Goal: Task Accomplishment & Management: Use online tool/utility

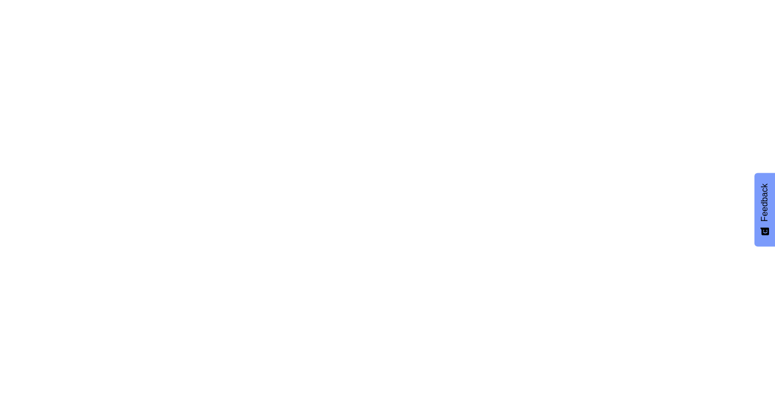
click at [277, 0] on html "Feedback How would you rate your experience? Hate Love Next We're offline Leave…" at bounding box center [387, 0] width 775 height 0
click at [742, 0] on html "Feedback How would you rate your experience? Hate Love Next We're offline Leave…" at bounding box center [387, 0] width 775 height 0
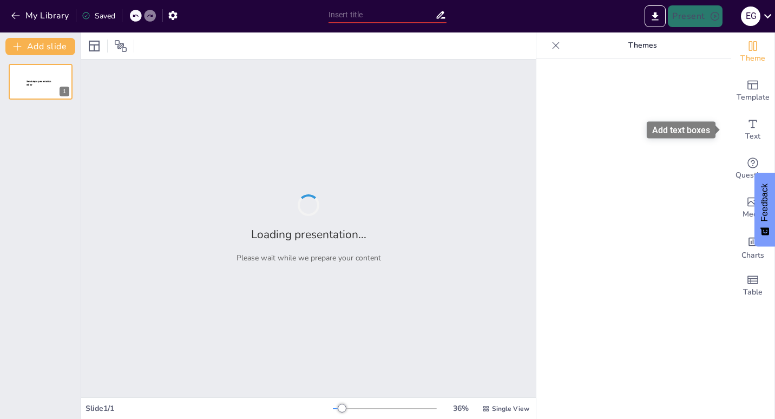
type input "Unlocking Potential: The Benefits of Adaptive Learning for Student Success"
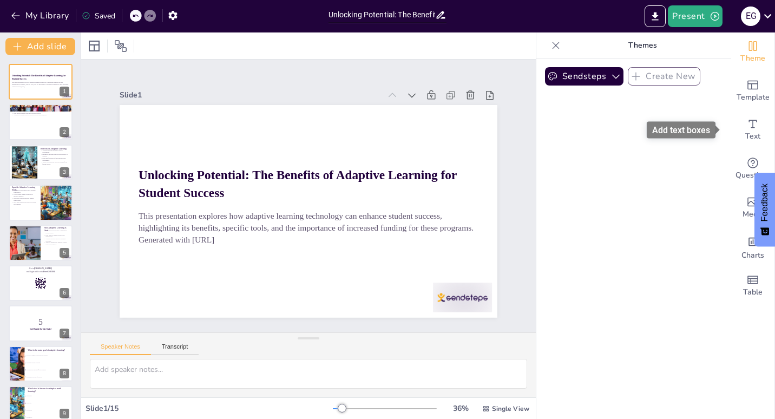
checkbox input "true"
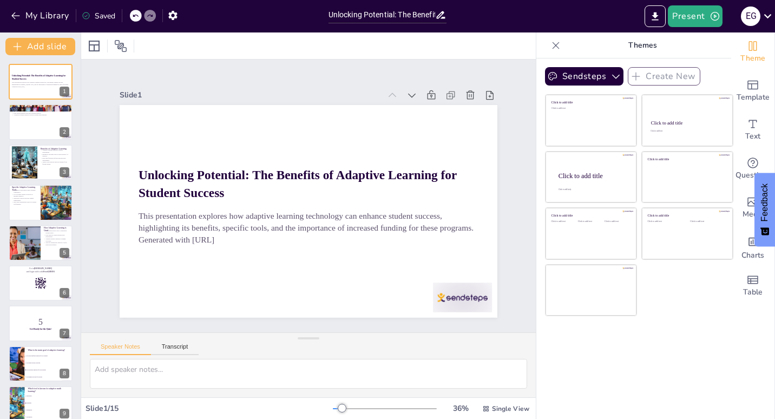
checkbox input "true"
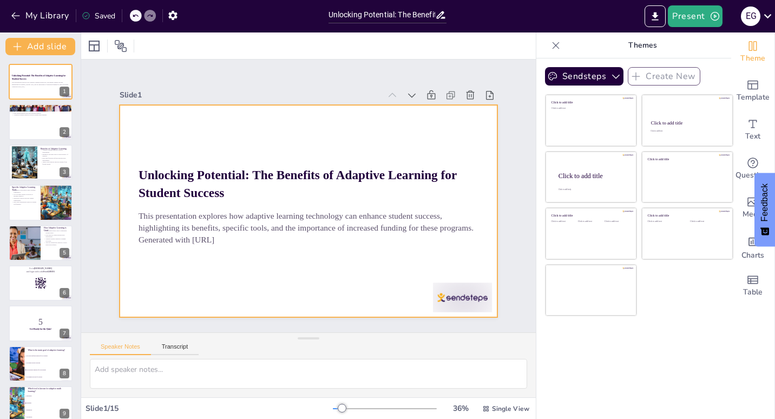
checkbox input "true"
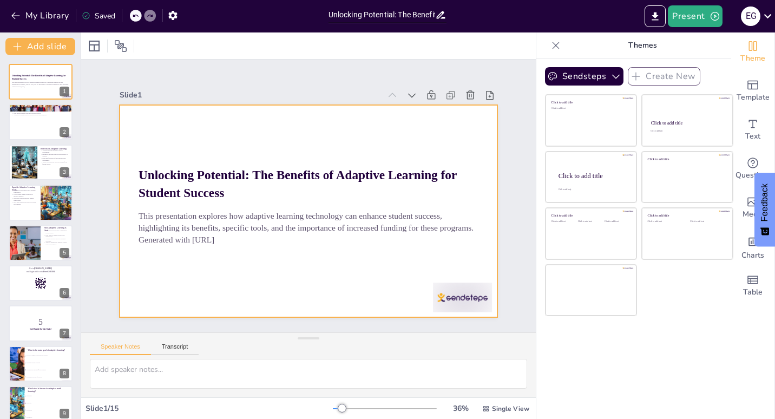
checkbox input "true"
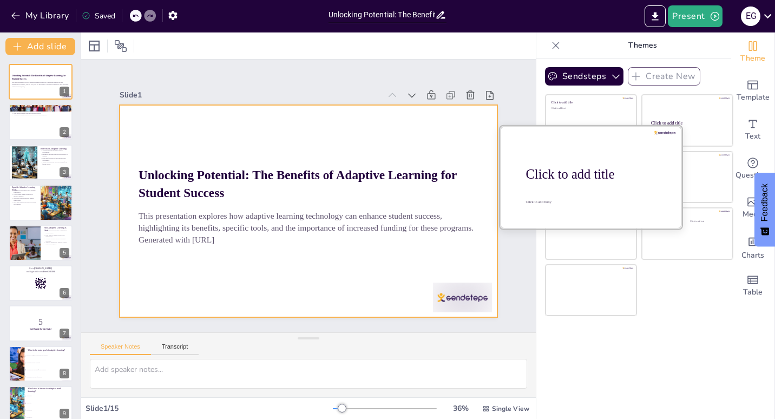
checkbox input "true"
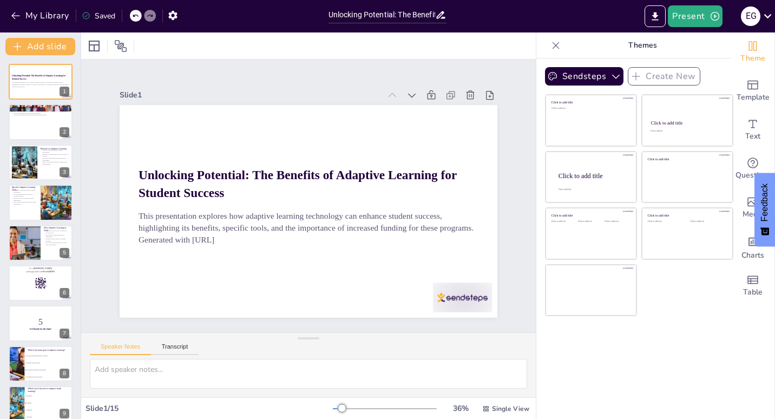
checkbox input "true"
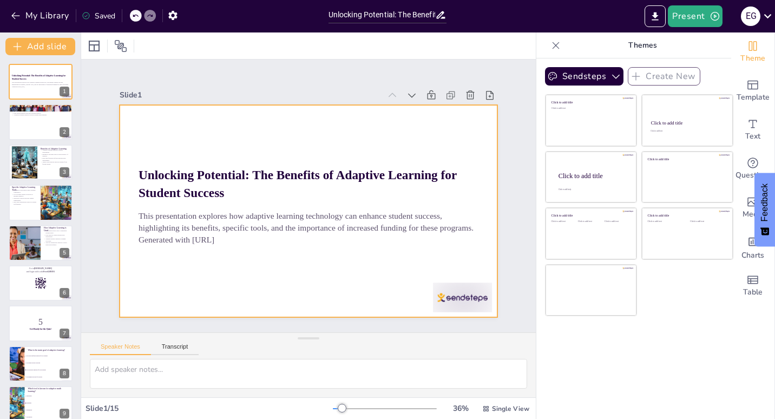
checkbox input "true"
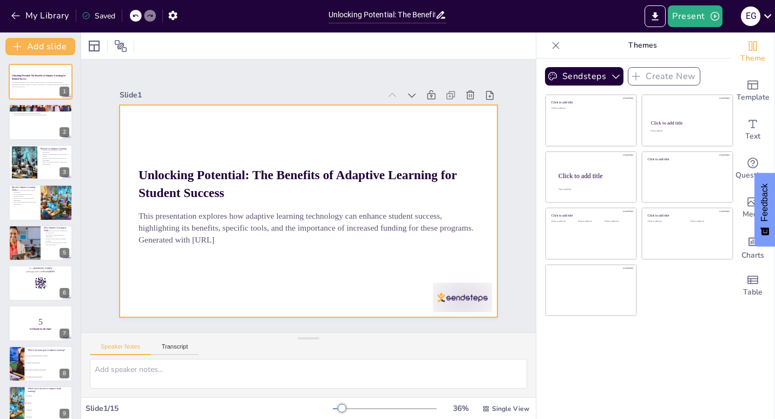
checkbox input "true"
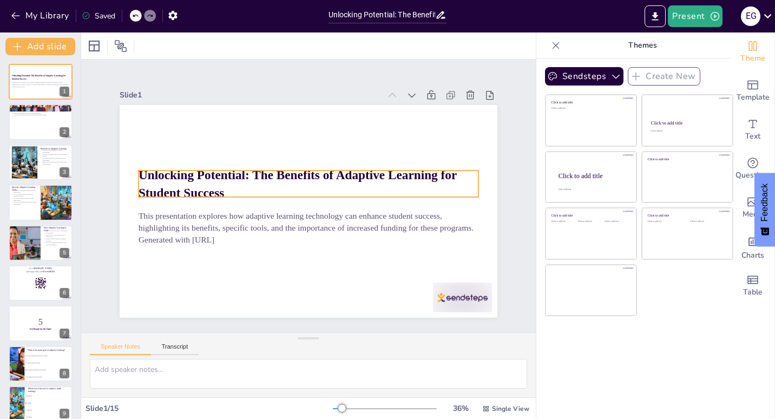
checkbox input "true"
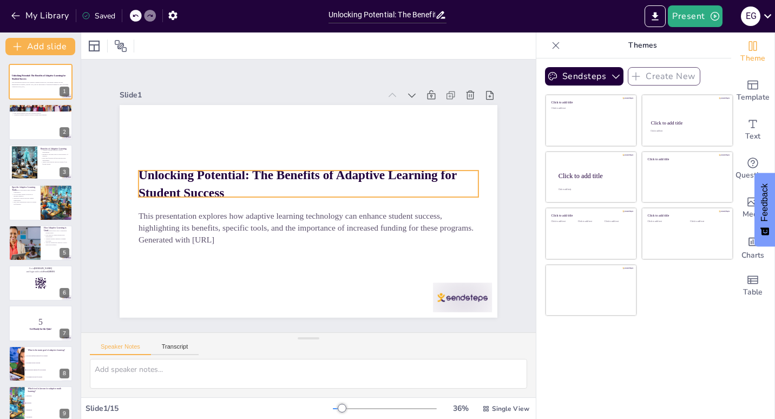
checkbox input "true"
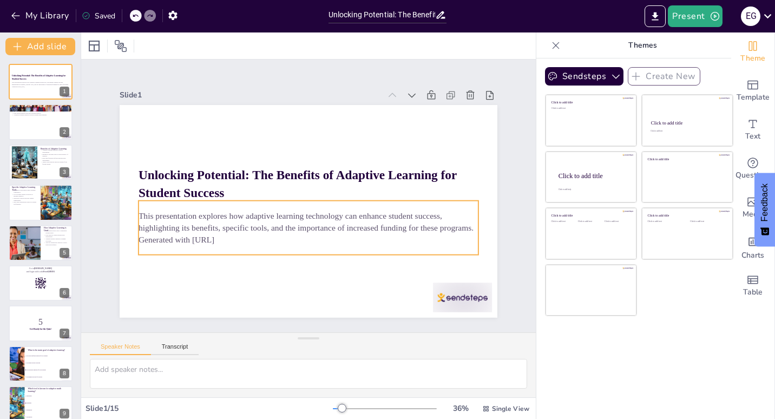
checkbox input "true"
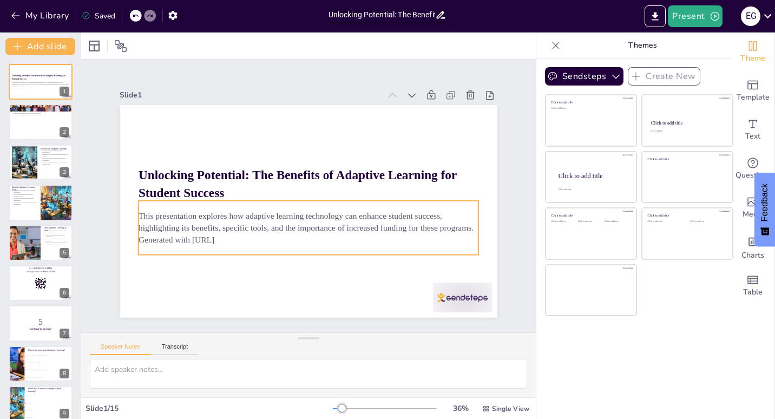
checkbox input "true"
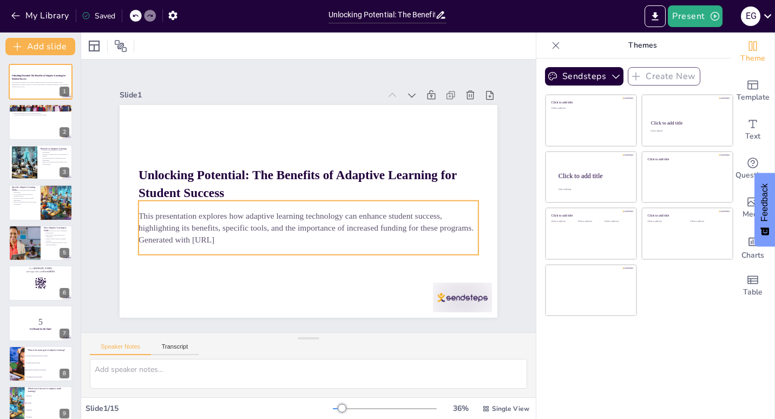
checkbox input "true"
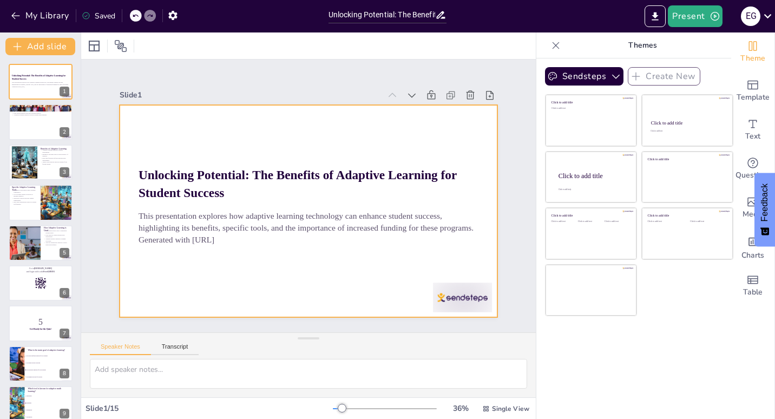
checkbox input "true"
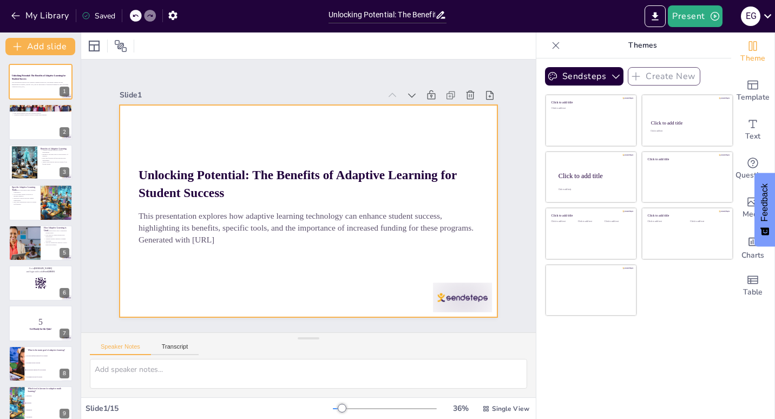
checkbox input "true"
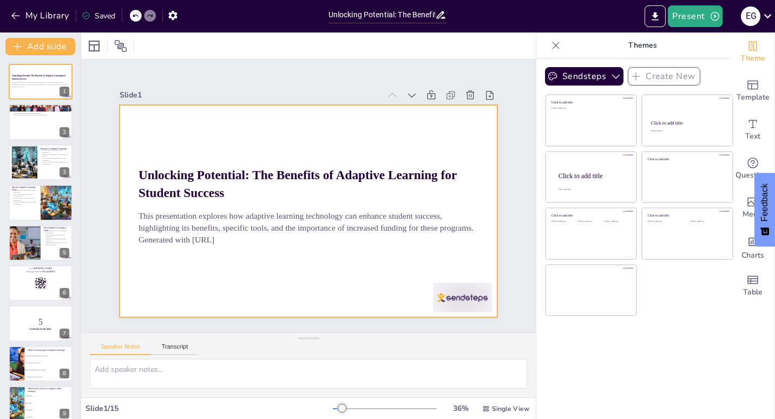
checkbox input "true"
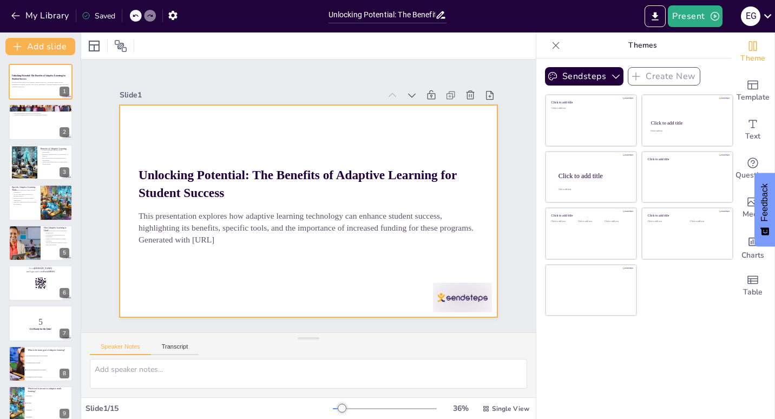
checkbox input "true"
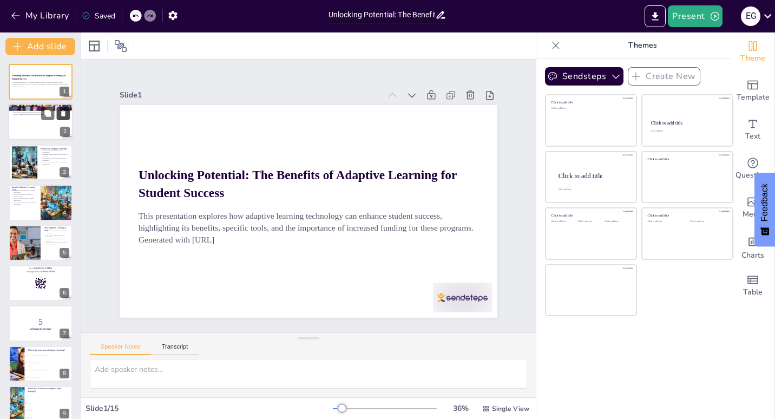
checkbox input "true"
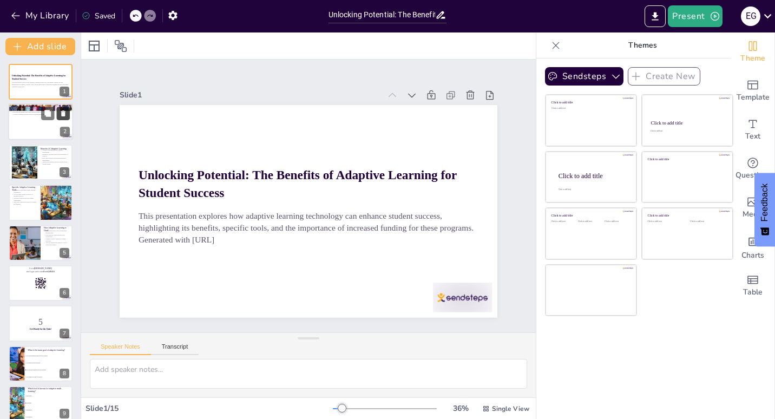
checkbox input "true"
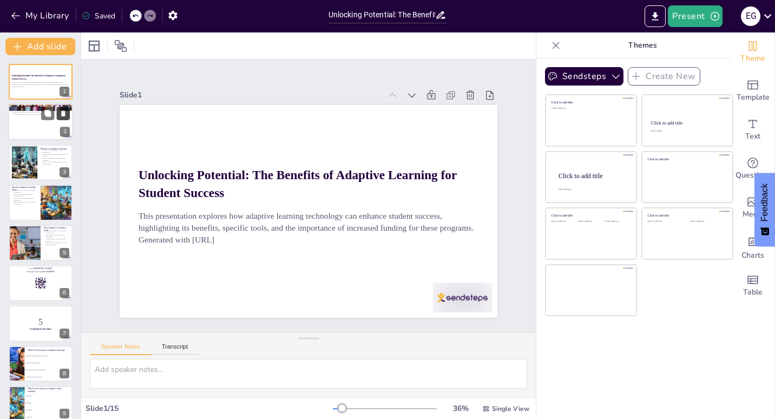
checkbox input "true"
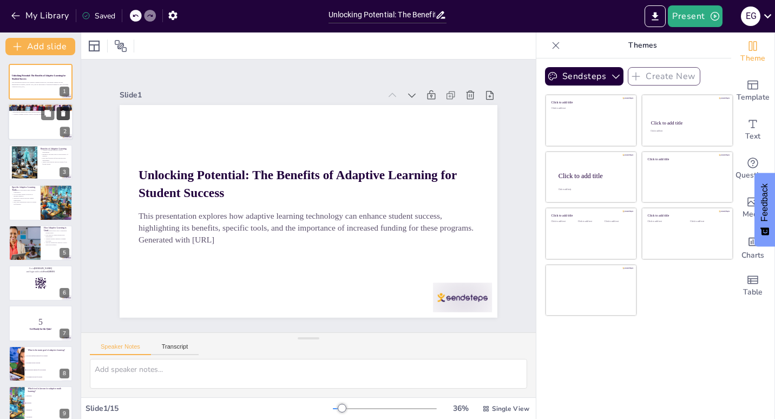
checkbox input "true"
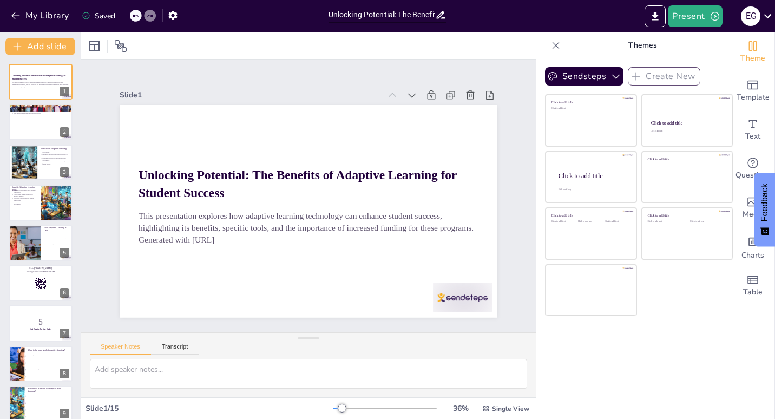
checkbox input "true"
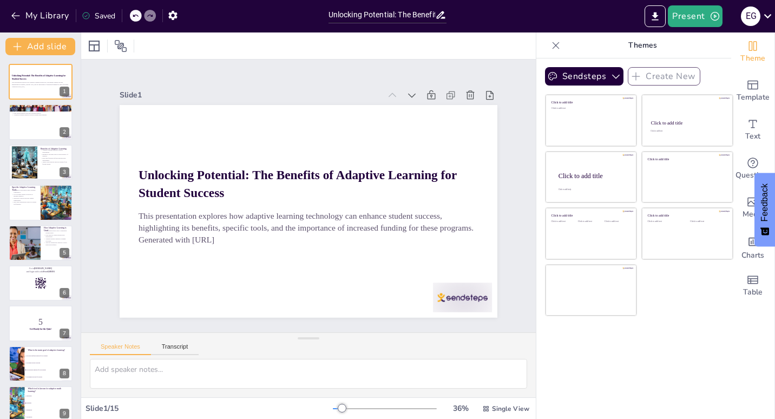
checkbox input "true"
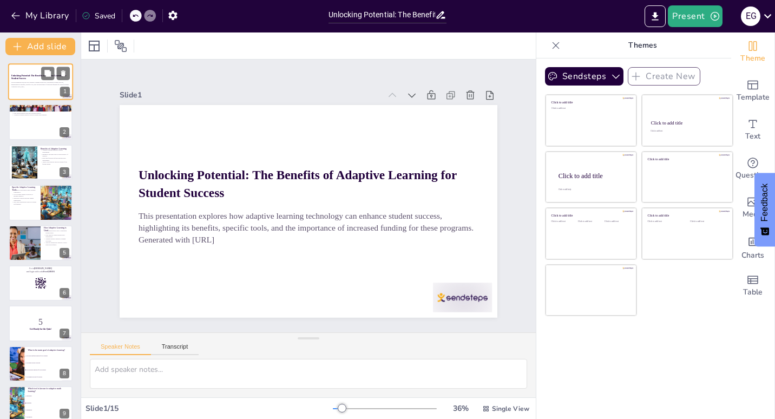
checkbox input "true"
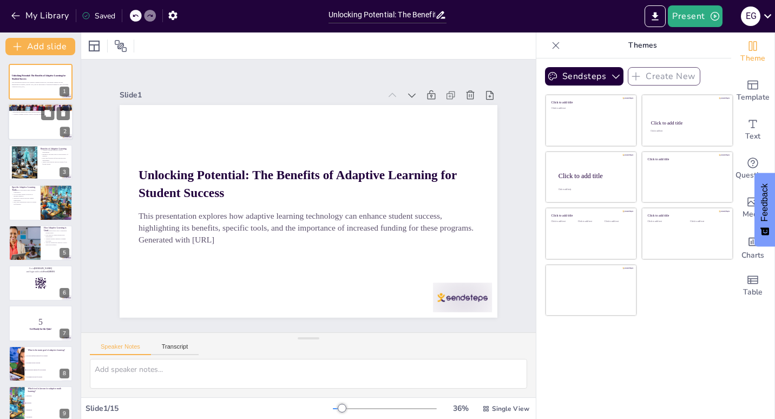
checkbox input "true"
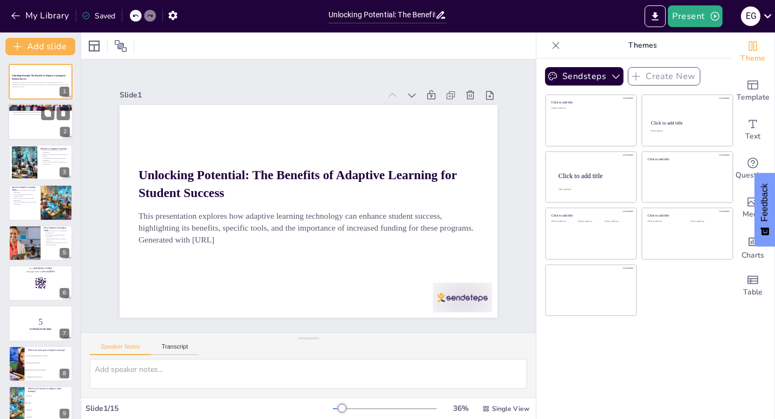
checkbox input "true"
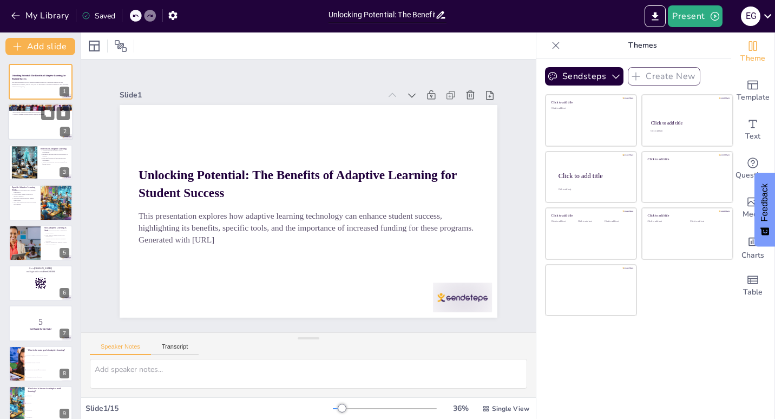
checkbox input "true"
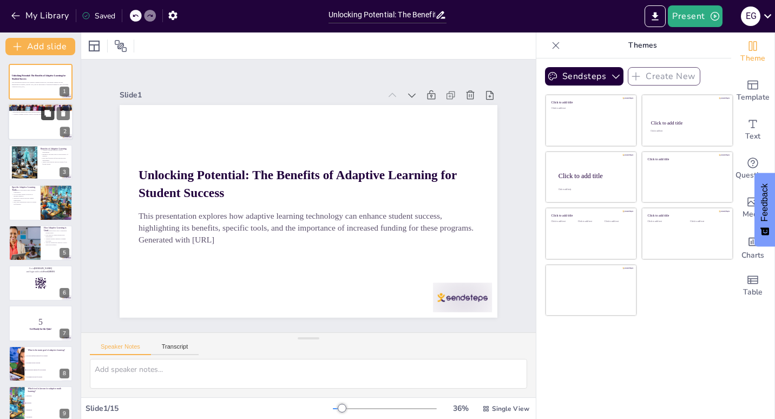
checkbox input "true"
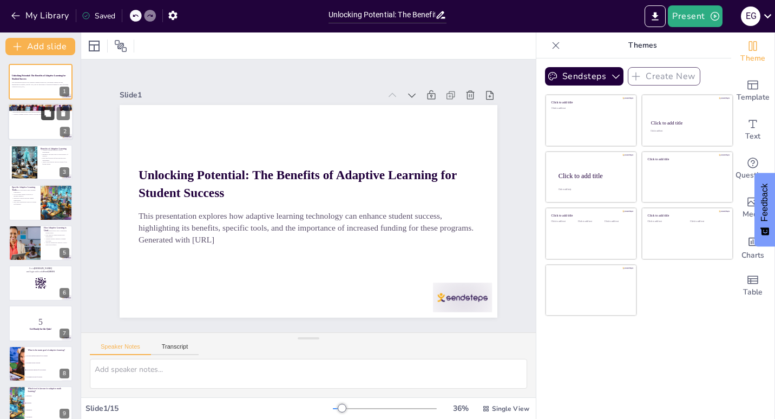
checkbox input "true"
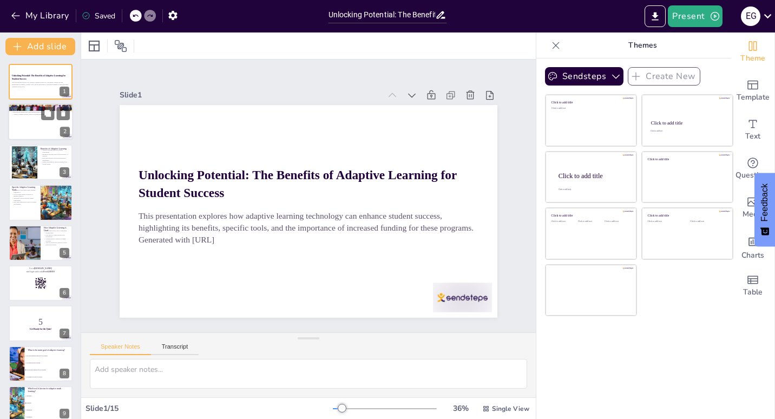
checkbox input "true"
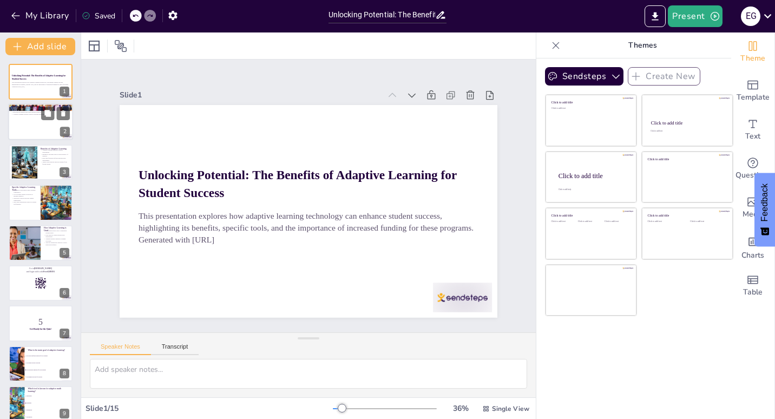
checkbox input "true"
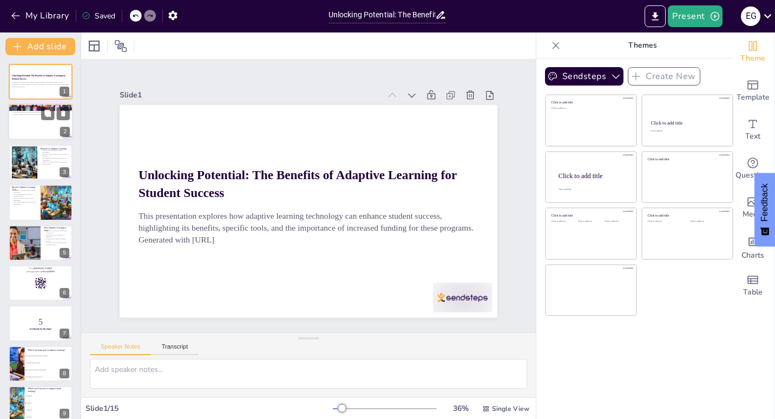
checkbox input "true"
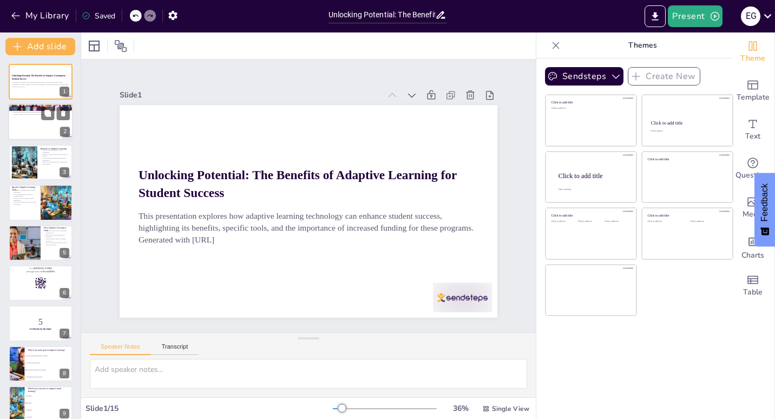
checkbox input "true"
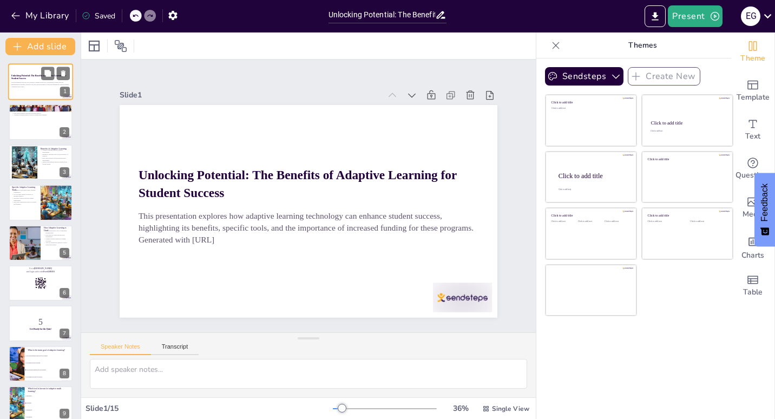
checkbox input "true"
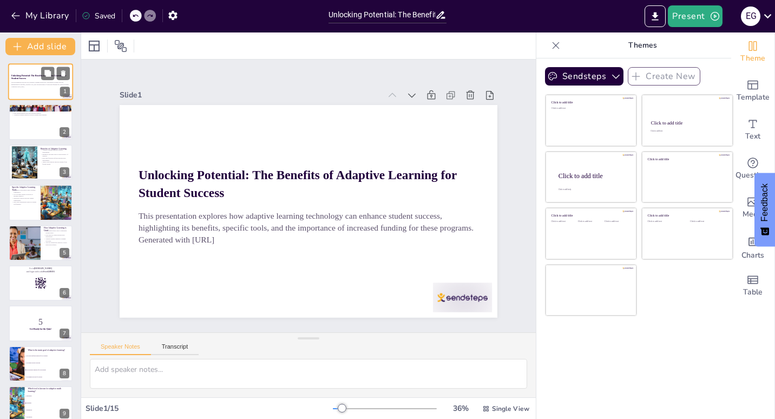
checkbox input "true"
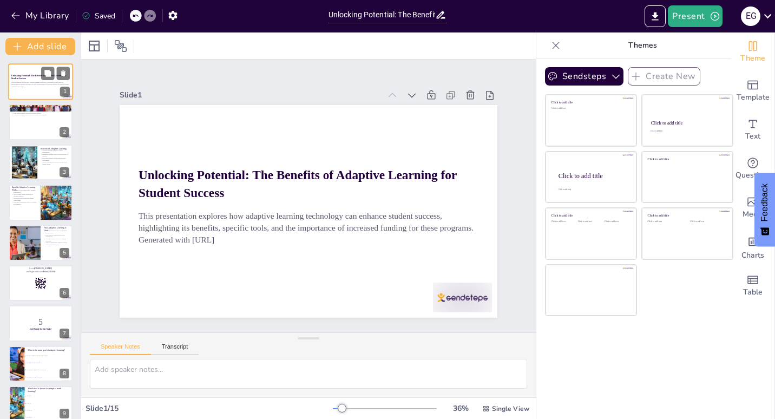
checkbox input "true"
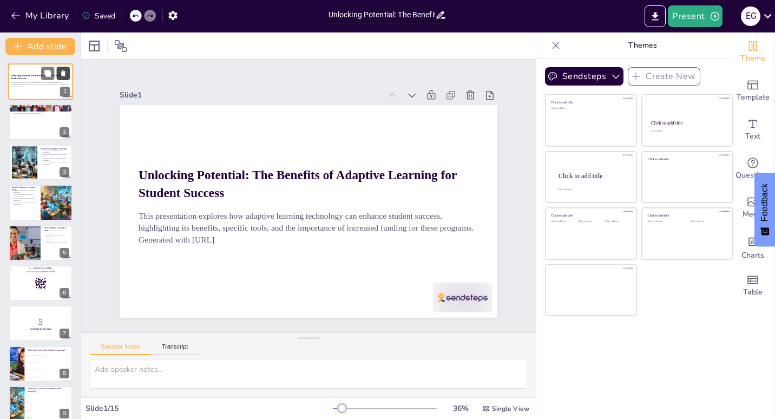
checkbox input "true"
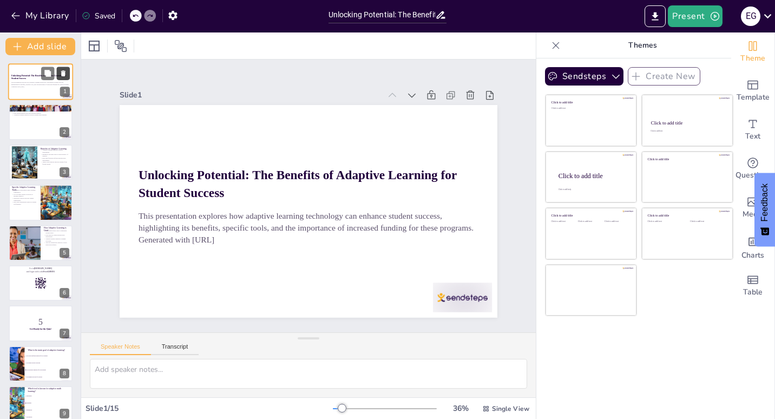
checkbox input "true"
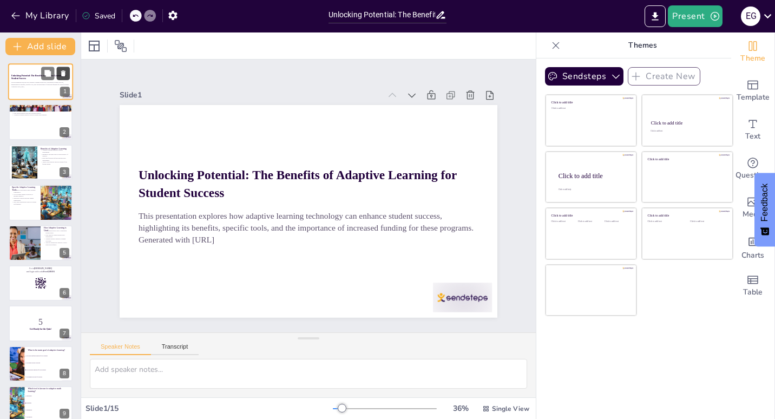
checkbox input "true"
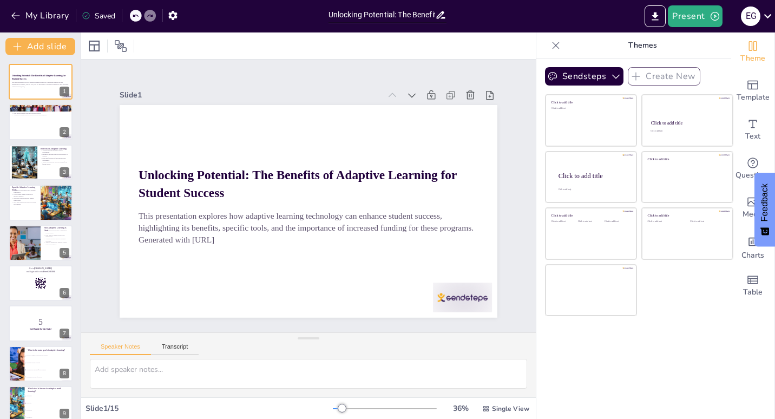
checkbox input "true"
click at [689, 17] on button "Present" at bounding box center [695, 16] width 54 height 22
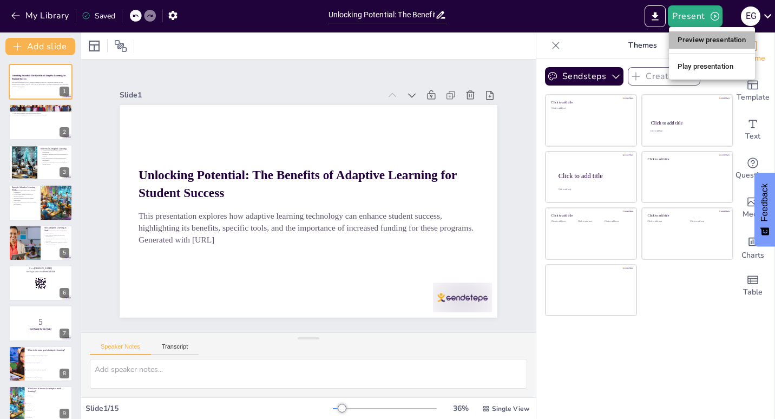
click at [694, 35] on li "Preview presentation" at bounding box center [712, 39] width 86 height 17
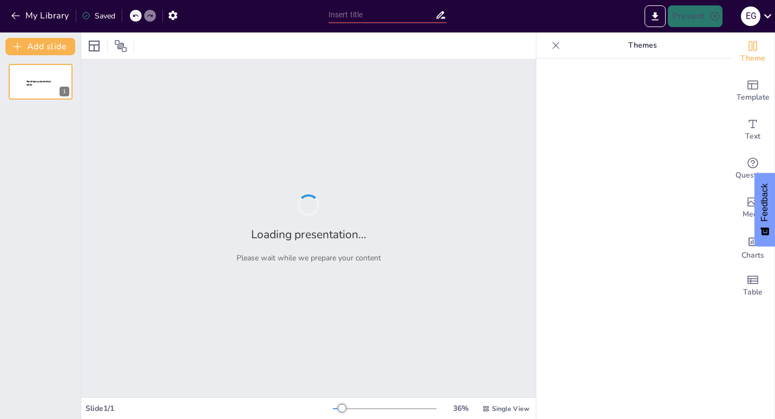
type input "Unlocking Potential: The Benefits of Adaptive Learning for Student Success"
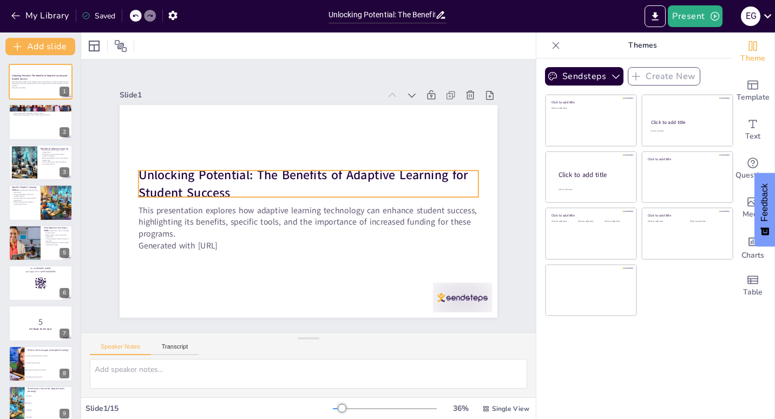
checkbox input "true"
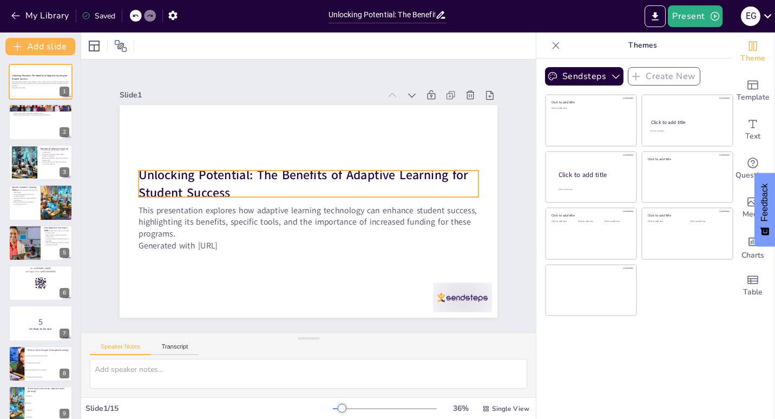
checkbox input "true"
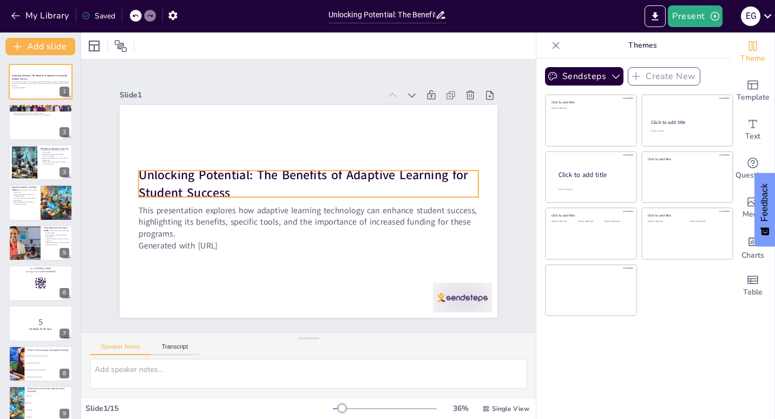
checkbox input "true"
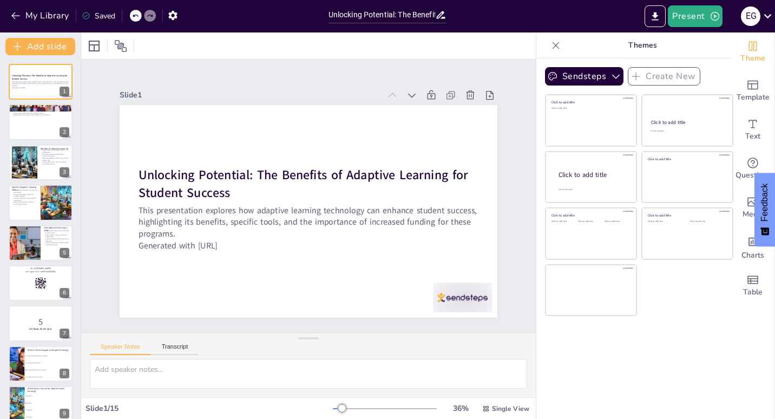
checkbox input "true"
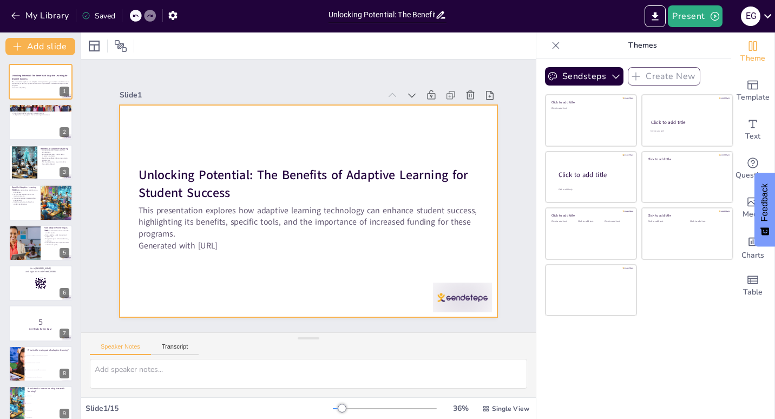
checkbox input "true"
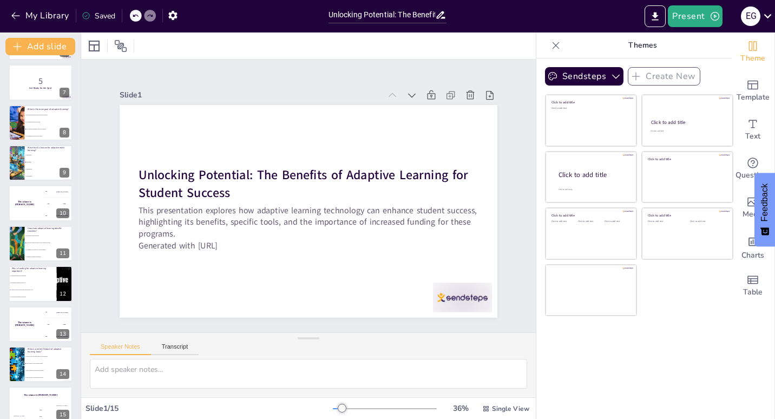
scroll to position [253, 0]
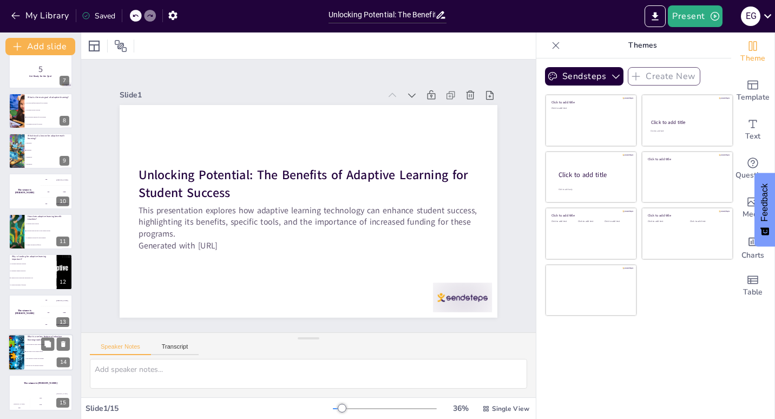
checkbox input "true"
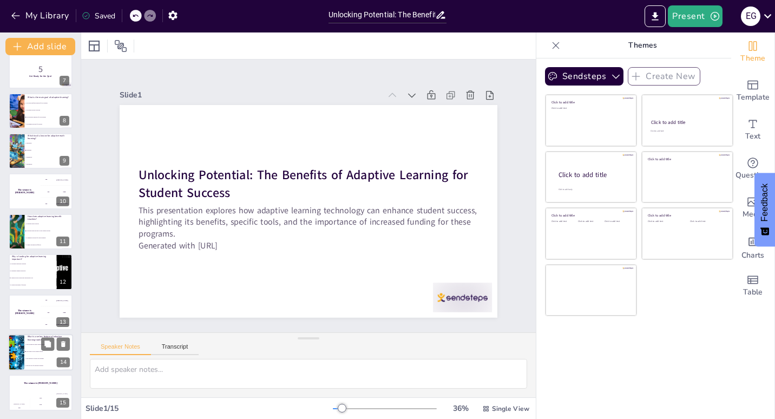
checkbox input "true"
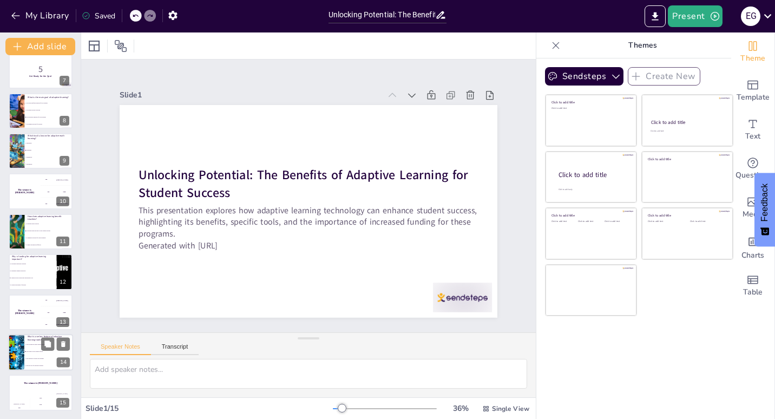
checkbox input "true"
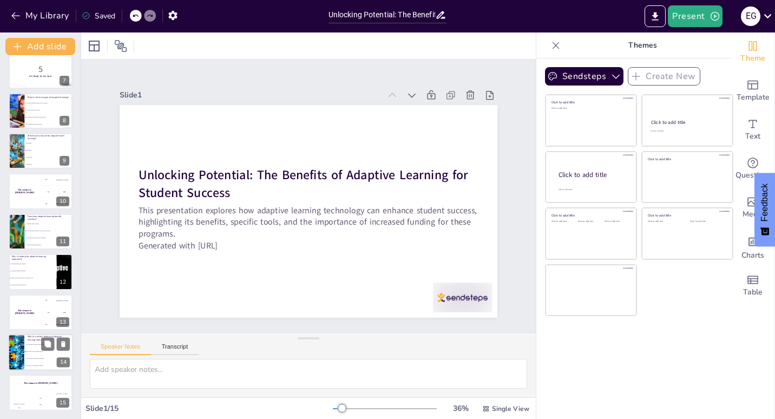
checkbox input "true"
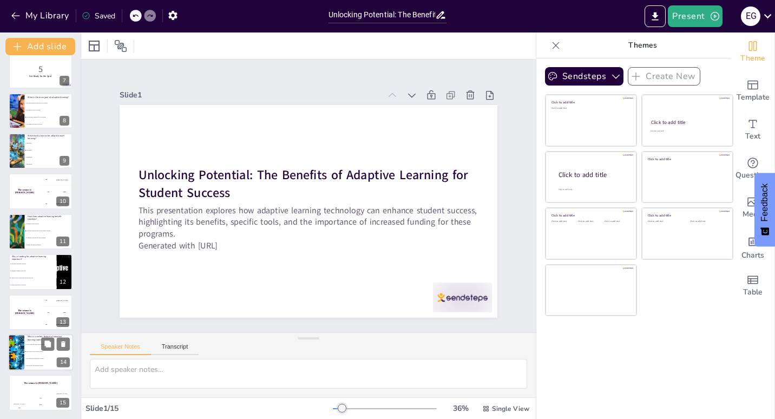
checkbox input "true"
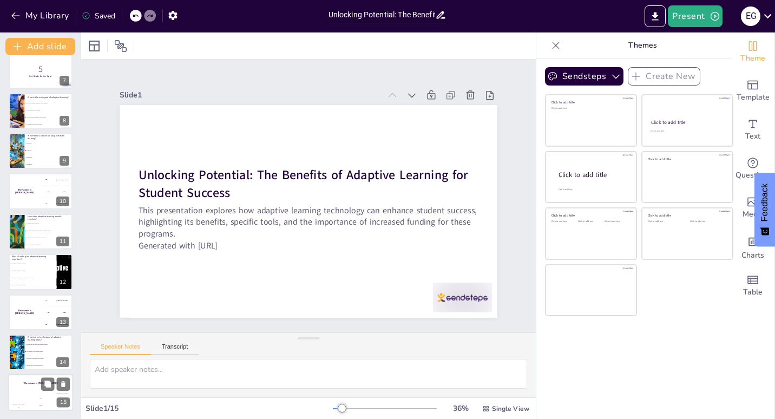
checkbox input "true"
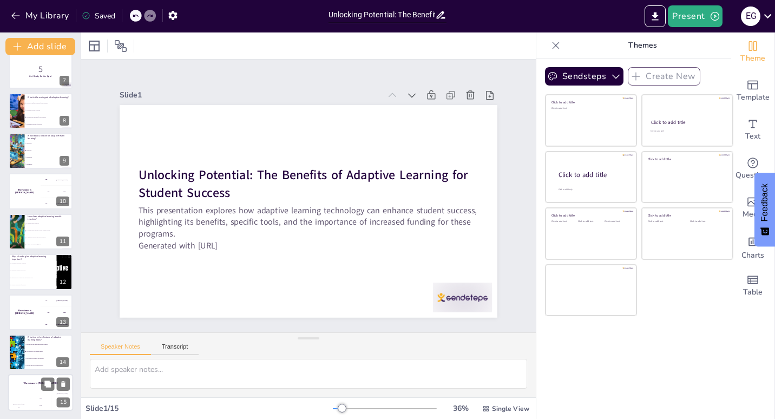
checkbox input "true"
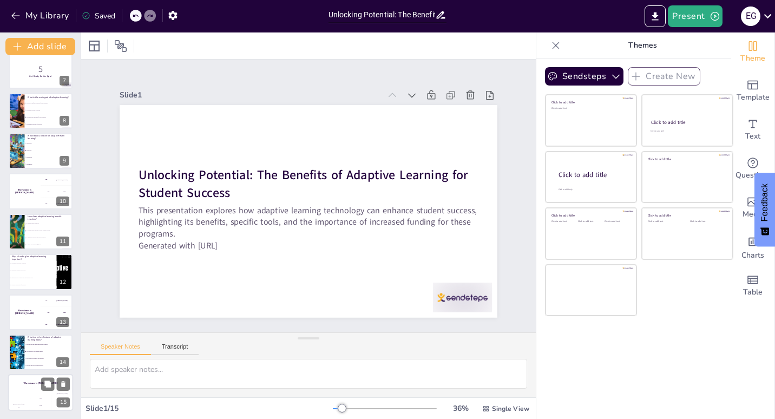
checkbox input "true"
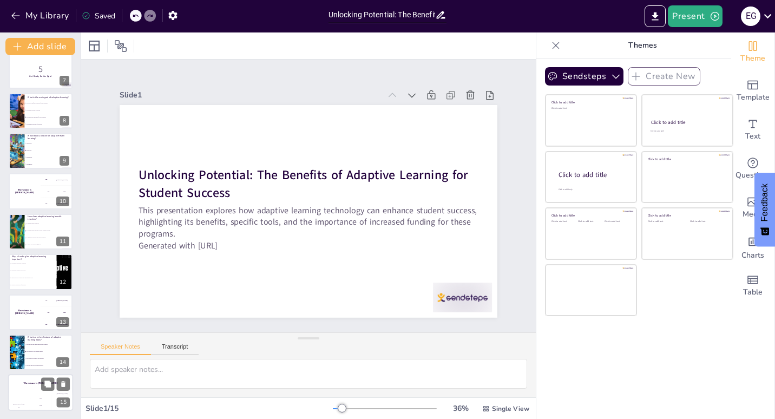
checkbox input "true"
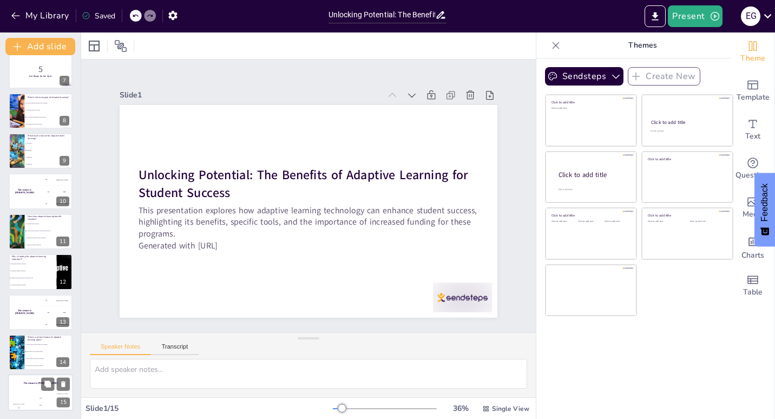
checkbox input "true"
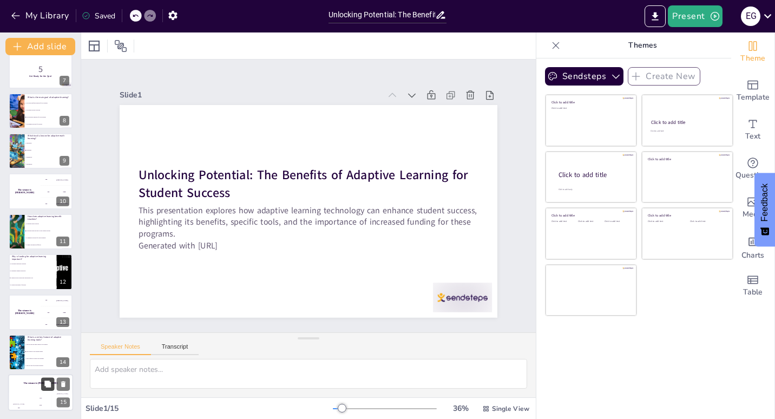
checkbox input "true"
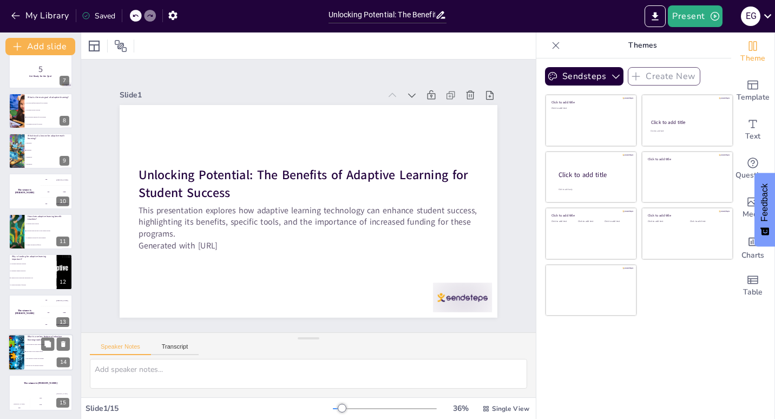
checkbox input "true"
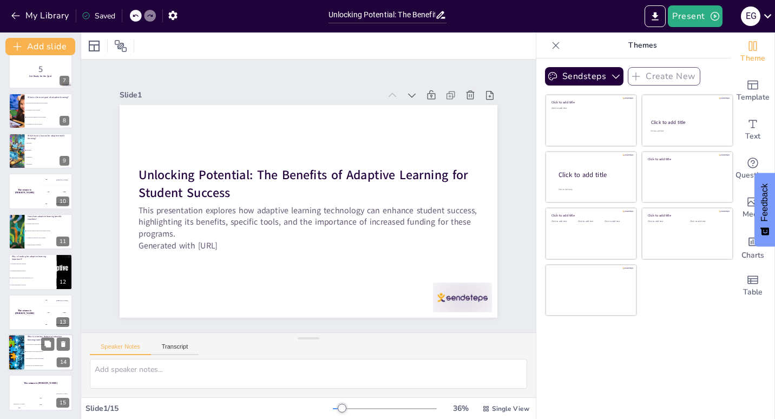
checkbox input "true"
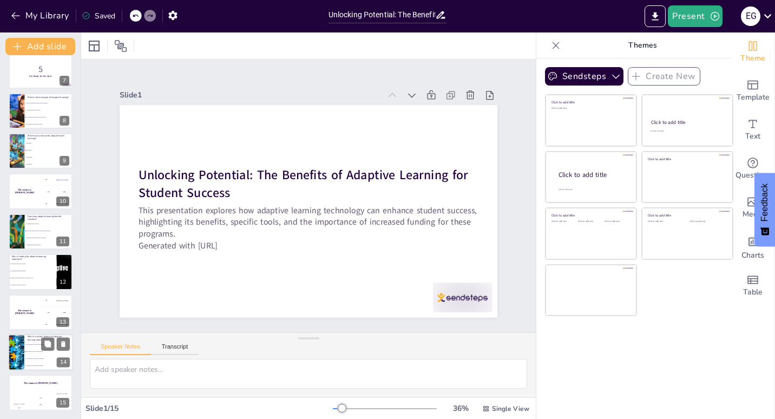
checkbox input "true"
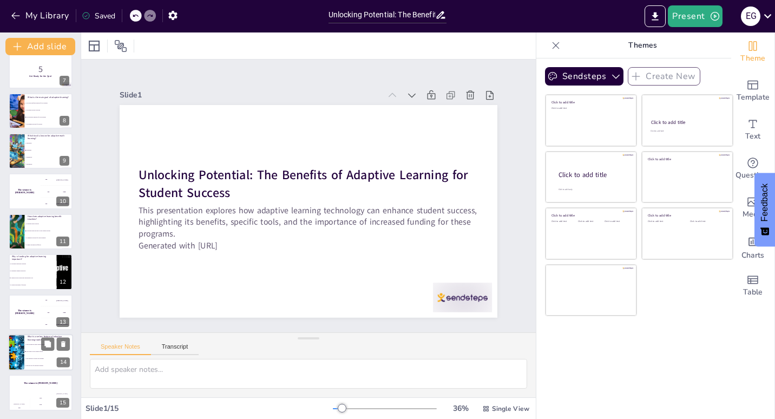
checkbox input "true"
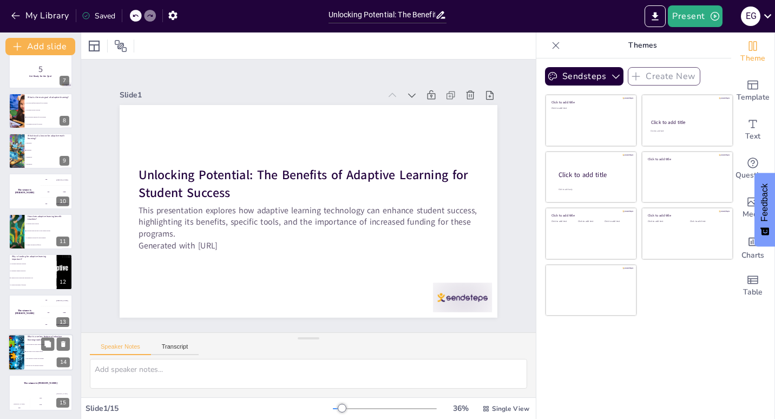
checkbox input "true"
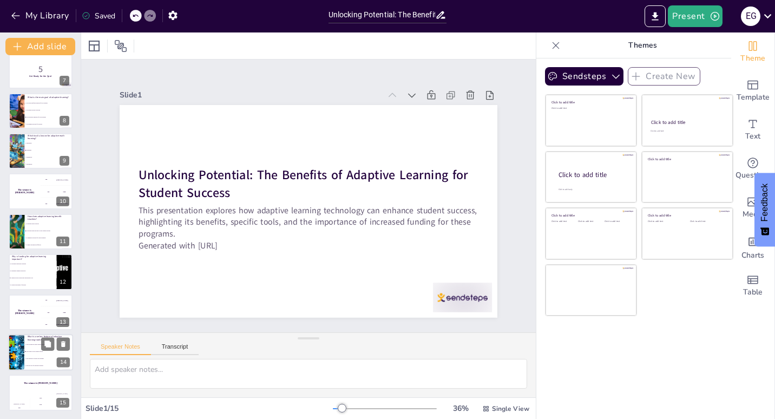
checkbox input "true"
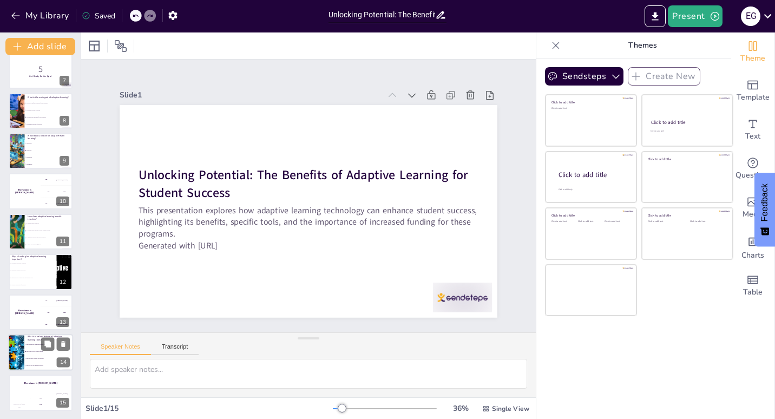
checkbox input "true"
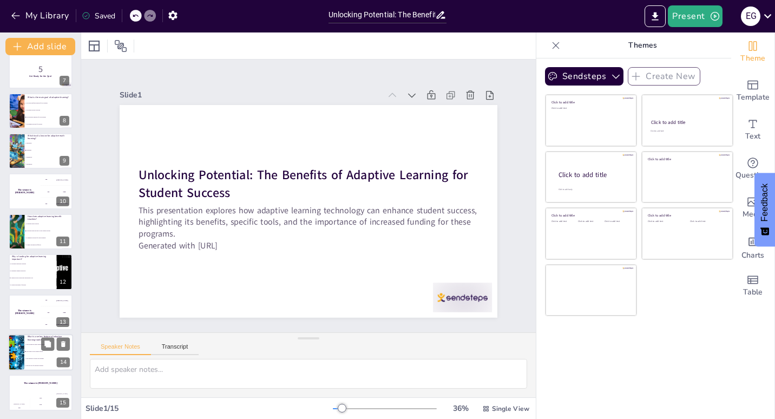
checkbox input "true"
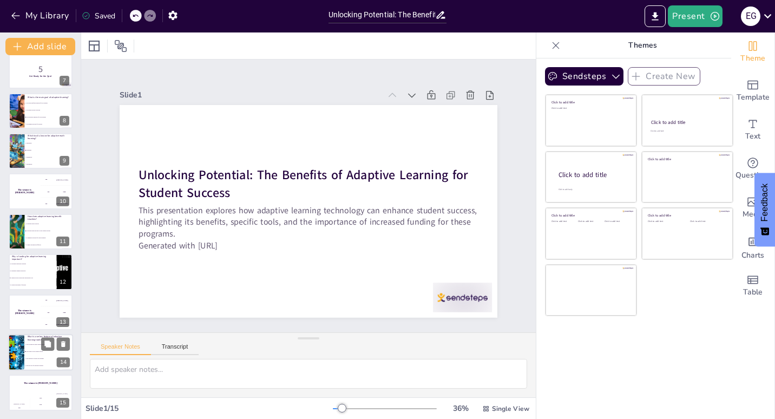
checkbox input "true"
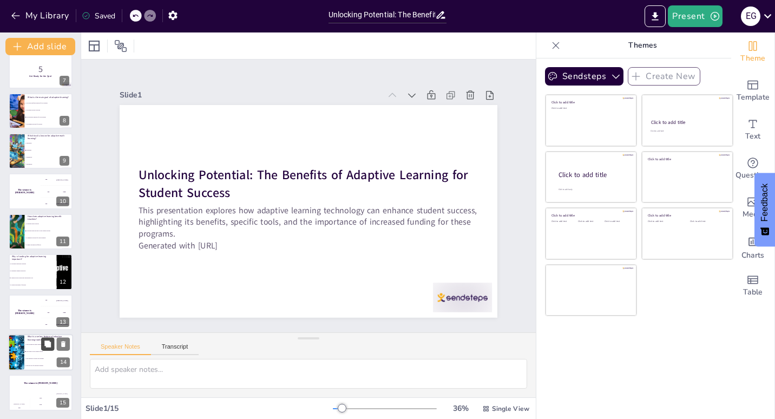
checkbox input "true"
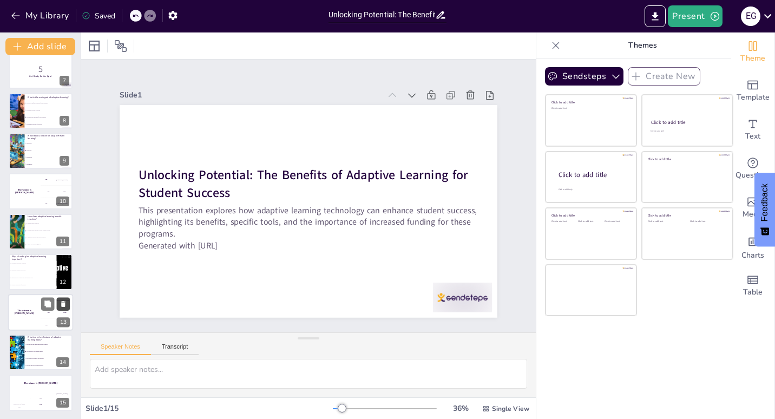
checkbox input "true"
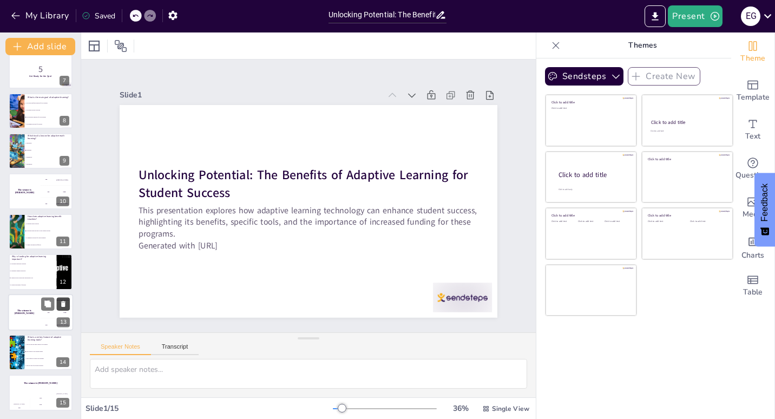
checkbox input "true"
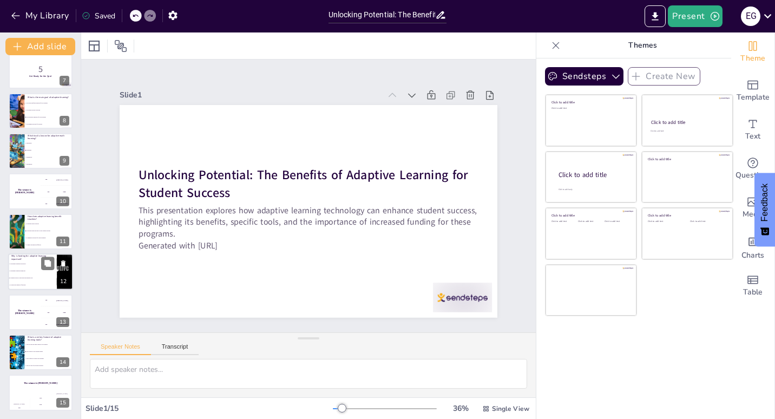
checkbox input "true"
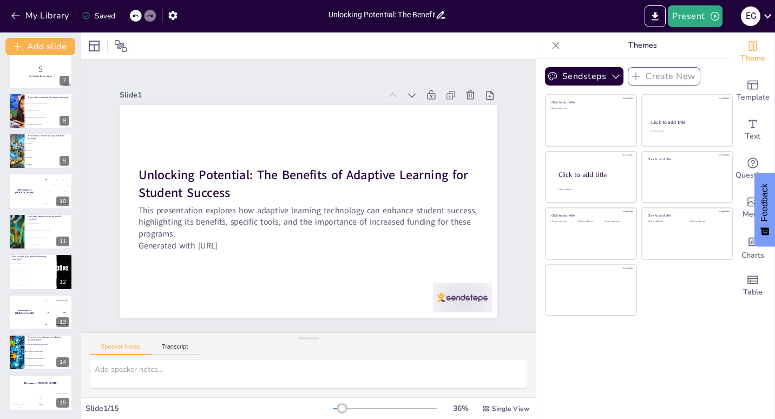
checkbox input "true"
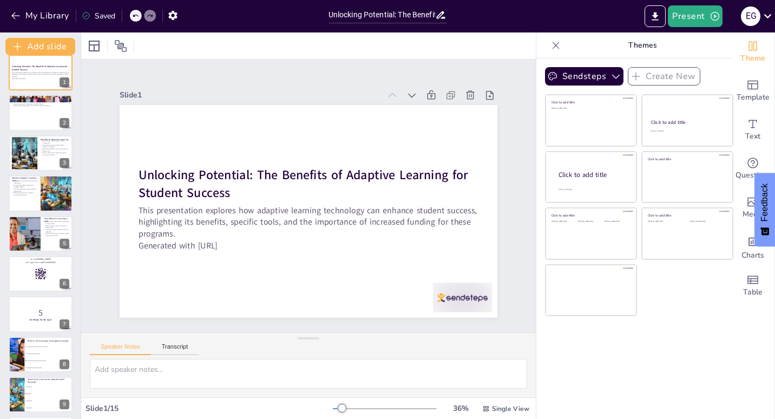
scroll to position [0, 0]
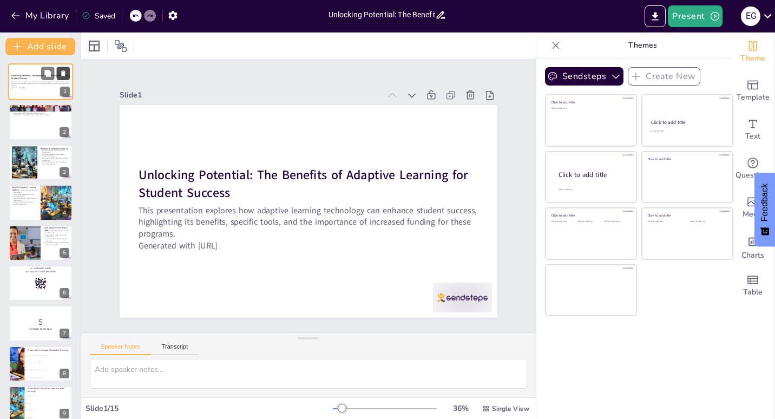
checkbox input "true"
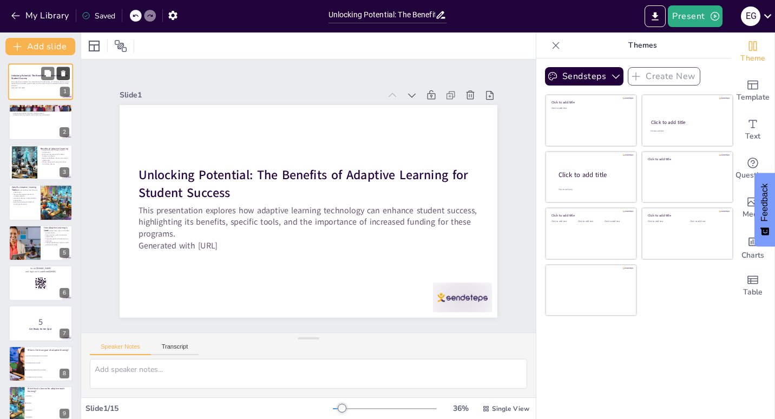
checkbox input "true"
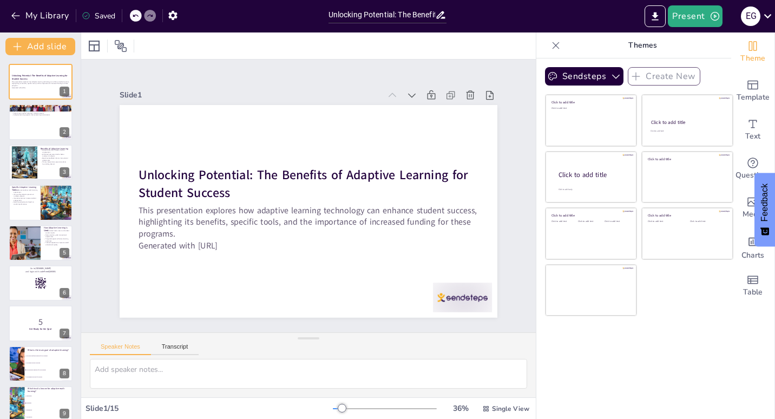
checkbox input "true"
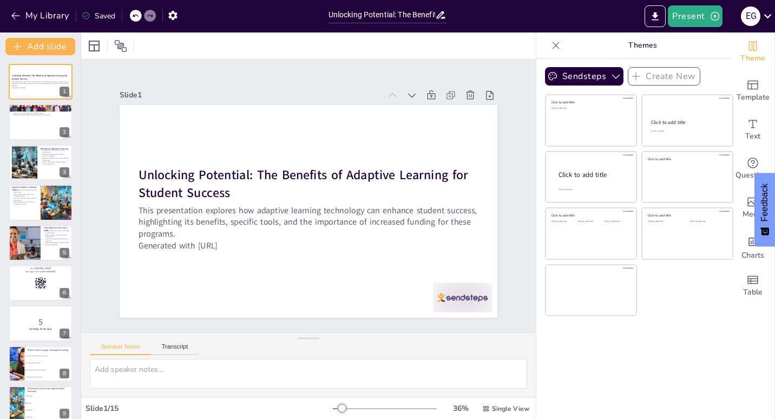
checkbox input "true"
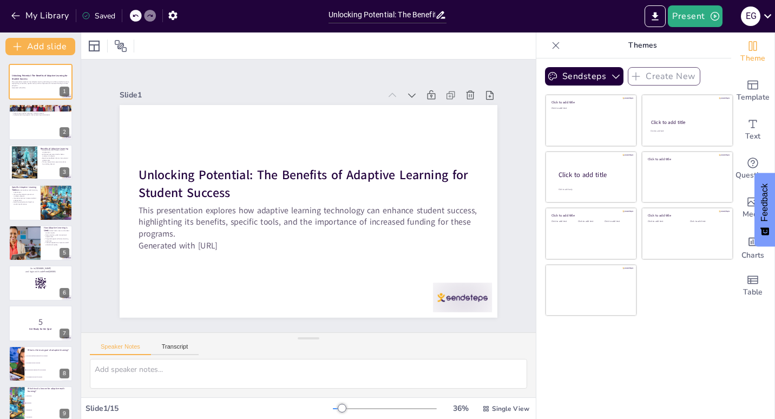
checkbox input "true"
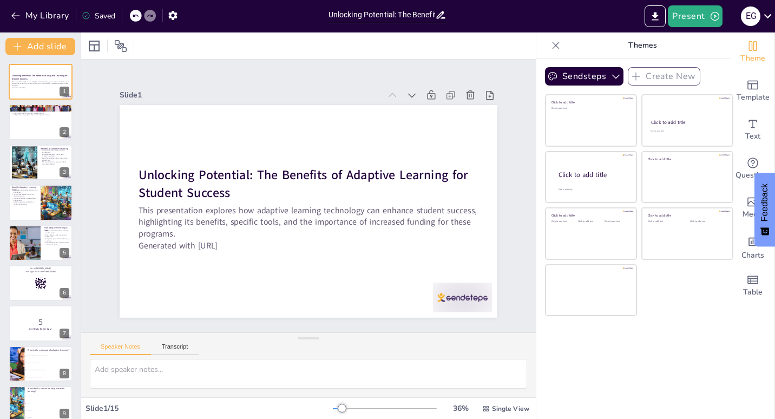
checkbox input "true"
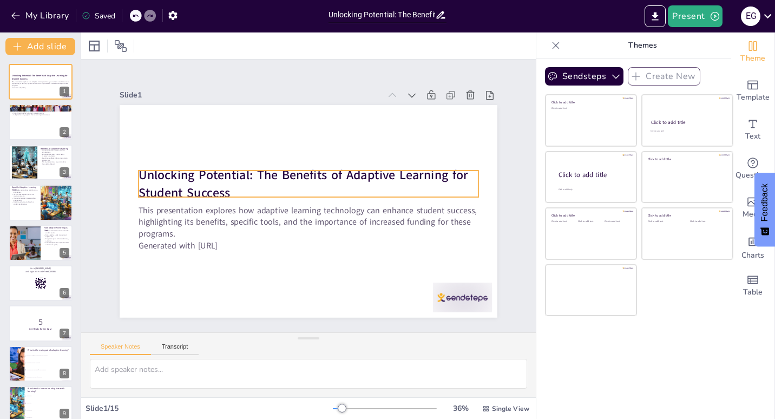
checkbox input "true"
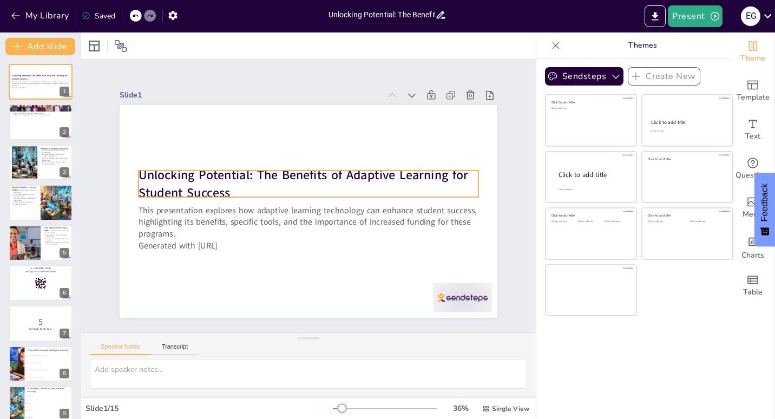
checkbox input "true"
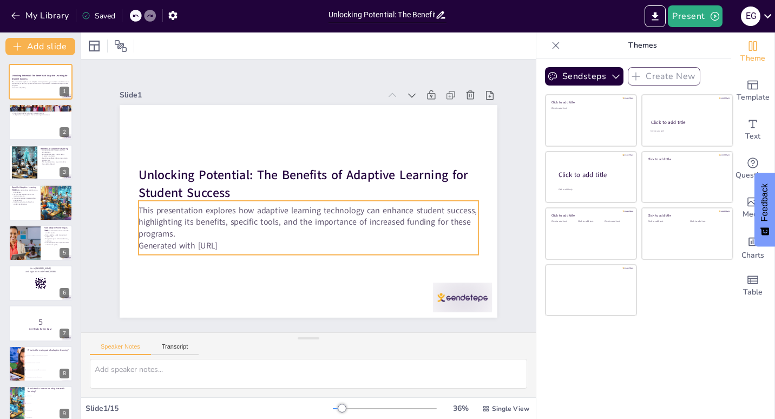
checkbox input "true"
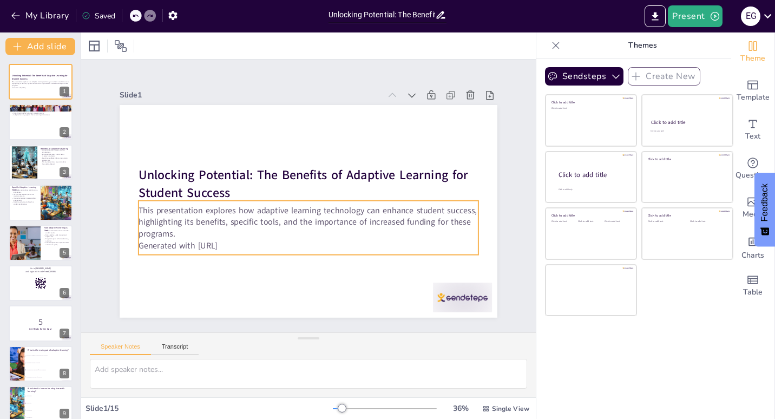
checkbox input "true"
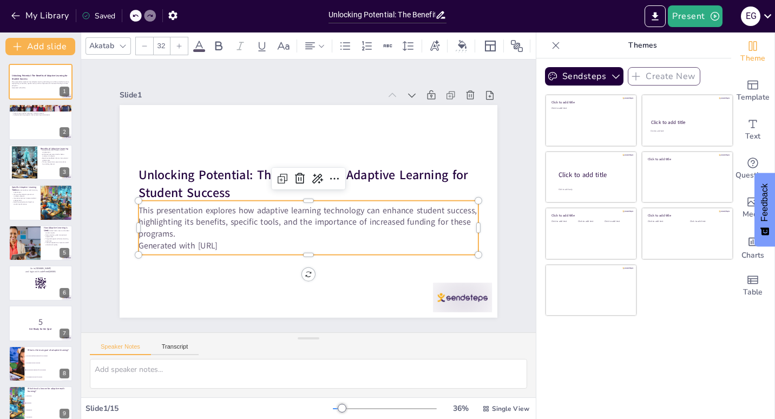
click at [201, 243] on p "Generated with [URL]" at bounding box center [303, 244] width 339 height 47
click at [201, 243] on p "Generated with [URL]" at bounding box center [309, 245] width 340 height 12
drag, startPoint x: 240, startPoint y: 239, endPoint x: 135, endPoint y: 245, distance: 105.2
click at [139, 245] on p "Generated with [URL]" at bounding box center [309, 245] width 340 height 12
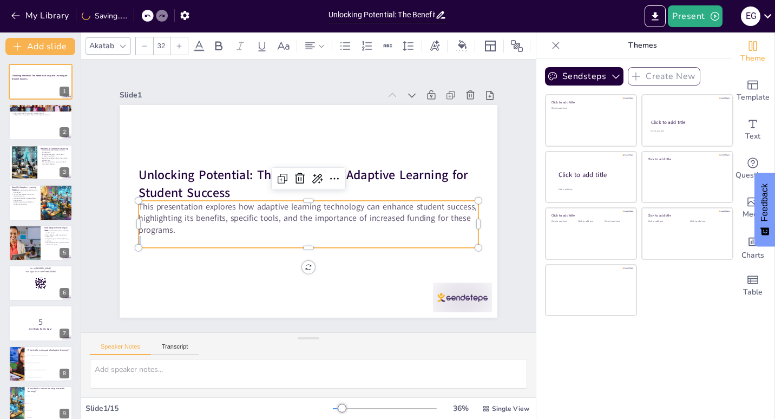
drag, startPoint x: 274, startPoint y: 228, endPoint x: 273, endPoint y: 248, distance: 19.5
click at [273, 248] on div "Unlocking Potential: The Benefits of Adaptive Learning for Student Success This…" at bounding box center [309, 211] width 378 height 213
click at [139, 202] on p "This presentation explores how adaptive learning technology can enhance student…" at bounding box center [309, 217] width 340 height 35
click at [140, 202] on p "This presentation explores how adaptive learning technology can enhance student…" at bounding box center [309, 217] width 340 height 35
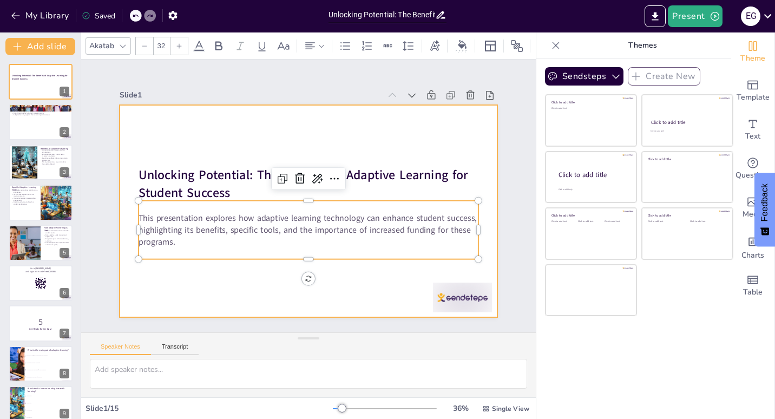
click at [182, 288] on div at bounding box center [309, 211] width 378 height 213
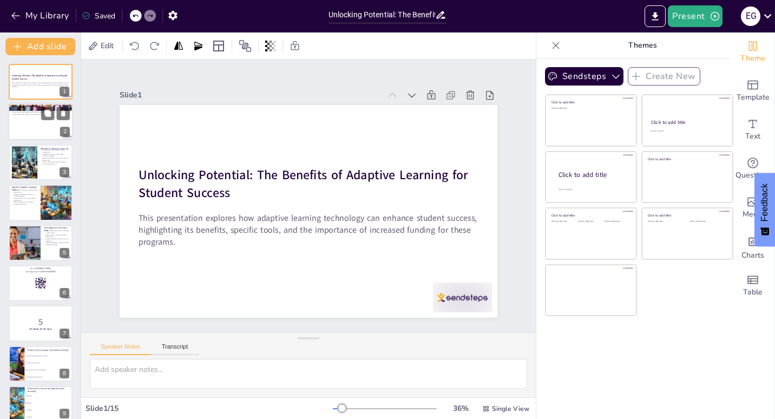
click at [45, 131] on div at bounding box center [40, 122] width 65 height 37
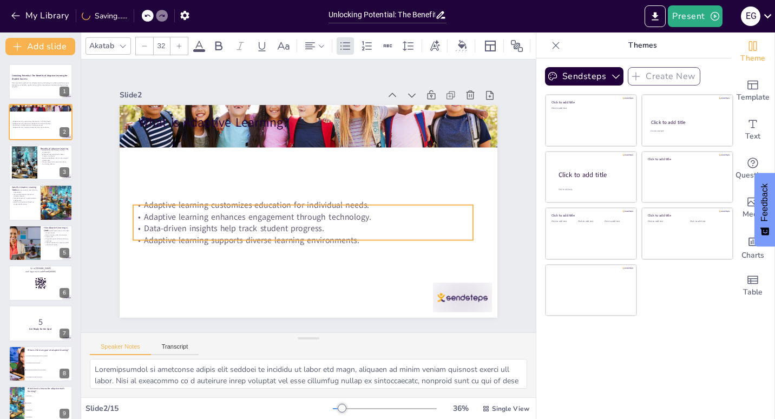
drag, startPoint x: 249, startPoint y: 157, endPoint x: 241, endPoint y: 229, distance: 72.5
click at [241, 229] on p "Data-driven insights help track student progress." at bounding box center [303, 229] width 340 height 12
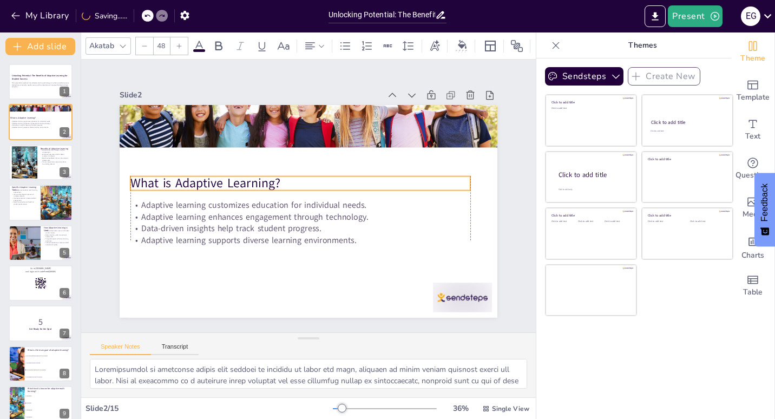
drag, startPoint x: 254, startPoint y: 121, endPoint x: 248, endPoint y: 180, distance: 59.3
click at [248, 180] on p "What is Adaptive Learning?" at bounding box center [302, 182] width 340 height 53
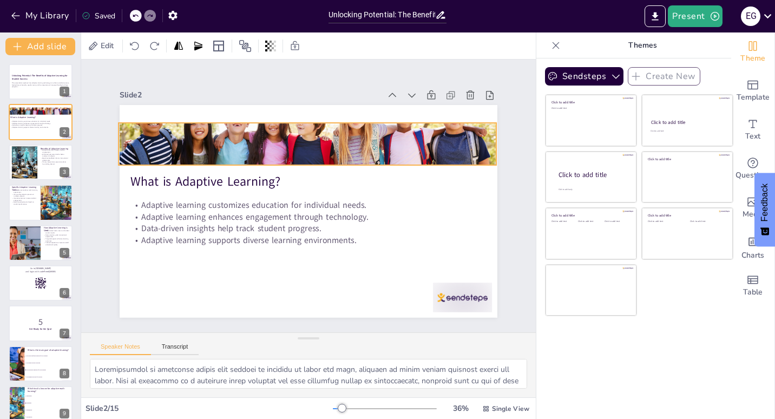
drag, startPoint x: 245, startPoint y: 121, endPoint x: 244, endPoint y: 139, distance: 17.9
click at [244, 139] on div at bounding box center [308, 144] width 378 height 213
click at [299, 119] on div at bounding box center [313, 143] width 398 height 251
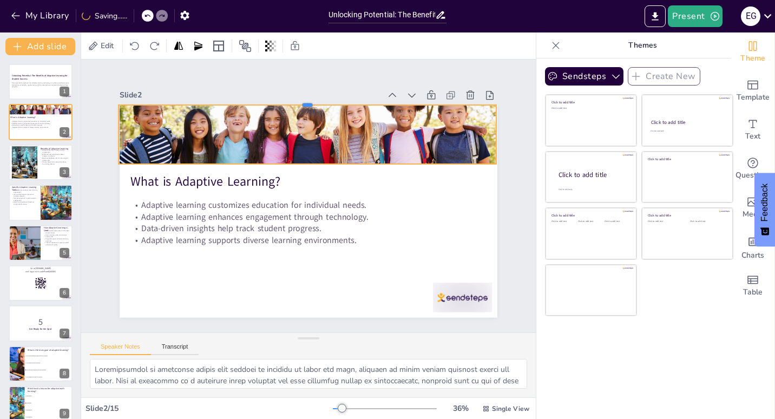
drag, startPoint x: 304, startPoint y: 117, endPoint x: 304, endPoint y: 100, distance: 16.8
click at [304, 100] on div at bounding box center [317, 101] width 377 height 48
click at [44, 168] on div at bounding box center [40, 162] width 65 height 37
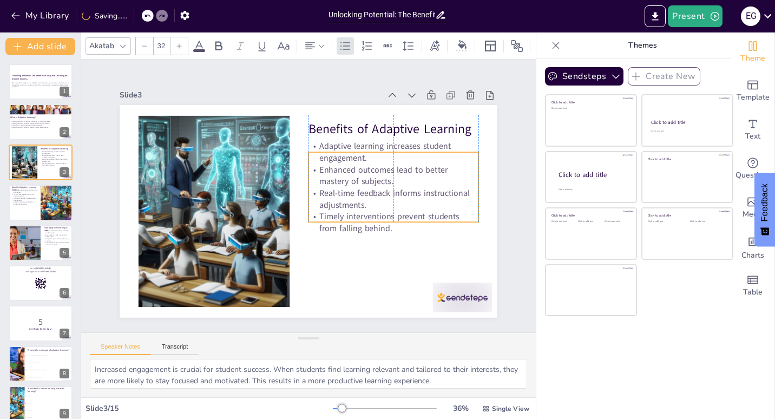
drag, startPoint x: 345, startPoint y: 158, endPoint x: 344, endPoint y: 165, distance: 6.5
click at [344, 165] on p "Enhanced outcomes lead to better mastery of subjects." at bounding box center [396, 184] width 172 height 41
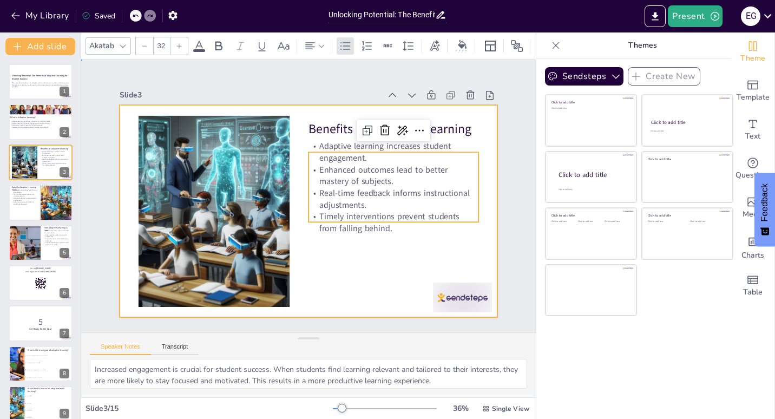
click at [356, 260] on div at bounding box center [307, 211] width 398 height 251
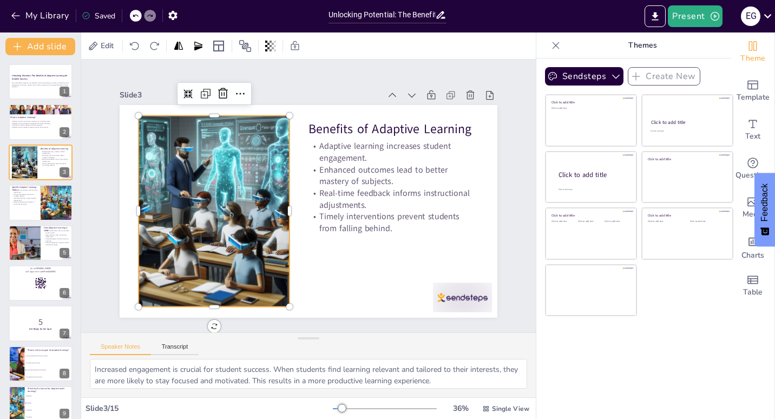
click at [239, 234] on div at bounding box center [213, 201] width 210 height 210
click at [236, 87] on icon at bounding box center [240, 93] width 13 height 13
click at [183, 187] on div at bounding box center [213, 201] width 210 height 210
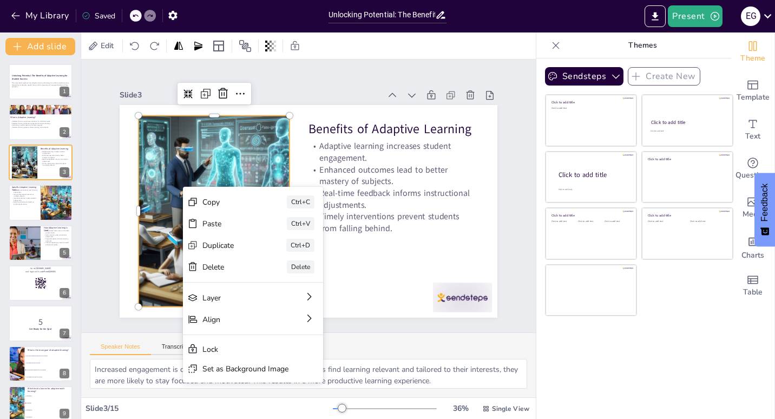
click at [172, 187] on div at bounding box center [214, 210] width 191 height 191
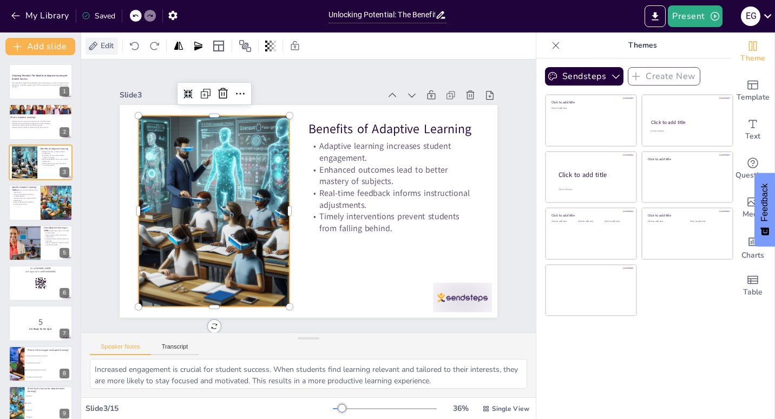
click at [104, 46] on span "Edit" at bounding box center [107, 46] width 17 height 10
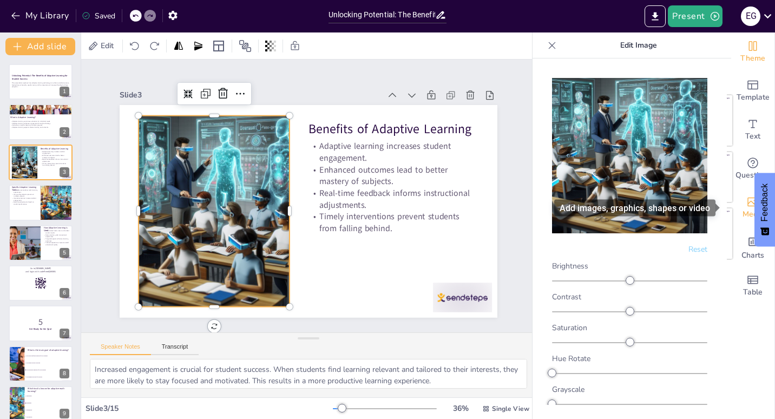
click at [743, 215] on span "Media" at bounding box center [753, 214] width 21 height 12
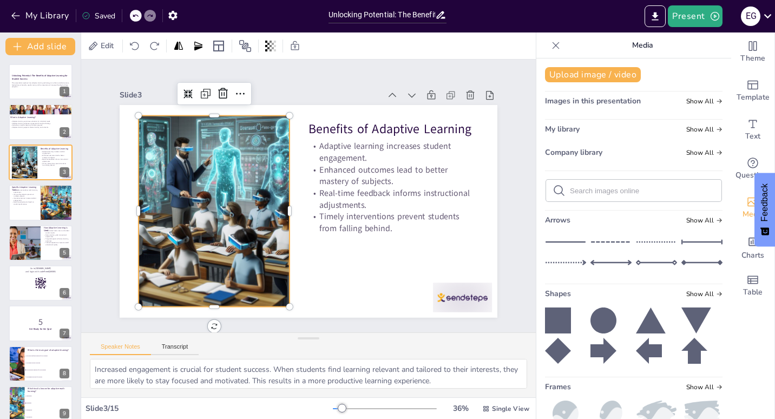
click at [584, 188] on input "text" at bounding box center [642, 191] width 145 height 8
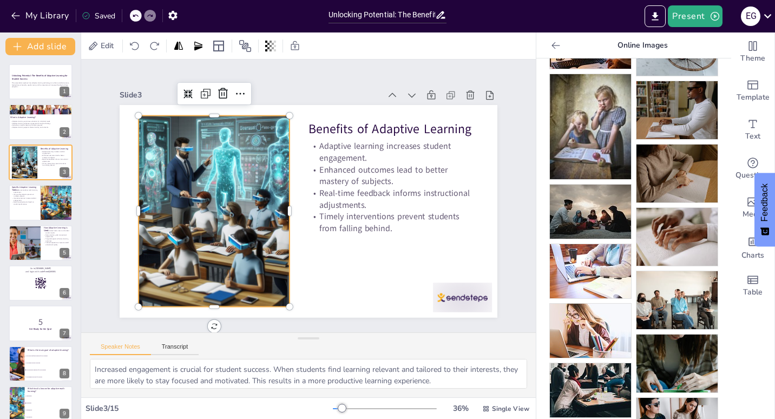
scroll to position [272, 0]
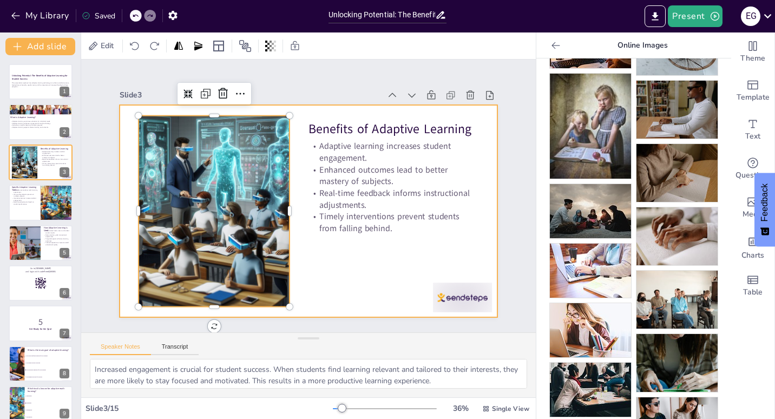
drag, startPoint x: 600, startPoint y: 304, endPoint x: 290, endPoint y: 255, distance: 313.5
click at [290, 255] on div "Document fonts Akatab Recently used Mulish Akatab Popular fonts Lato Montserrat…" at bounding box center [387, 225] width 775 height 387
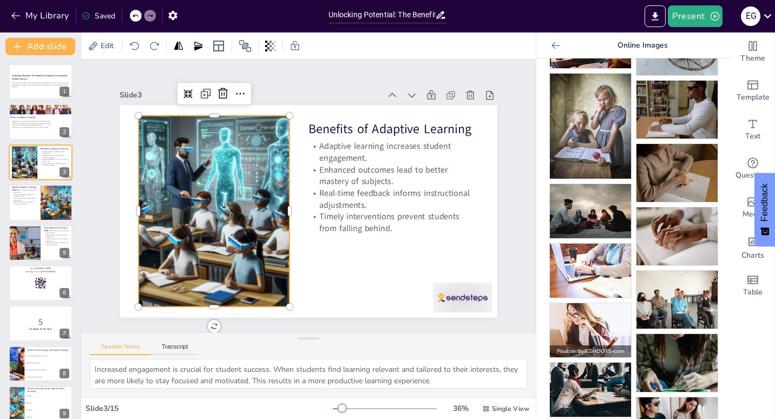
click at [578, 318] on img at bounding box center [590, 330] width 81 height 54
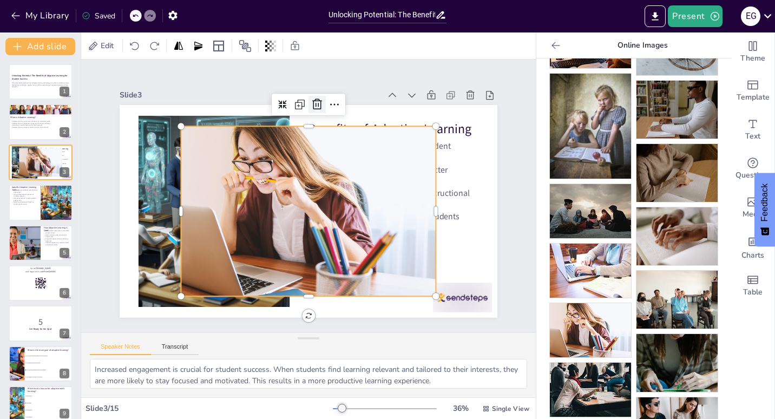
click at [330, 103] on icon at bounding box center [336, 108] width 12 height 12
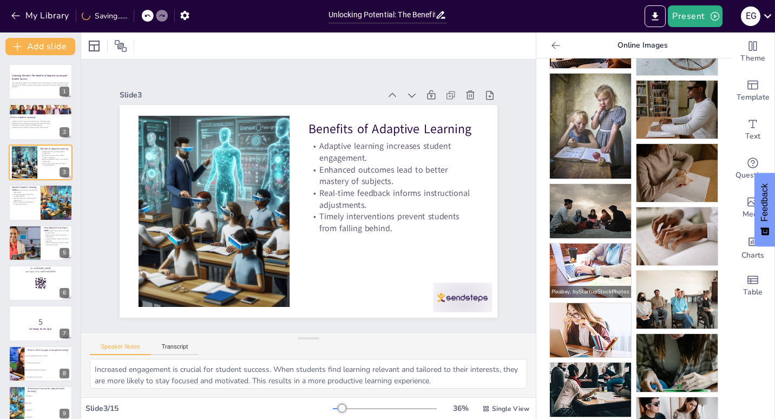
click at [575, 254] on img at bounding box center [590, 271] width 81 height 54
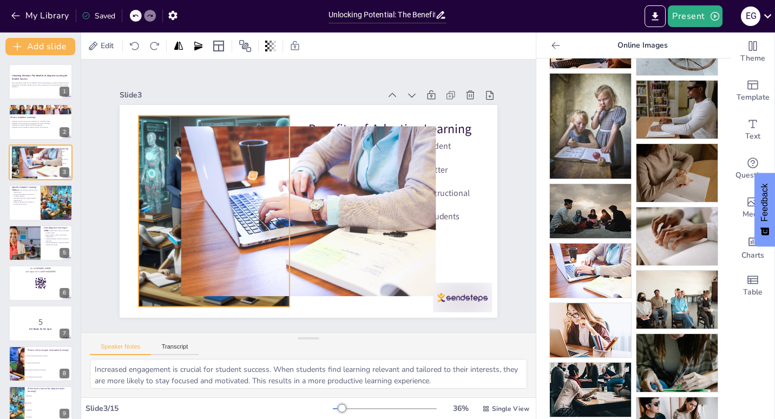
click at [154, 210] on div at bounding box center [213, 201] width 210 height 210
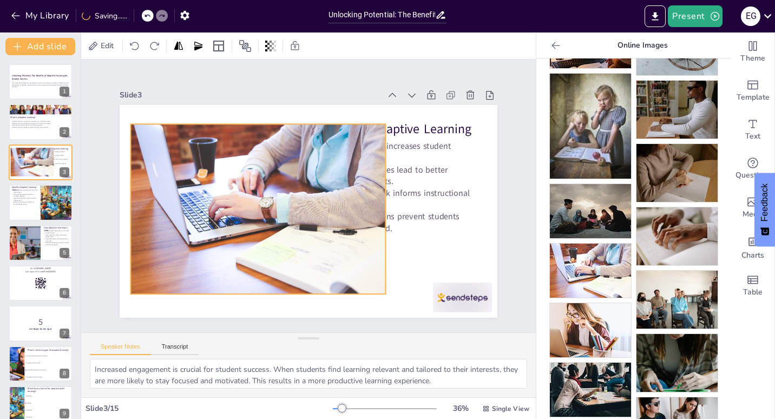
drag, startPoint x: 253, startPoint y: 210, endPoint x: 193, endPoint y: 209, distance: 59.6
click at [193, 209] on div at bounding box center [257, 209] width 255 height 170
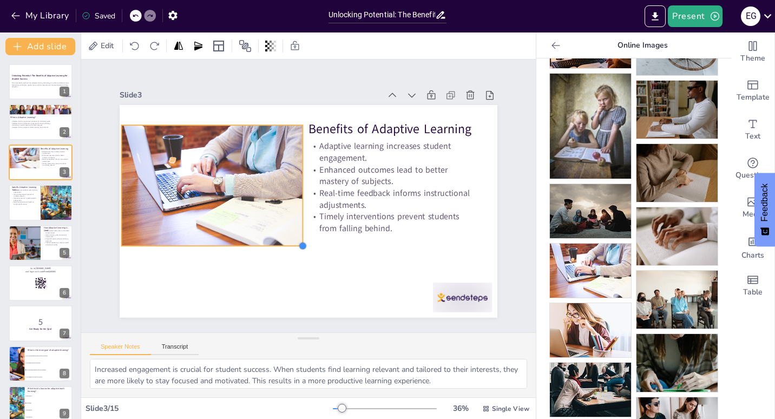
drag, startPoint x: 368, startPoint y: 292, endPoint x: 270, endPoint y: 244, distance: 109.2
click at [270, 244] on div "Benefits of Adaptive Learning Adaptive learning increases student engagement. E…" at bounding box center [295, 189] width 373 height 434
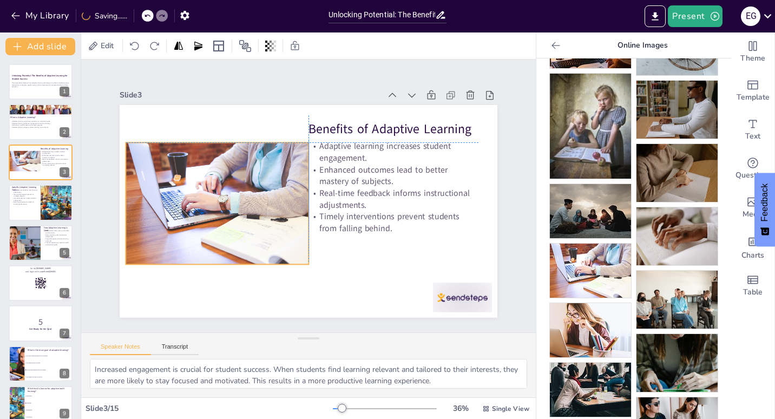
drag, startPoint x: 243, startPoint y: 236, endPoint x: 247, endPoint y: 251, distance: 15.9
click at [247, 251] on div at bounding box center [217, 193] width 194 height 140
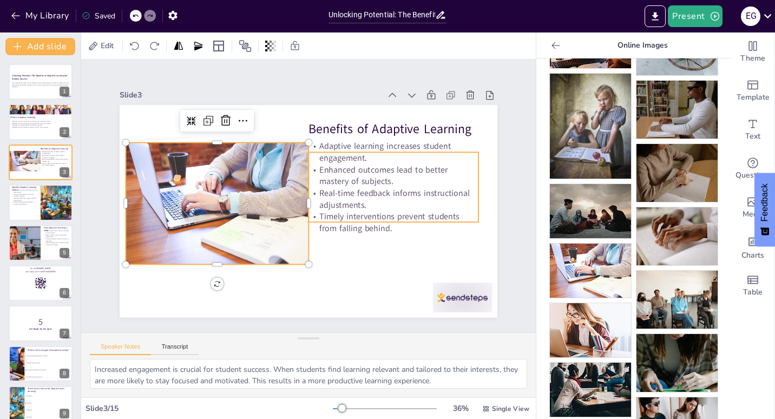
click at [411, 201] on p "Real-time feedback informs instructional adjustments." at bounding box center [393, 207] width 172 height 41
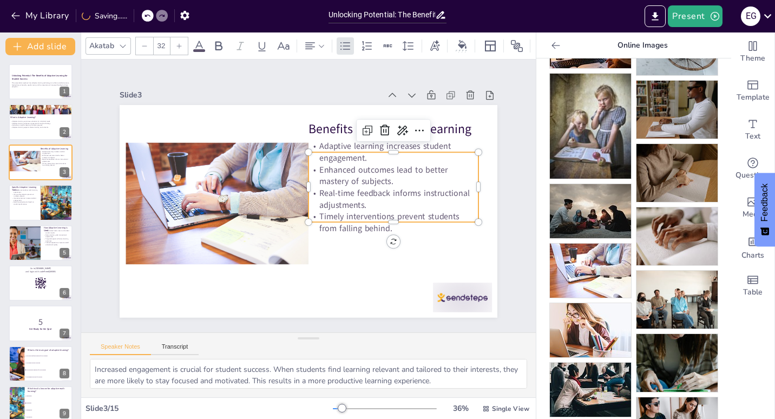
click at [307, 187] on p "Real-time feedback informs instructional adjustments." at bounding box center [393, 207] width 172 height 41
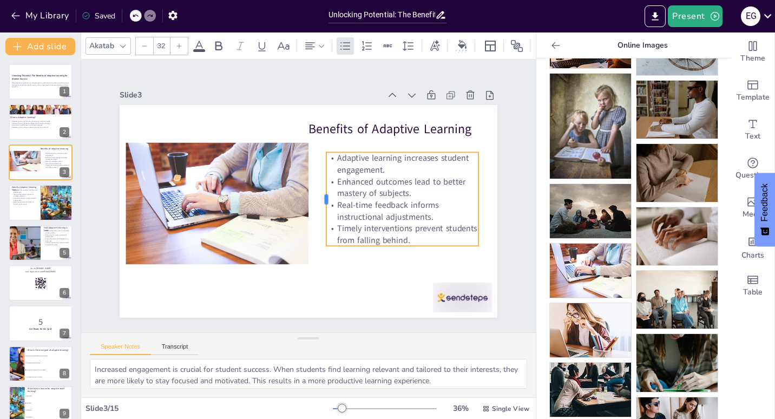
drag, startPoint x: 299, startPoint y: 183, endPoint x: 317, endPoint y: 185, distance: 18.0
click at [317, 185] on div at bounding box center [321, 200] width 18 height 94
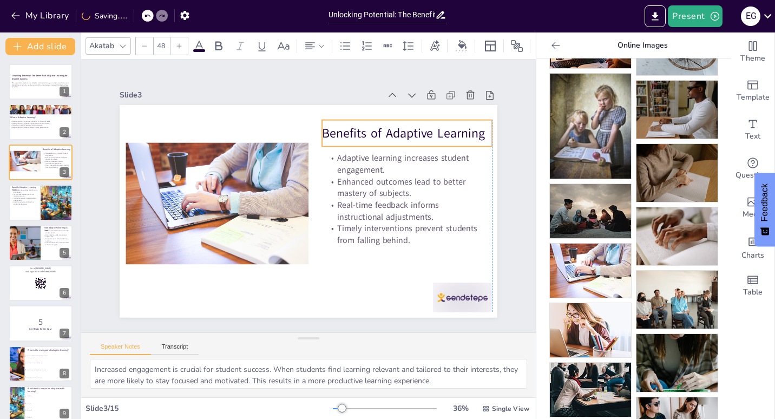
drag, startPoint x: 350, startPoint y: 122, endPoint x: 361, endPoint y: 126, distance: 12.2
click at [361, 230] on p "Benefits of Adaptive Learning" at bounding box center [326, 311] width 86 height 162
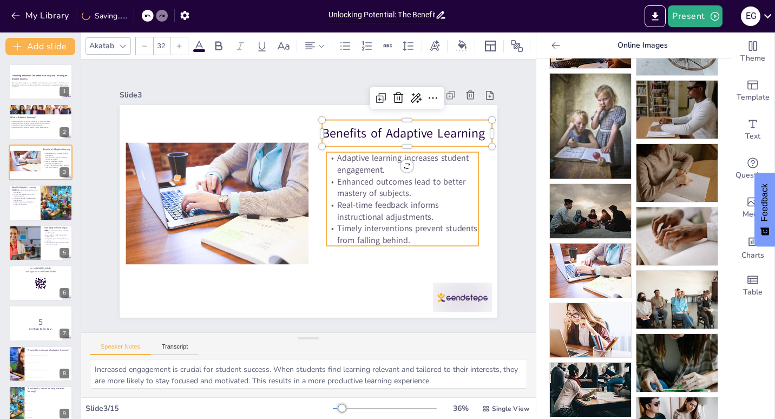
click at [363, 171] on p "Adaptive learning increases student engagement." at bounding box center [406, 174] width 154 height 40
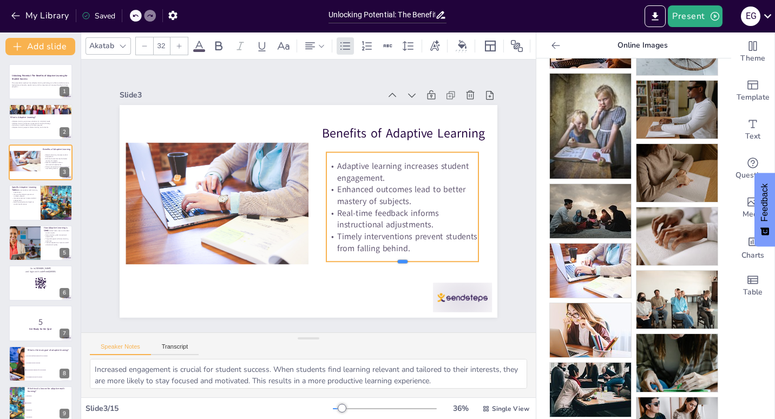
drag, startPoint x: 392, startPoint y: 242, endPoint x: 392, endPoint y: 258, distance: 15.7
click at [392, 263] on div at bounding box center [394, 275] width 152 height 24
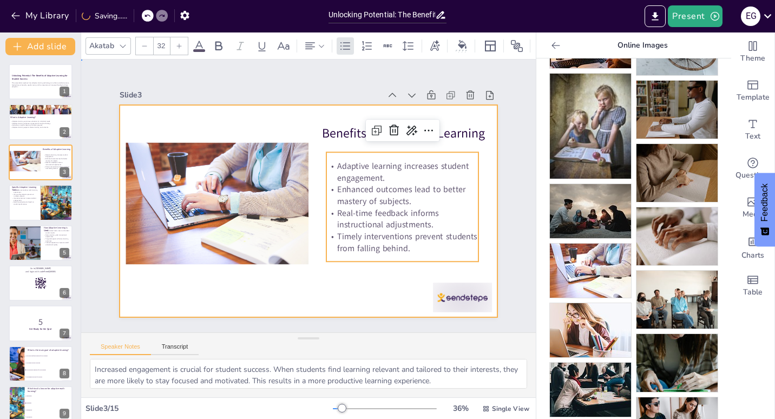
click at [347, 284] on div at bounding box center [307, 211] width 398 height 251
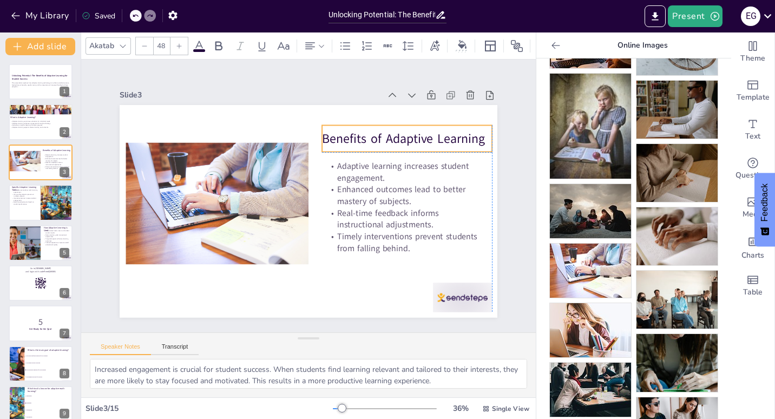
click at [385, 132] on p "Benefits of Adaptive Learning" at bounding box center [412, 149] width 171 height 35
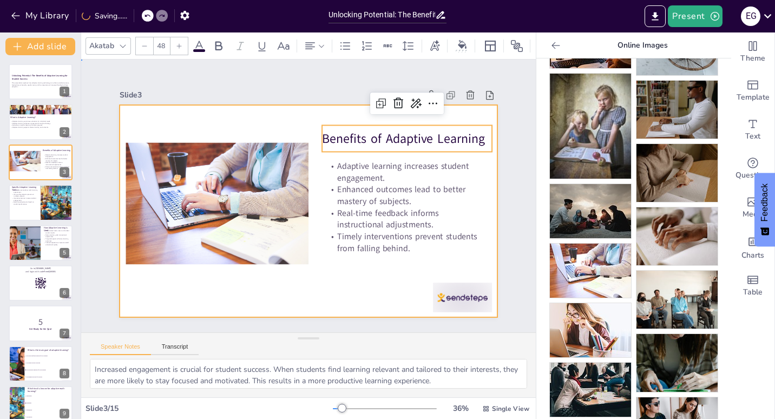
click at [284, 109] on div at bounding box center [306, 211] width 414 height 286
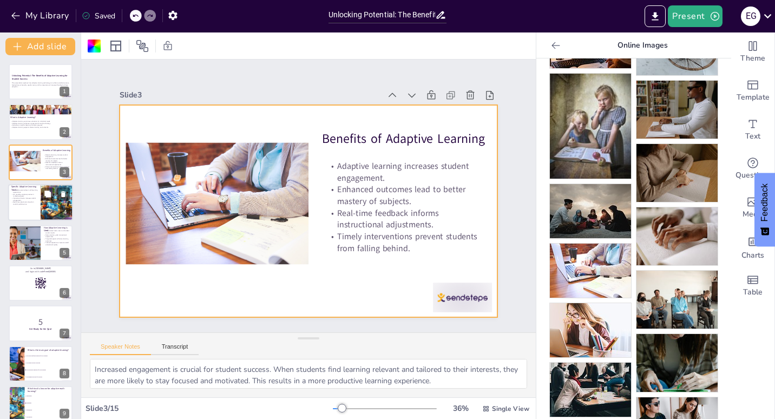
click at [43, 204] on div at bounding box center [56, 202] width 37 height 37
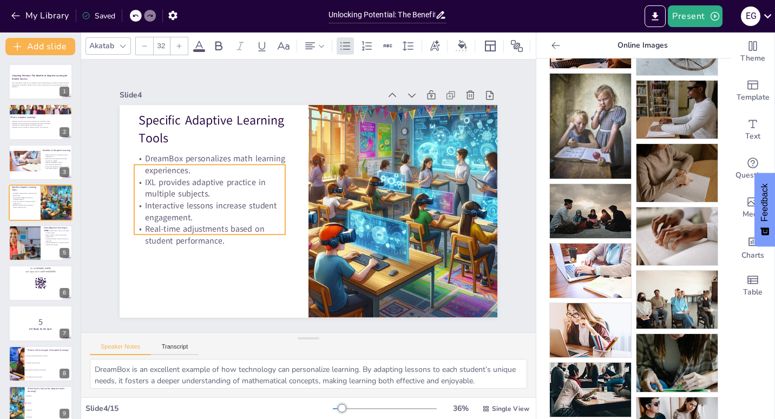
drag, startPoint x: 205, startPoint y: 192, endPoint x: 200, endPoint y: 211, distance: 19.4
click at [200, 211] on p "Interactive lessons increase student engagement." at bounding box center [209, 211] width 151 height 23
click at [186, 219] on p "Real-time adjustments based on student performance." at bounding box center [206, 224] width 153 height 39
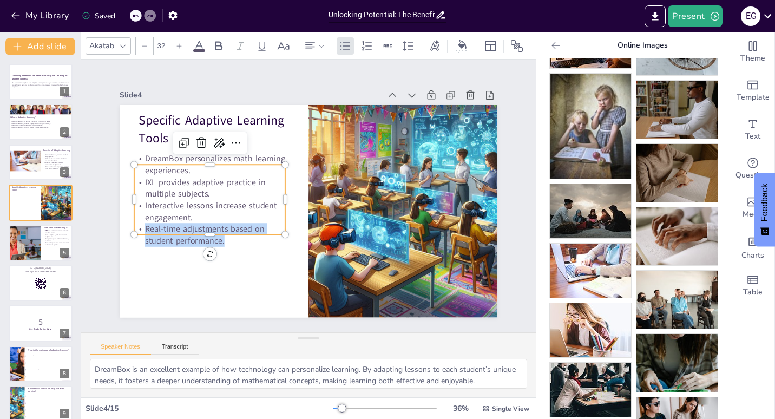
click at [186, 223] on p "Real-time adjustments based on student performance." at bounding box center [209, 234] width 151 height 23
click at [186, 219] on p "Real-time adjustments based on student performance." at bounding box center [206, 224] width 153 height 39
click at [192, 214] on p "Interactive lessons increase student engagement." at bounding box center [209, 211] width 151 height 23
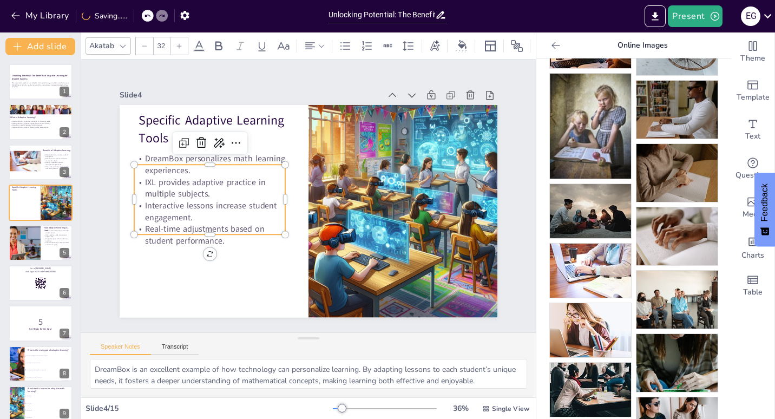
click at [201, 228] on p "Real-time adjustments based on student performance." at bounding box center [206, 224] width 153 height 39
click at [201, 228] on p "Real-time adjustments based on student performance." at bounding box center [203, 191] width 148 height 83
click at [195, 214] on p "Interactive lessons increase student engagement." at bounding box center [208, 200] width 153 height 39
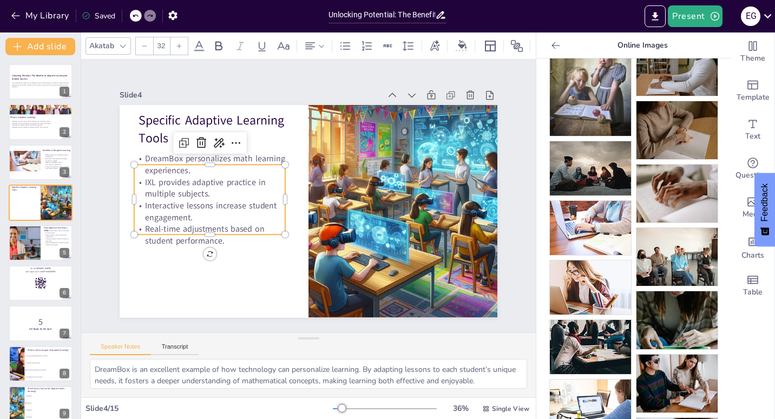
scroll to position [316, 0]
click at [190, 214] on p "Interactive lessons increase student engagement." at bounding box center [208, 200] width 153 height 39
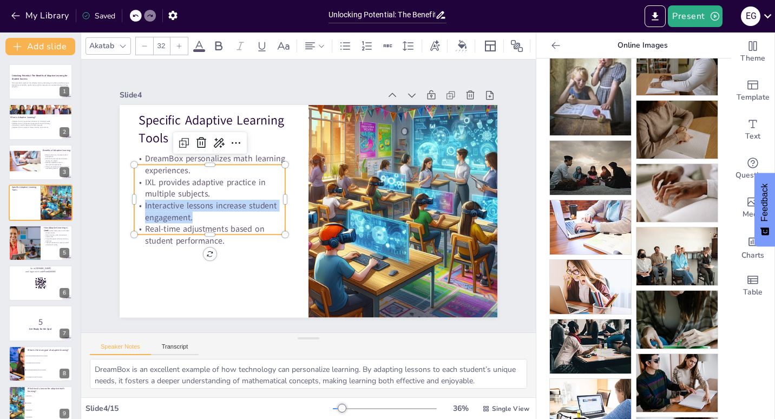
click at [190, 214] on p "Interactive lessons increase student engagement." at bounding box center [208, 200] width 153 height 39
click at [195, 224] on p "Real-time adjustments based on student performance." at bounding box center [206, 225] width 153 height 40
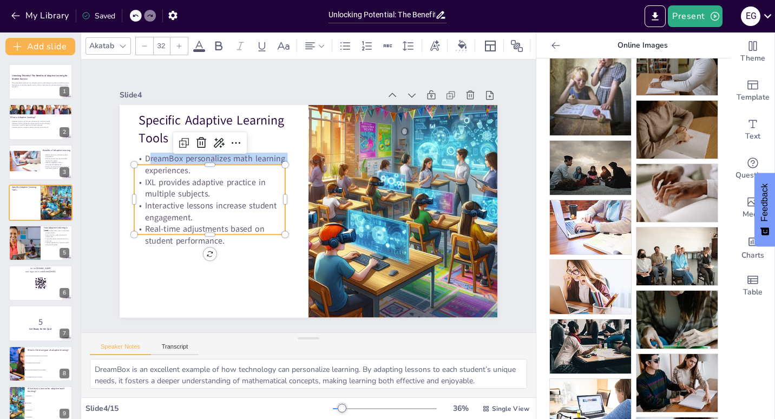
click at [139, 159] on div "Specific Adaptive Learning Tools DreamBox personalizes math learning experience…" at bounding box center [306, 211] width 414 height 286
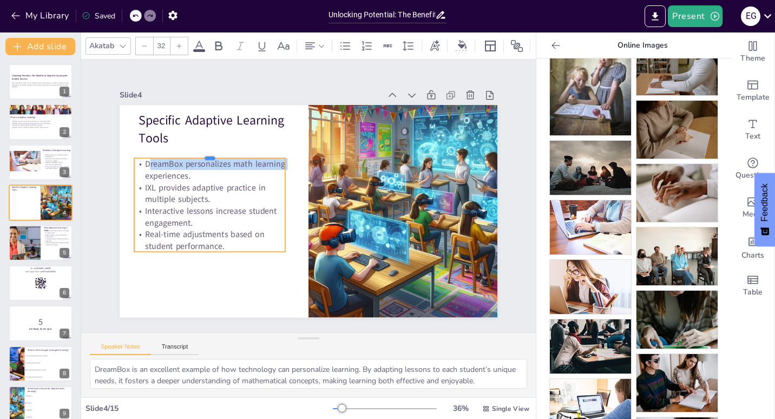
drag, startPoint x: 138, startPoint y: 157, endPoint x: 152, endPoint y: 151, distance: 15.0
click at [152, 151] on div at bounding box center [214, 144] width 151 height 24
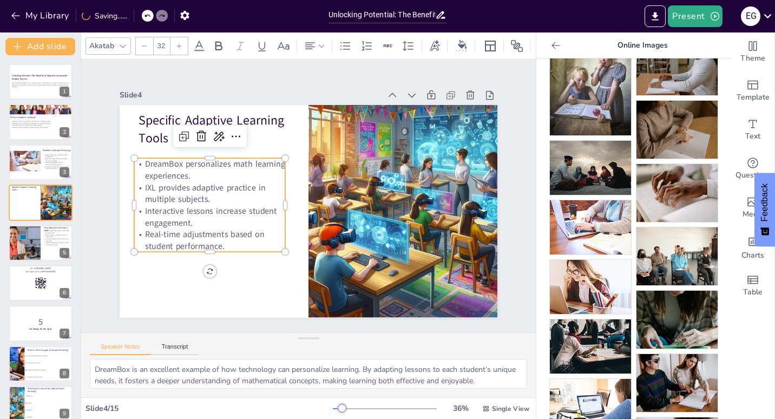
click at [173, 223] on p "Interactive lessons increase student engagement." at bounding box center [207, 196] width 153 height 54
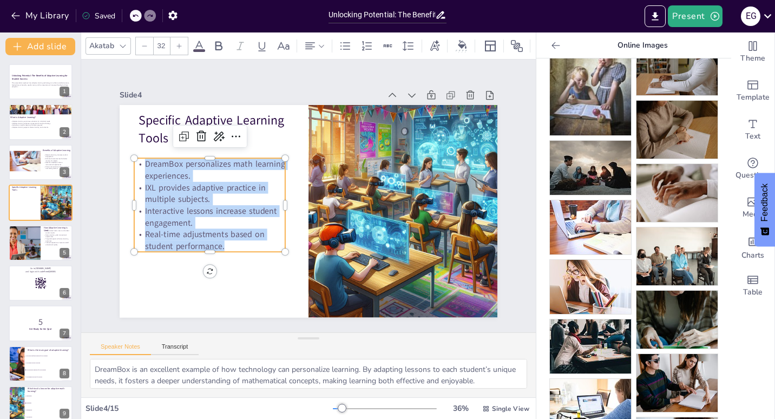
drag, startPoint x: 136, startPoint y: 160, endPoint x: 234, endPoint y: 240, distance: 126.2
click at [234, 240] on div "DreamBox personalizes math learning experiences. IXL provides adaptive practice…" at bounding box center [209, 205] width 151 height 94
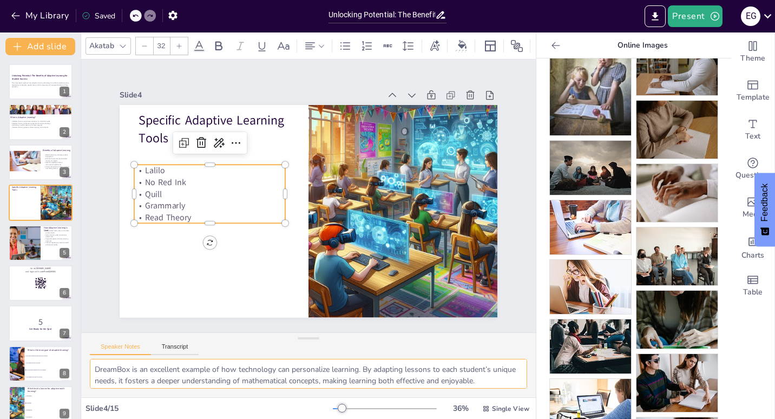
click at [128, 367] on textarea "DreamBox is an excellent example of how technology can personalize learning. By…" at bounding box center [308, 374] width 437 height 30
click at [128, 367] on textarea "IXL is a versatile tool that supports learning across various subjects. Its ada…" at bounding box center [308, 374] width 437 height 30
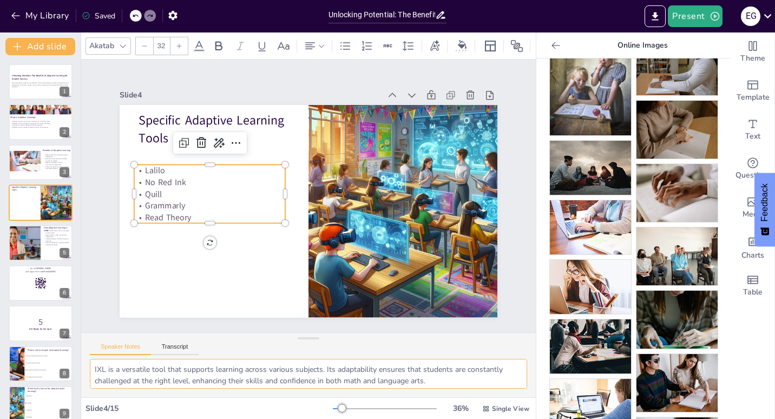
click at [128, 367] on textarea "IXL is a versatile tool that supports learning across various subjects. Its ada…" at bounding box center [308, 374] width 437 height 30
click at [128, 367] on textarea "Interactive lessons are key to keeping students engaged. By actively involving …" at bounding box center [308, 374] width 437 height 30
click at [128, 367] on textarea "Real-time adjustments are crucial for adaptive learning. By continuously analyz…" at bounding box center [308, 374] width 437 height 30
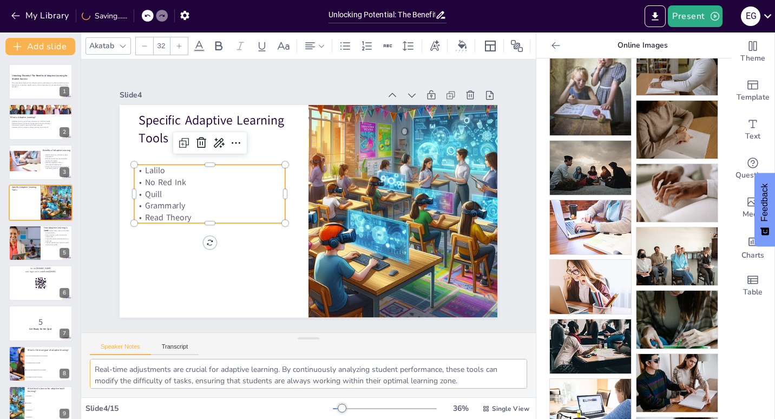
click at [128, 367] on textarea "Real-time adjustments are crucial for adaptive learning. By continuously analyz…" at bounding box center [308, 374] width 437 height 30
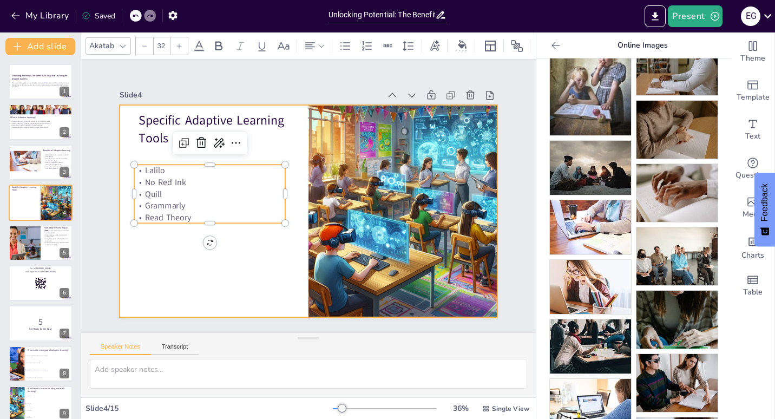
click at [272, 258] on div at bounding box center [307, 211] width 398 height 251
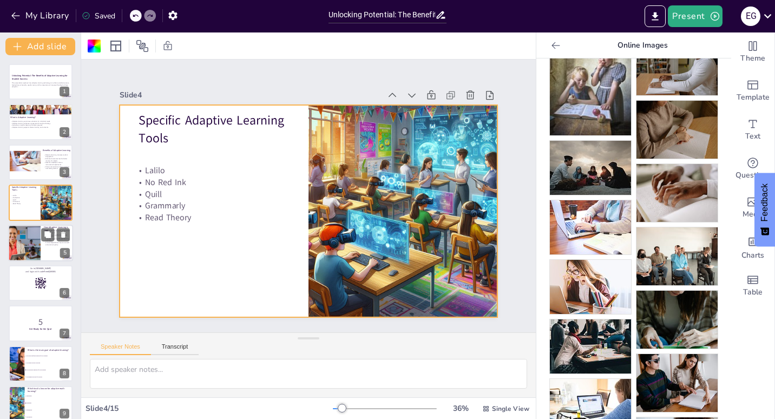
click at [28, 238] on div at bounding box center [24, 243] width 70 height 37
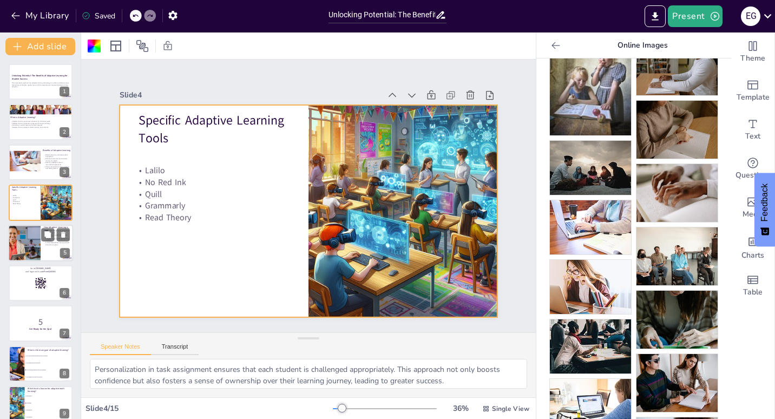
scroll to position [5, 0]
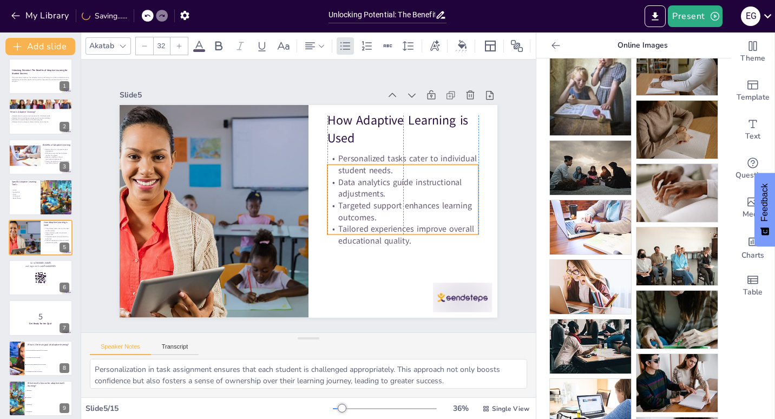
drag, startPoint x: 360, startPoint y: 167, endPoint x: 360, endPoint y: 186, distance: 18.9
click at [360, 186] on p "Data analytics guide instructional adjustments." at bounding box center [403, 197] width 153 height 39
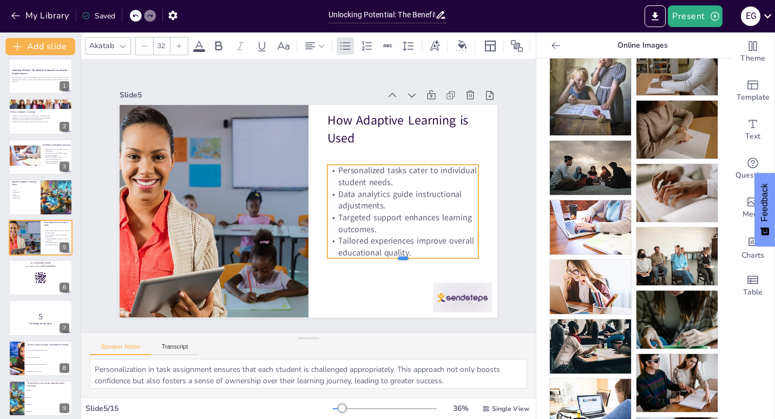
drag, startPoint x: 397, startPoint y: 232, endPoint x: 397, endPoint y: 241, distance: 9.2
click at [397, 241] on div "How Adaptive Learning is Used Personalized tasks cater to individual student ne…" at bounding box center [307, 211] width 398 height 251
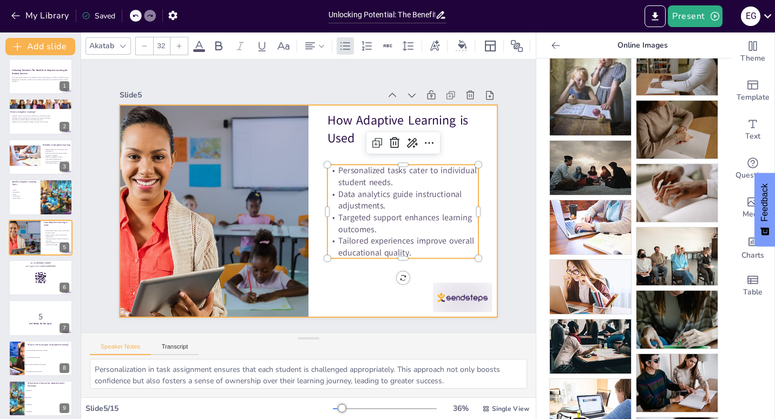
click at [366, 282] on div at bounding box center [307, 211] width 398 height 251
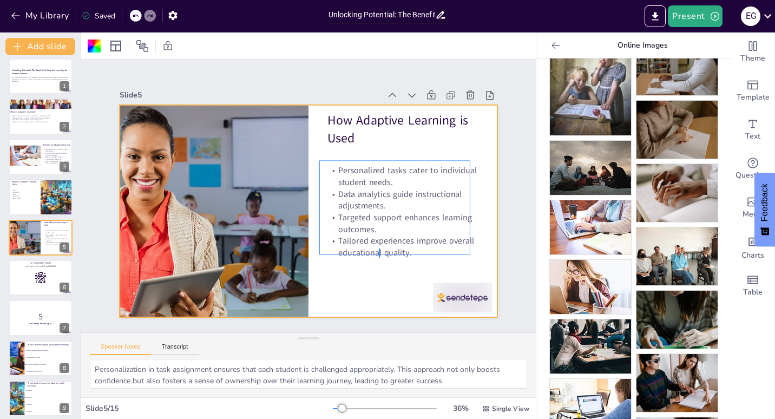
drag, startPoint x: 379, startPoint y: 258, endPoint x: 379, endPoint y: 248, distance: 9.2
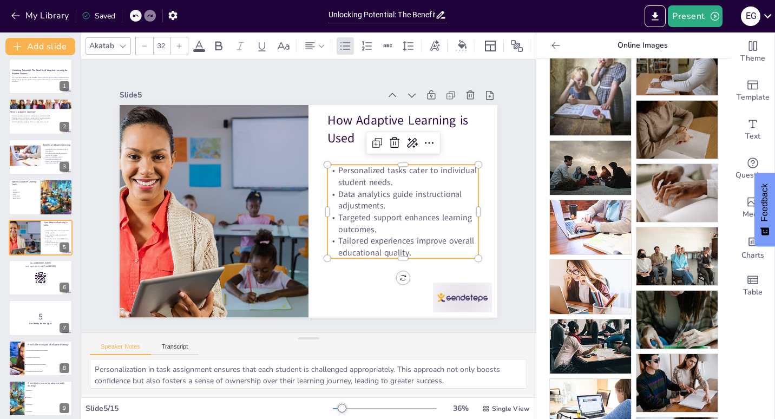
click at [383, 251] on p "Tailored experiences improve overall educational quality." at bounding box center [397, 256] width 153 height 39
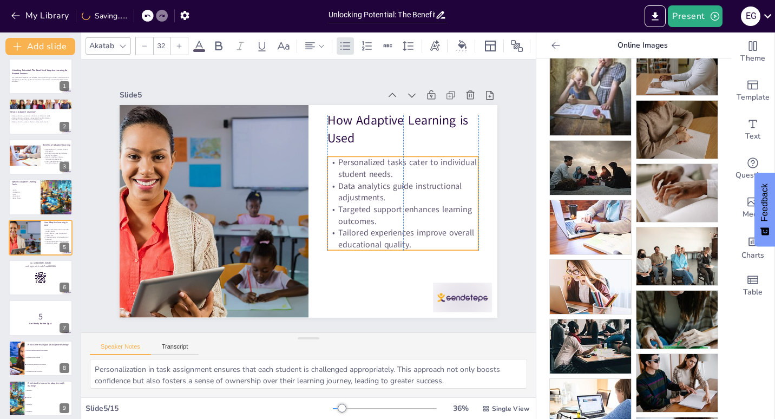
drag, startPoint x: 380, startPoint y: 250, endPoint x: 380, endPoint y: 241, distance: 8.1
click at [380, 241] on p "Tailored experiences improve overall educational quality." at bounding box center [403, 238] width 151 height 23
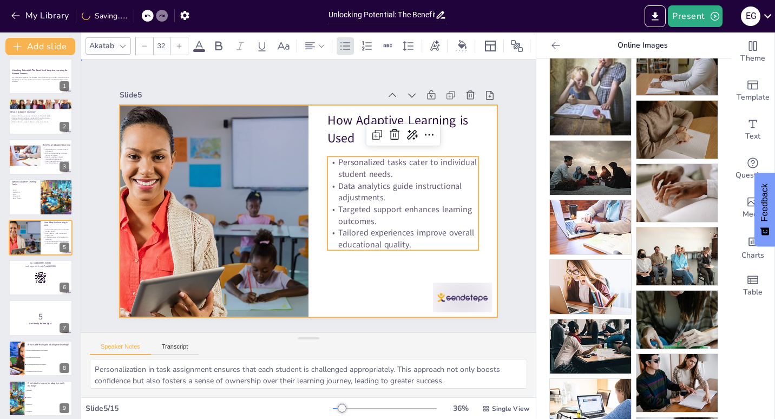
click at [370, 281] on div at bounding box center [309, 211] width 378 height 213
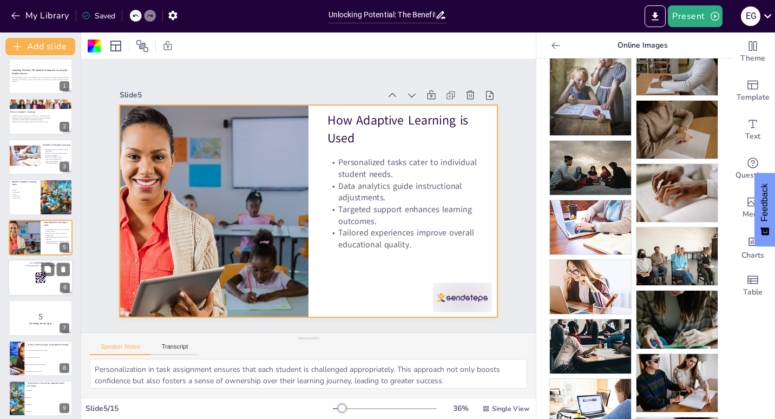
click at [23, 279] on div at bounding box center [40, 277] width 65 height 37
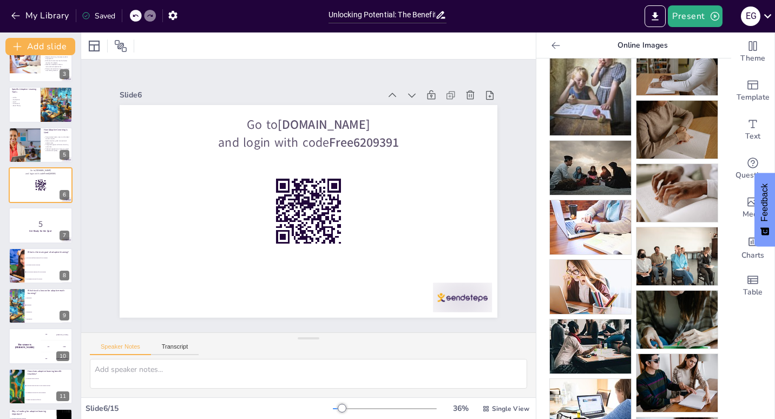
scroll to position [103, 0]
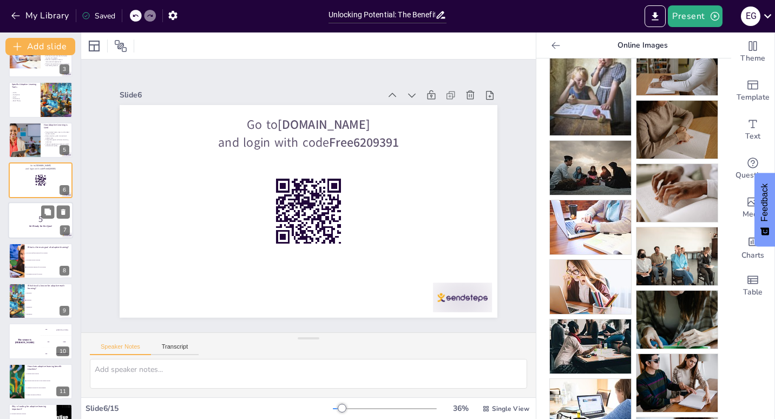
click at [48, 228] on div at bounding box center [40, 220] width 65 height 37
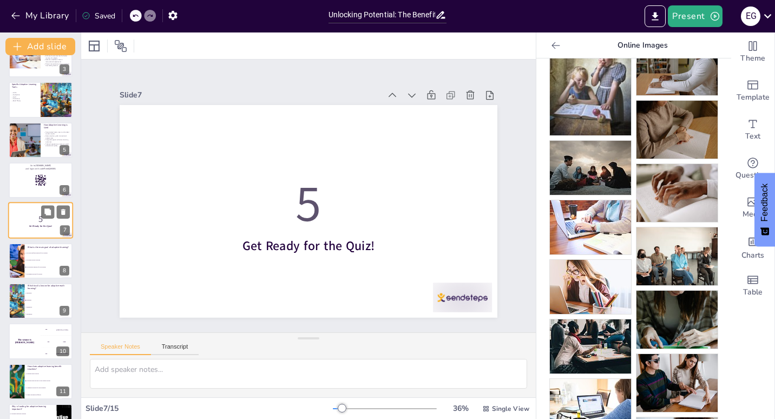
scroll to position [86, 0]
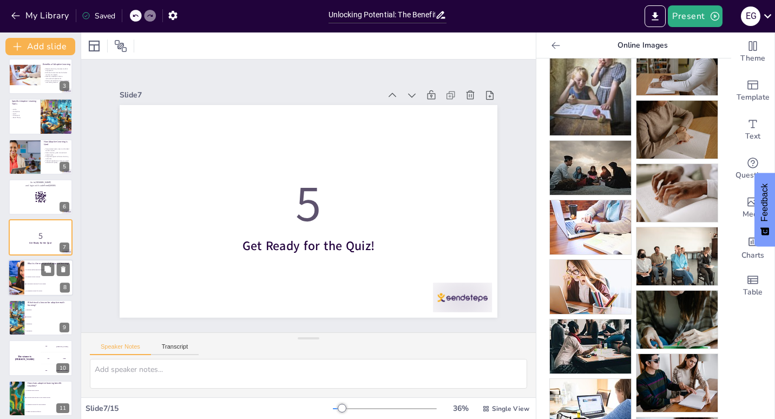
click at [32, 273] on li "To enhance teacher workload" at bounding box center [48, 276] width 49 height 7
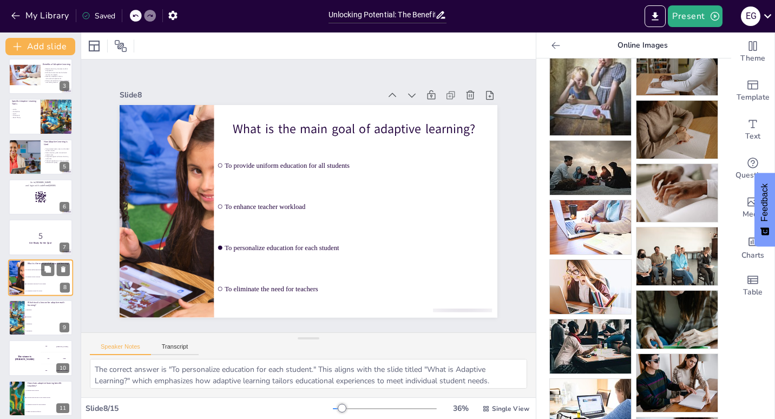
scroll to position [127, 0]
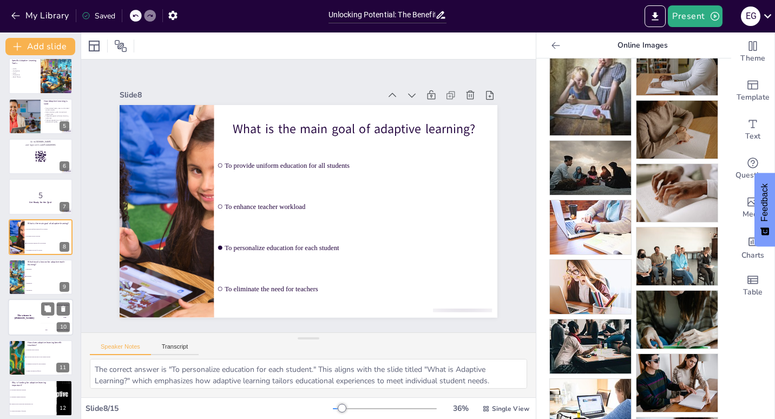
click at [29, 312] on div "The winner is [PERSON_NAME]" at bounding box center [24, 317] width 32 height 37
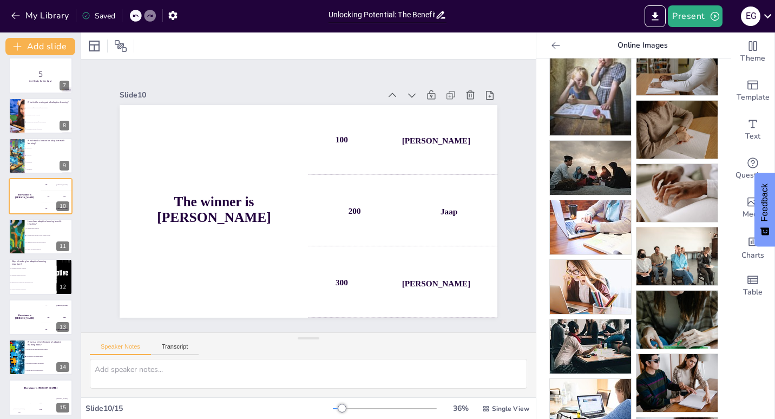
scroll to position [253, 0]
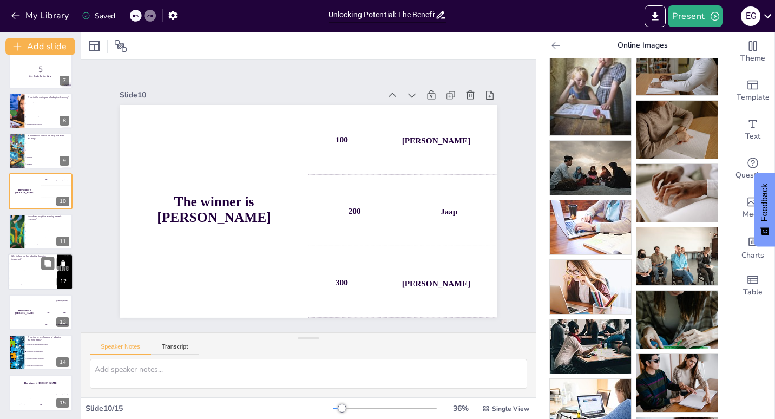
click at [30, 277] on li "To ensure access to innovative educational tools" at bounding box center [32, 278] width 49 height 7
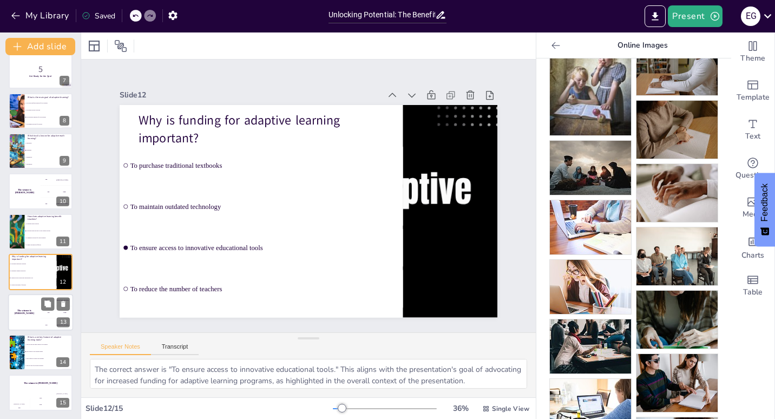
click at [20, 316] on div "The winner is [PERSON_NAME]" at bounding box center [24, 312] width 32 height 37
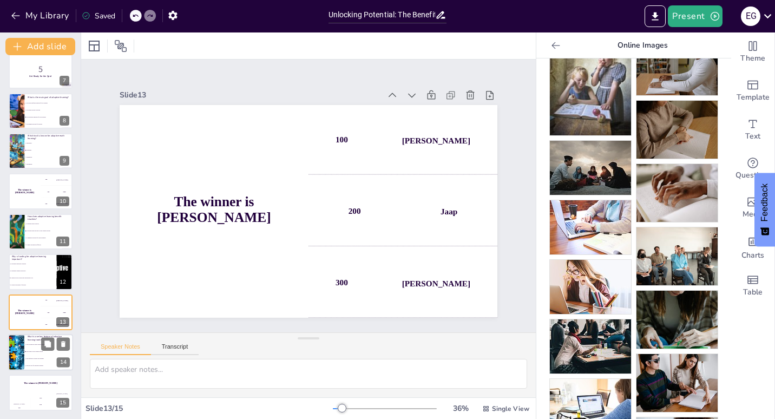
click at [23, 349] on div at bounding box center [16, 352] width 64 height 37
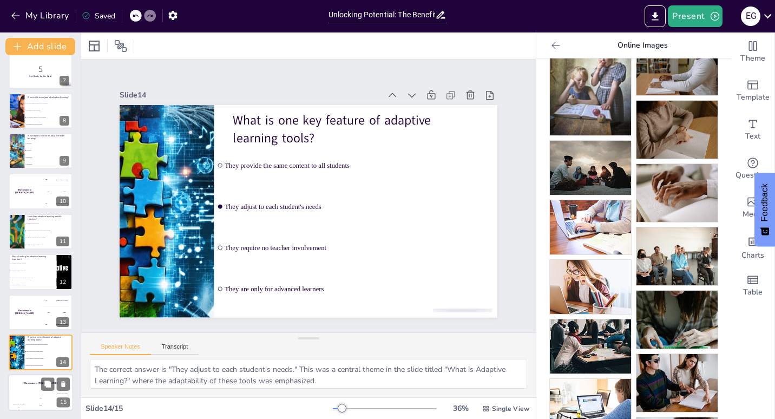
click at [15, 402] on div "Hasan 100" at bounding box center [19, 402] width 22 height 18
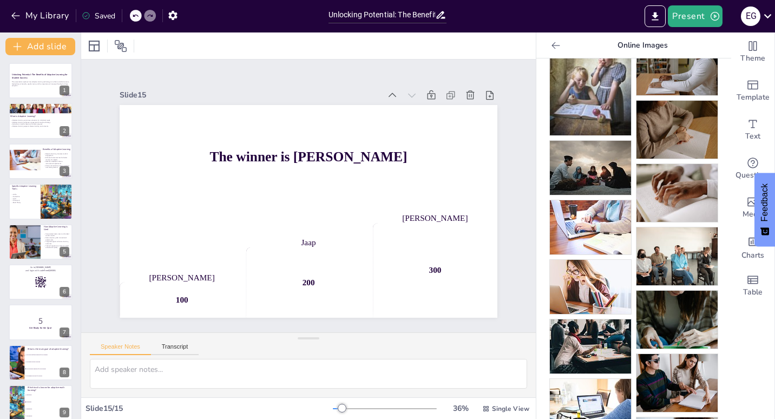
scroll to position [0, 0]
click at [26, 241] on div at bounding box center [24, 243] width 70 height 37
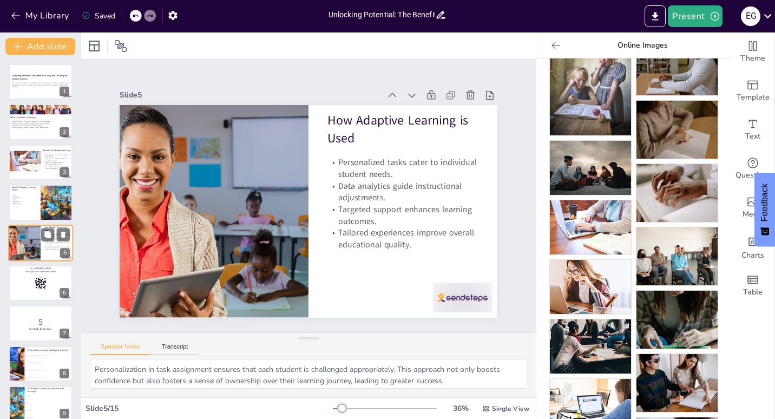
scroll to position [5, 0]
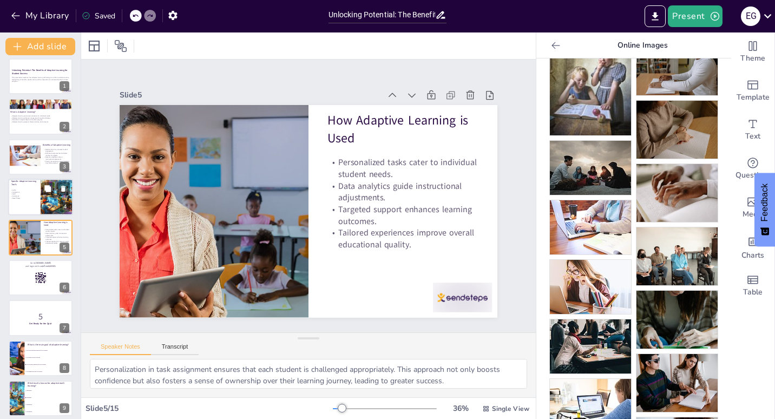
click at [35, 200] on div at bounding box center [40, 197] width 65 height 37
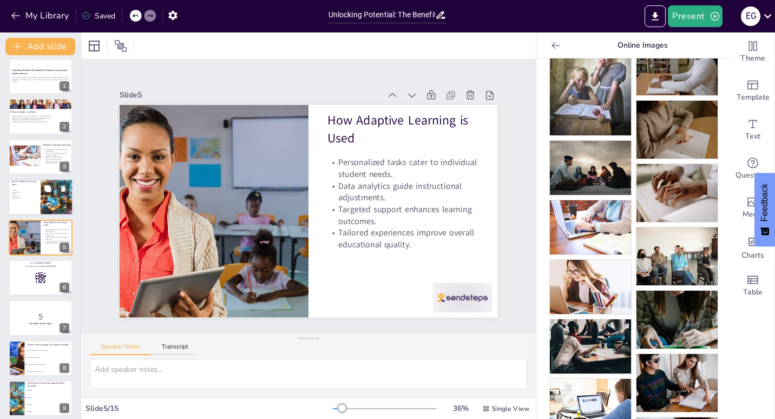
scroll to position [0, 0]
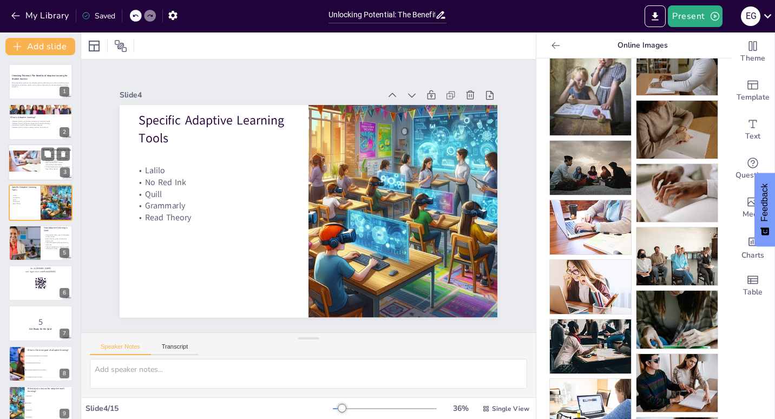
click at [35, 169] on div at bounding box center [24, 161] width 31 height 21
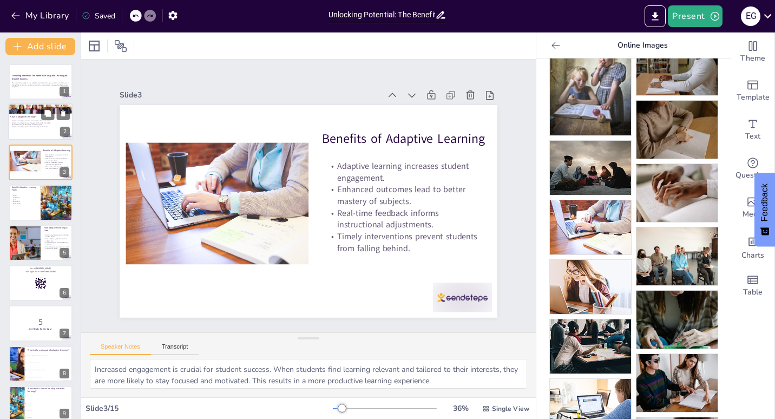
click at [30, 132] on div at bounding box center [40, 122] width 65 height 37
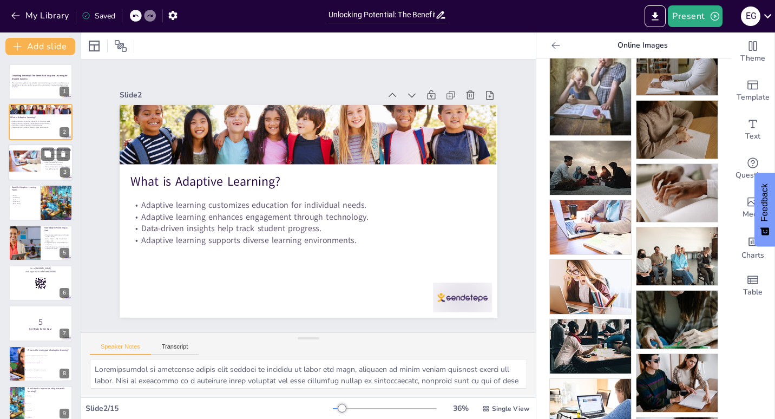
click at [35, 167] on div at bounding box center [24, 161] width 31 height 21
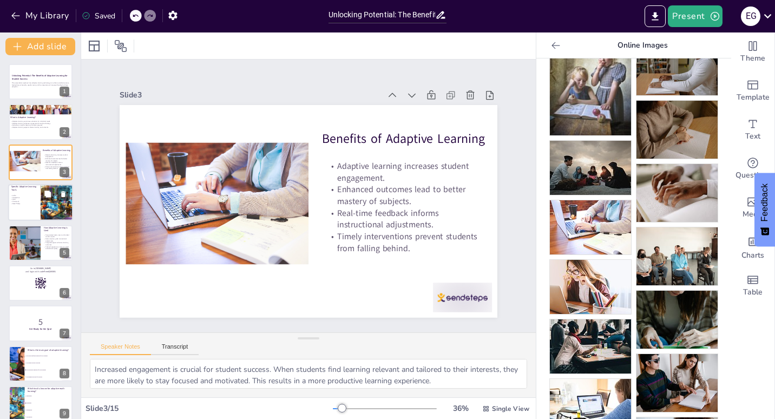
click at [23, 204] on p "Read Theory" at bounding box center [23, 203] width 26 height 2
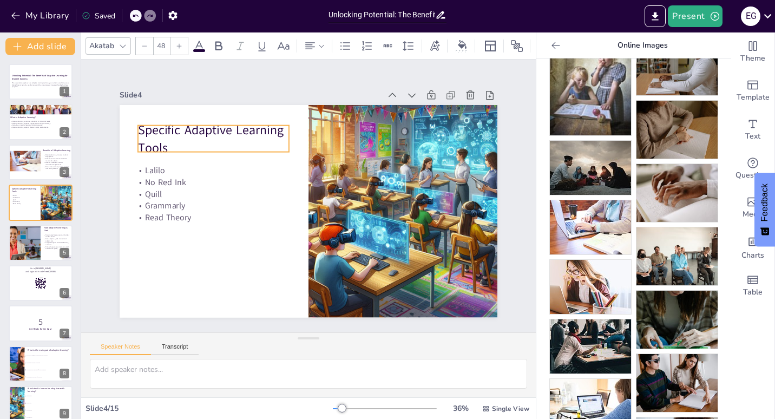
drag, startPoint x: 160, startPoint y: 129, endPoint x: 159, endPoint y: 139, distance: 9.8
click at [159, 139] on p "Specific Adaptive Learning Tools" at bounding box center [213, 138] width 151 height 35
click at [24, 244] on div at bounding box center [24, 243] width 70 height 37
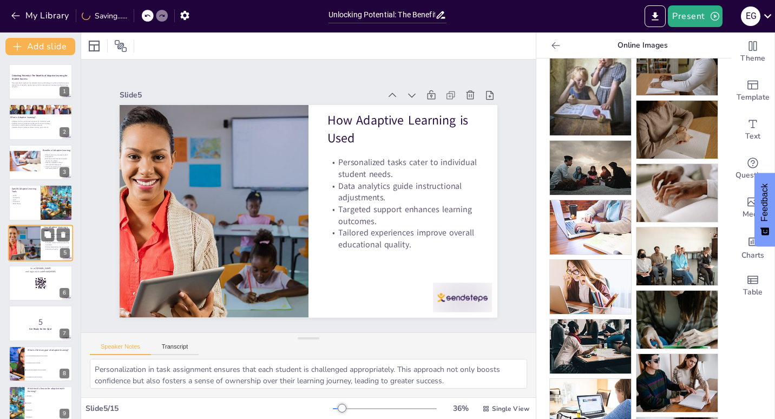
scroll to position [5, 0]
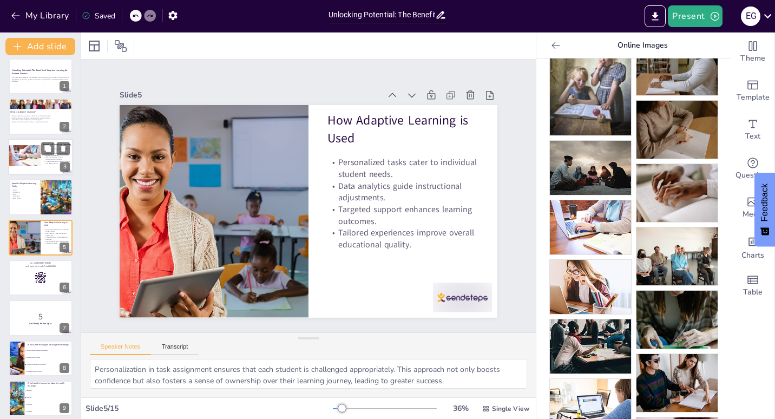
click at [27, 151] on div at bounding box center [24, 155] width 31 height 21
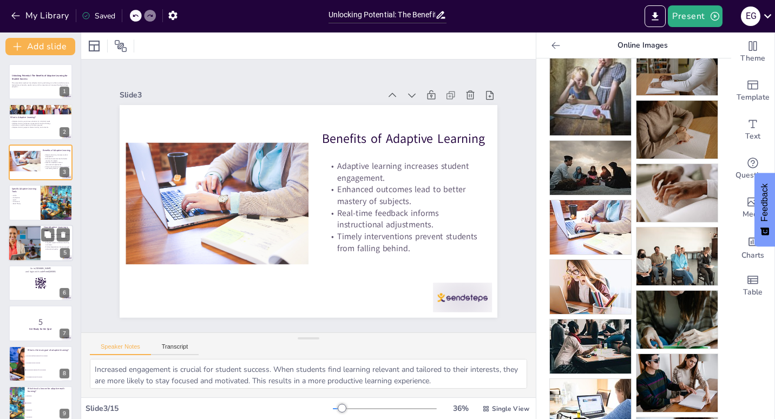
click at [25, 240] on div at bounding box center [24, 243] width 70 height 37
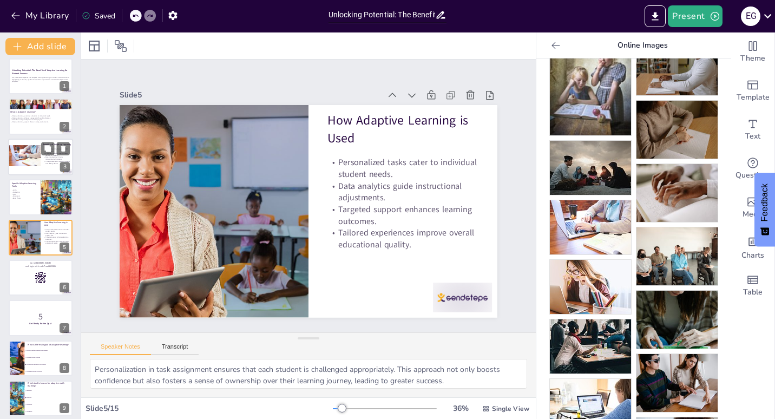
click at [21, 160] on div at bounding box center [24, 155] width 31 height 21
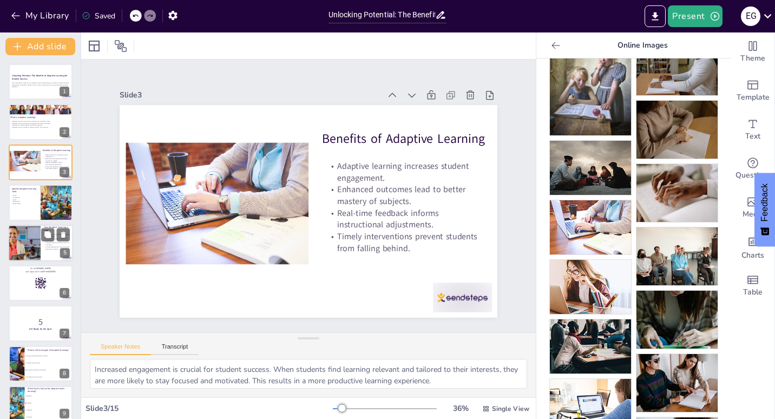
click at [32, 250] on div at bounding box center [24, 243] width 70 height 37
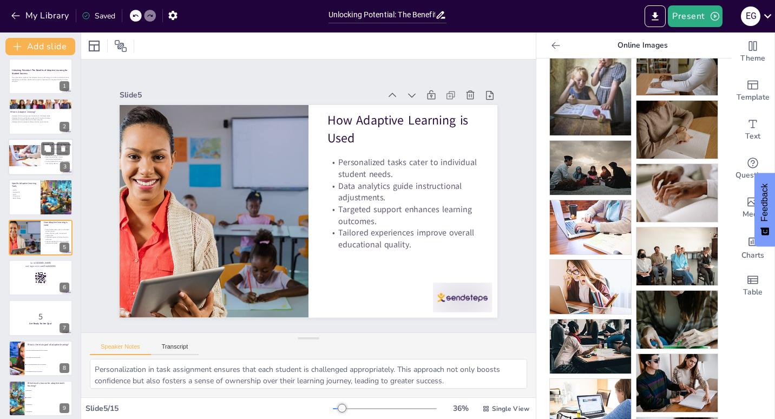
click at [30, 161] on div at bounding box center [24, 155] width 31 height 21
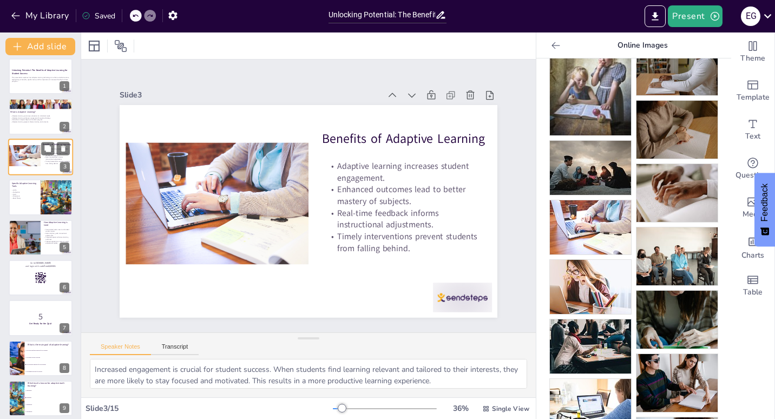
scroll to position [0, 0]
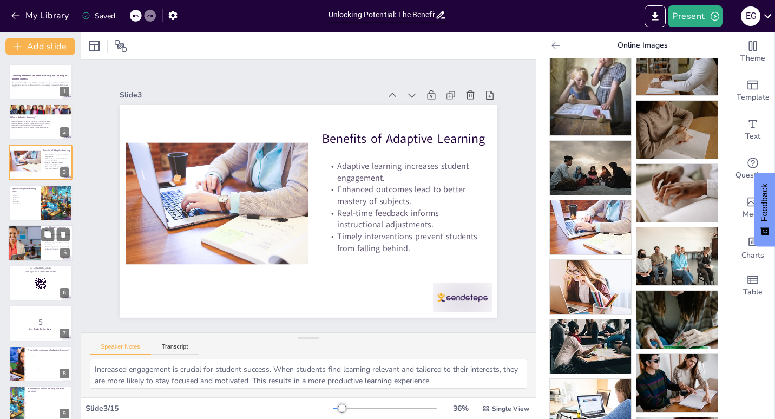
click at [30, 249] on div at bounding box center [24, 243] width 70 height 37
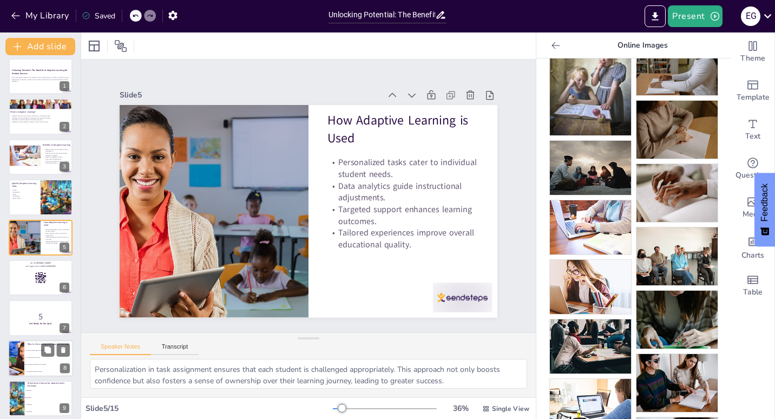
click at [23, 346] on div at bounding box center [16, 358] width 55 height 37
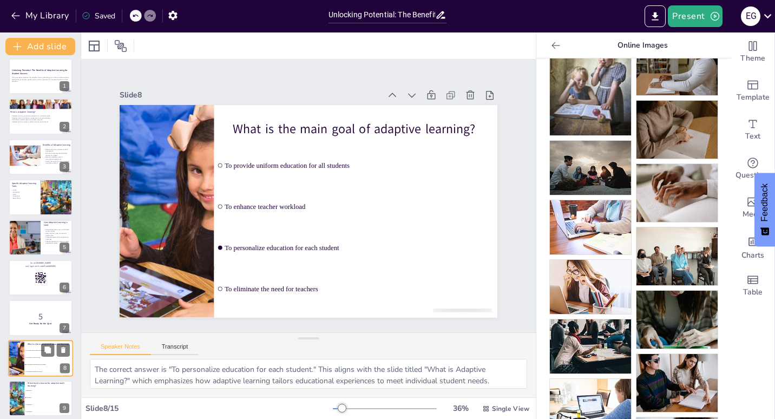
scroll to position [127, 0]
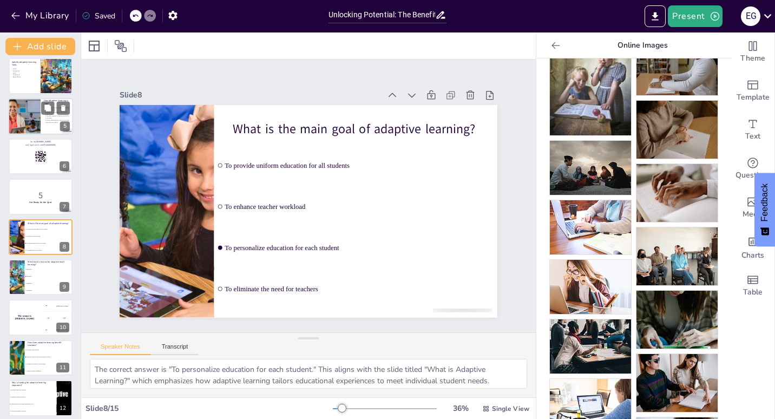
click at [29, 121] on div at bounding box center [24, 116] width 70 height 37
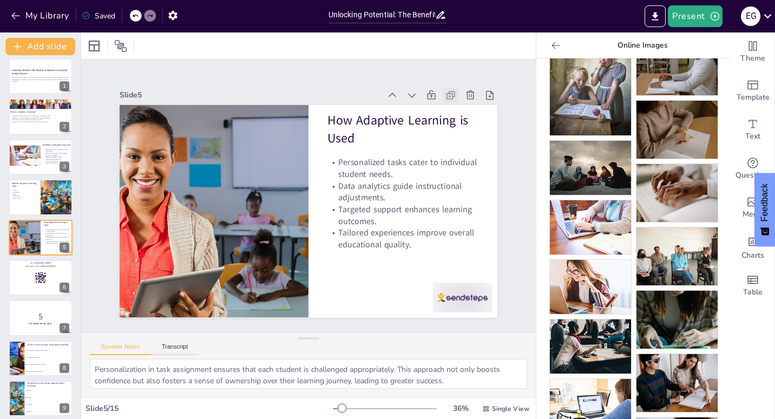
click at [464, 125] on icon at bounding box center [467, 128] width 6 height 6
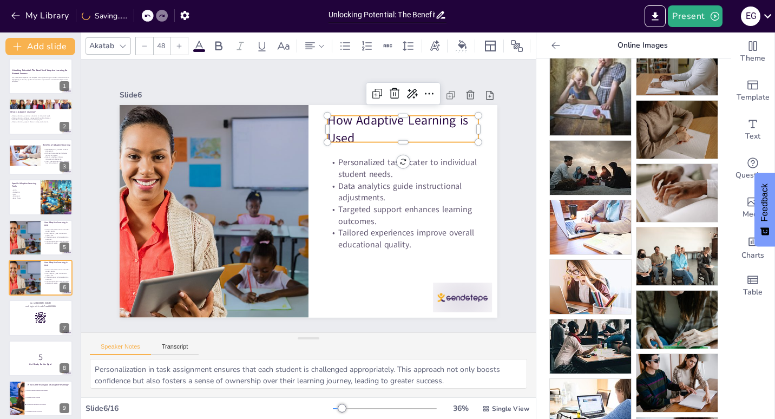
click at [332, 120] on p "How Adaptive Learning is Used" at bounding box center [409, 139] width 154 height 51
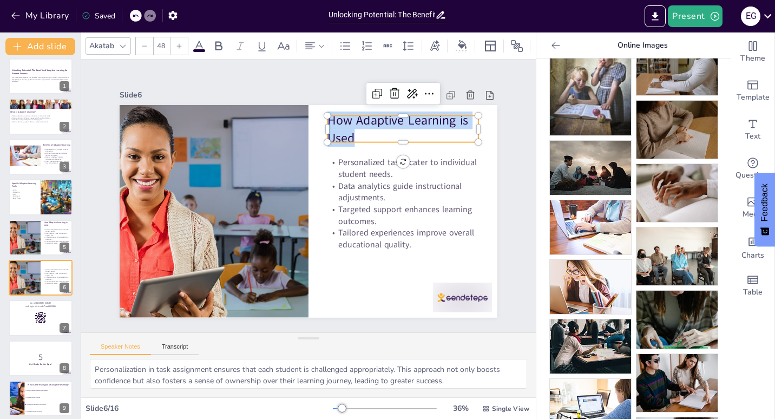
drag, startPoint x: 357, startPoint y: 130, endPoint x: 320, endPoint y: 115, distance: 39.3
click at [320, 115] on div "Personalized tasks cater to individual student needs. Data analytics guide inst…" at bounding box center [309, 211] width 378 height 213
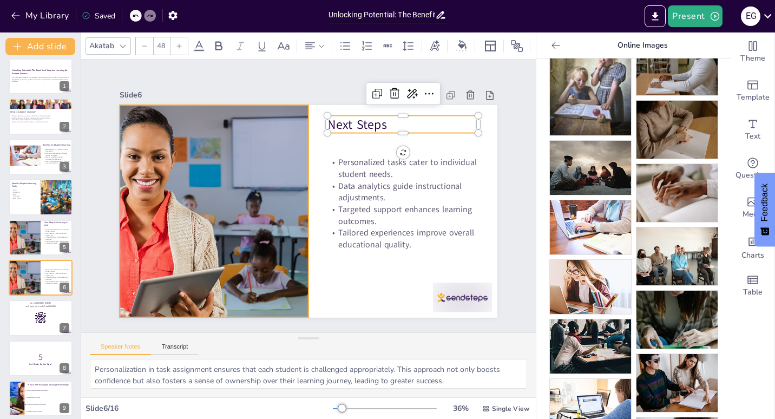
click at [207, 205] on div at bounding box center [213, 201] width 426 height 254
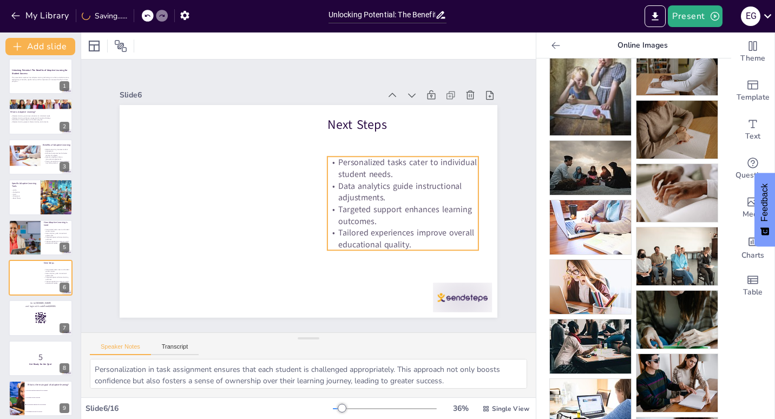
click at [375, 227] on p "Tailored experiences improve overall educational quality." at bounding box center [403, 238] width 151 height 23
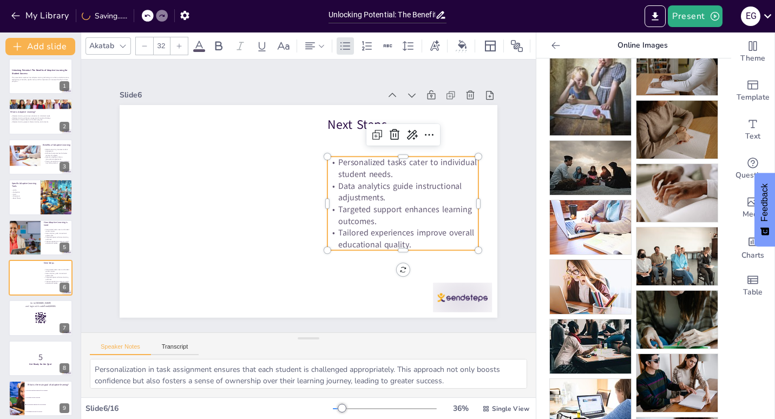
click at [375, 227] on p "Tailored experiences improve overall educational quality." at bounding box center [403, 238] width 151 height 23
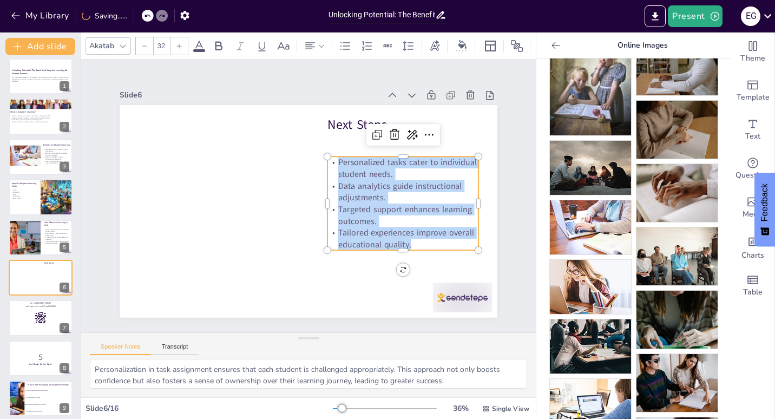
drag, startPoint x: 416, startPoint y: 240, endPoint x: 328, endPoint y: 153, distance: 123.7
click at [328, 159] on div "Personalized tasks cater to individual student needs. Data analytics guide inst…" at bounding box center [402, 213] width 160 height 109
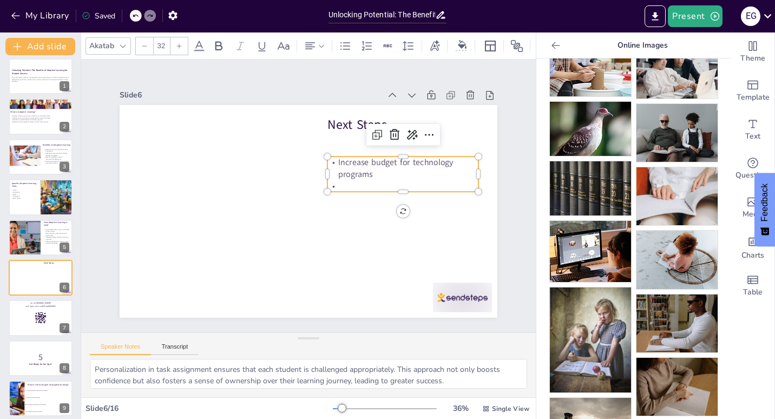
scroll to position [0, 0]
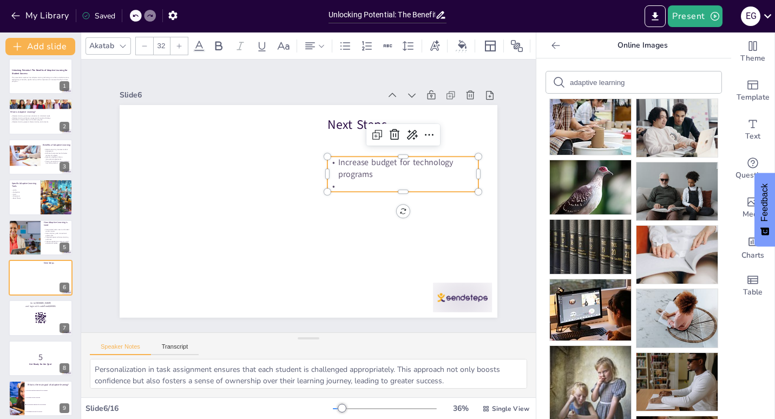
drag, startPoint x: 620, startPoint y: 82, endPoint x: 557, endPoint y: 86, distance: 63.4
click at [557, 86] on div "adaptive learning" at bounding box center [633, 82] width 175 height 22
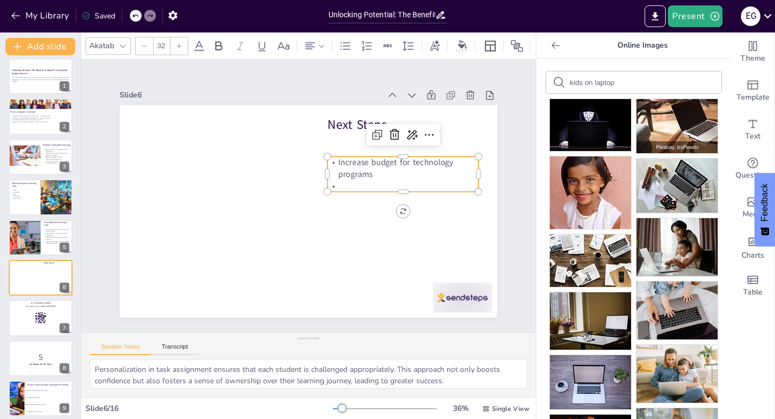
click at [668, 120] on img at bounding box center [677, 126] width 81 height 54
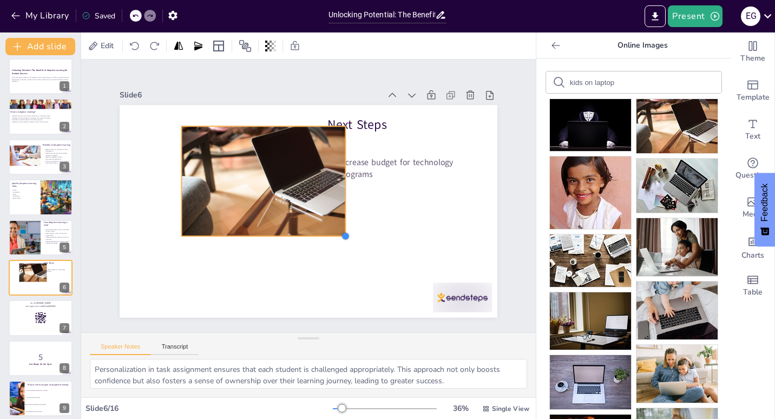
drag, startPoint x: 426, startPoint y: 289, endPoint x: 305, endPoint y: 228, distance: 134.4
click at [305, 228] on div "Next Steps Increase budget for technology programs" at bounding box center [307, 211] width 398 height 251
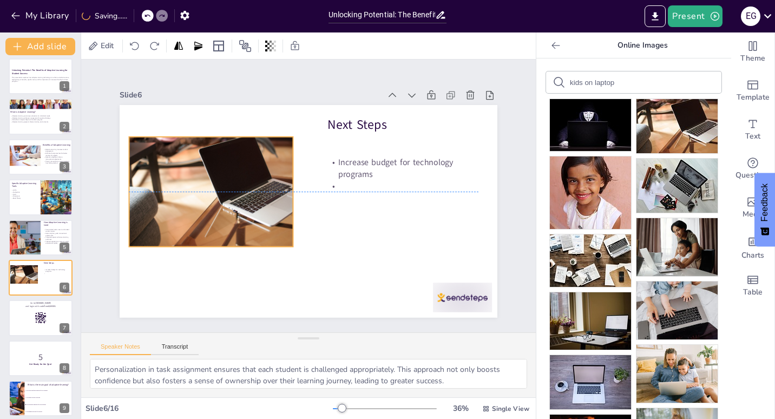
drag, startPoint x: 299, startPoint y: 206, endPoint x: 247, endPoint y: 219, distance: 54.0
click at [247, 219] on div at bounding box center [212, 181] width 175 height 127
click at [224, 107] on icon at bounding box center [229, 105] width 11 height 11
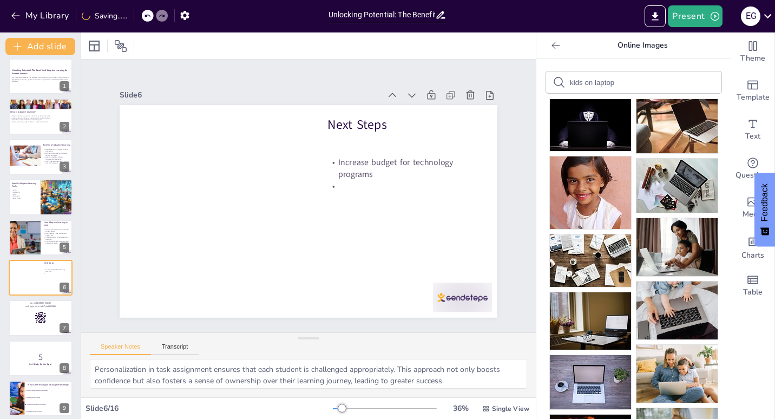
drag, startPoint x: 588, startPoint y: 83, endPoint x: 617, endPoint y: 87, distance: 28.9
click at [617, 87] on form "kids on laptop" at bounding box center [615, 82] width 91 height 10
click at [597, 181] on img at bounding box center [590, 192] width 81 height 73
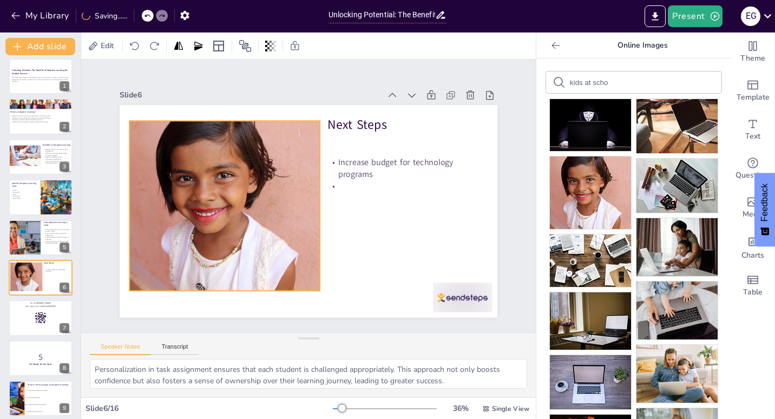
drag, startPoint x: 355, startPoint y: 228, endPoint x: 271, endPoint y: 223, distance: 84.1
click at [271, 223] on div at bounding box center [224, 196] width 207 height 189
drag, startPoint x: 312, startPoint y: 288, endPoint x: 283, endPoint y: 287, distance: 28.7
click at [283, 287] on div "Next Steps Increase budget for technology programs" at bounding box center [307, 211] width 398 height 251
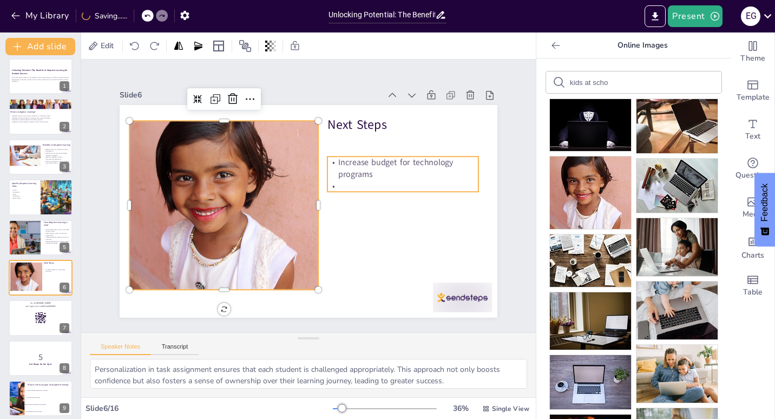
click at [376, 165] on p "Increase budget for technology programs" at bounding box center [406, 188] width 153 height 55
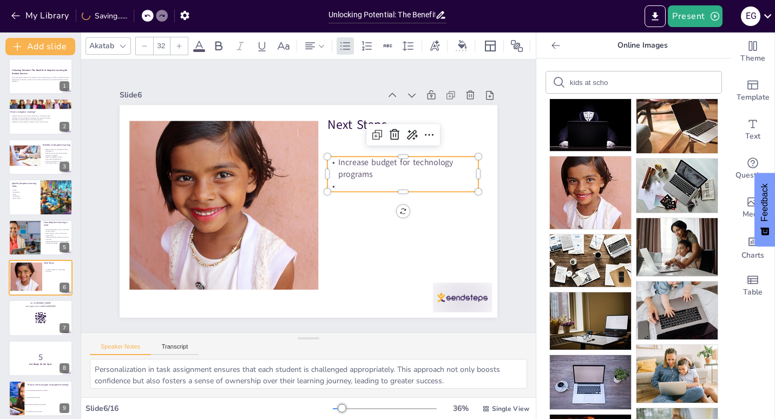
click at [376, 165] on p "Increase budget for technology programs" at bounding box center [403, 167] width 151 height 23
click at [376, 171] on p "Increase budget for technology programs" at bounding box center [406, 188] width 153 height 54
drag, startPoint x: 405, startPoint y: 160, endPoint x: 454, endPoint y: 154, distance: 49.1
click at [454, 167] on p "Increase budget for technology programs" at bounding box center [406, 208] width 148 height 83
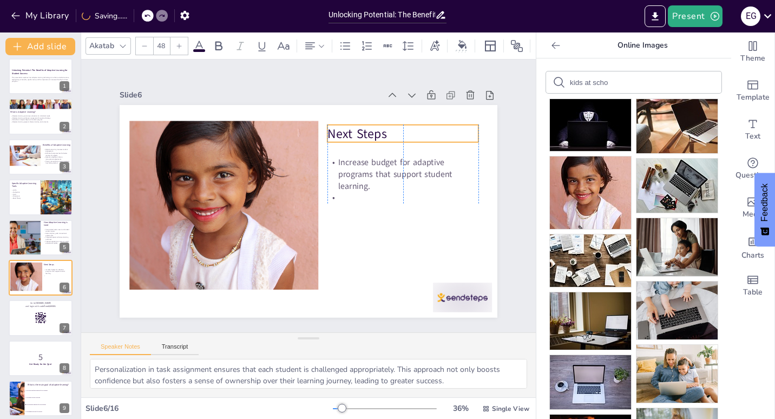
drag, startPoint x: 338, startPoint y: 122, endPoint x: 338, endPoint y: 132, distance: 9.2
click at [338, 132] on p "Next Steps" at bounding box center [409, 144] width 152 height 34
click at [25, 233] on div at bounding box center [24, 237] width 70 height 37
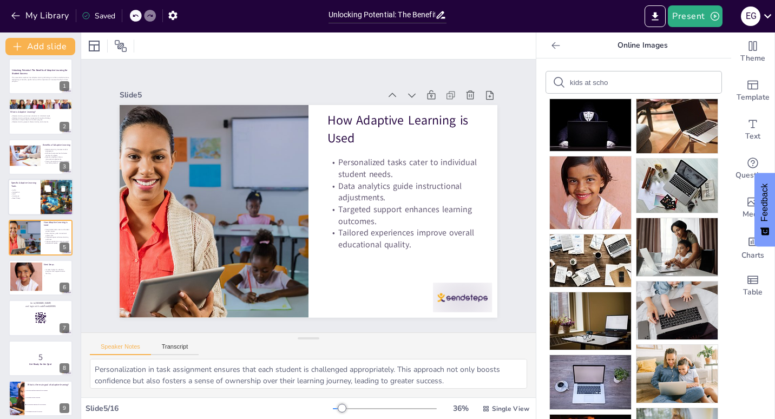
click at [38, 195] on div at bounding box center [40, 197] width 65 height 37
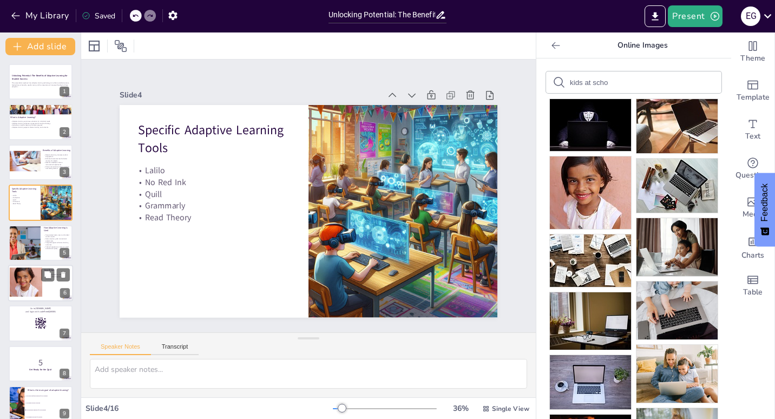
click at [29, 286] on div at bounding box center [26, 281] width 32 height 29
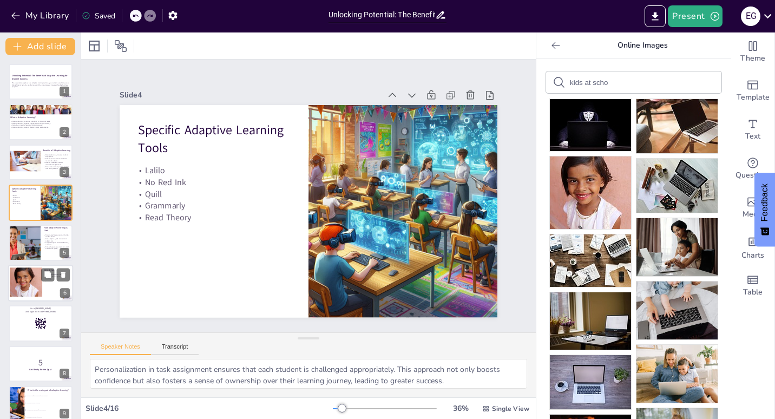
scroll to position [46, 0]
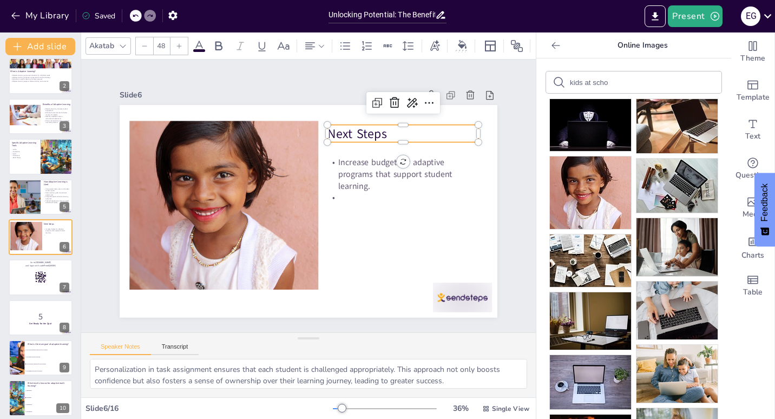
click at [353, 128] on p "Next Steps" at bounding box center [409, 144] width 152 height 34
click at [353, 128] on p "Next Steps" at bounding box center [403, 134] width 151 height 18
click at [353, 128] on p "Next Steps" at bounding box center [409, 144] width 152 height 34
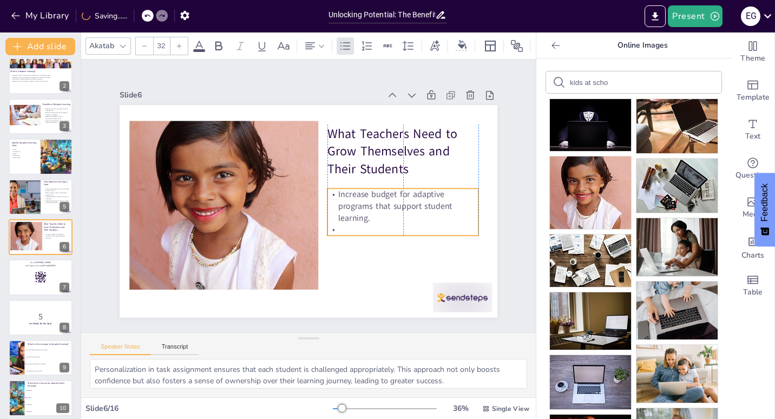
drag, startPoint x: 347, startPoint y: 186, endPoint x: 347, endPoint y: 218, distance: 31.9
click at [347, 218] on p "Increase budget for adaptive programs that support student learning." at bounding box center [399, 226] width 155 height 66
click at [349, 228] on p at bounding box center [388, 257] width 147 height 58
click at [341, 230] on p at bounding box center [403, 230] width 151 height 12
click at [341, 230] on p at bounding box center [394, 248] width 151 height 43
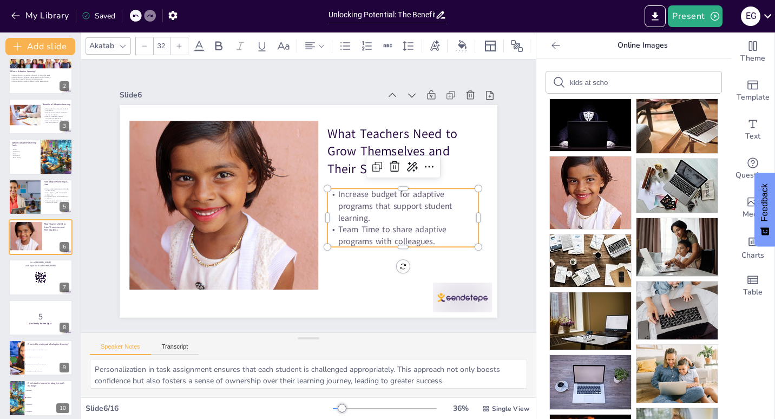
click at [370, 226] on p "Team Time to share adaptive programs with colleagues." at bounding box center [398, 245] width 153 height 39
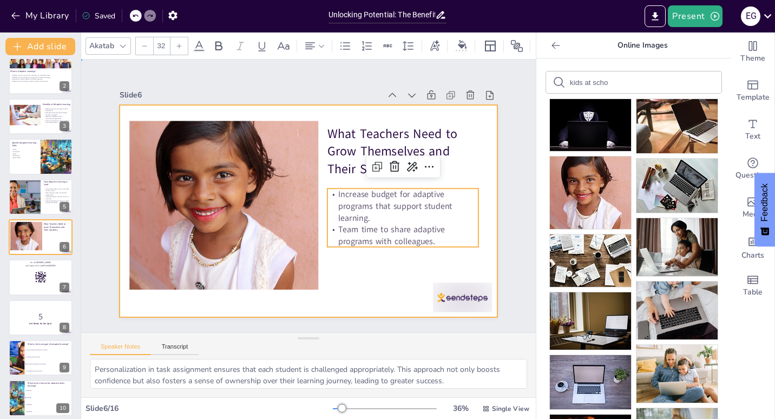
click at [473, 260] on div at bounding box center [307, 211] width 398 height 251
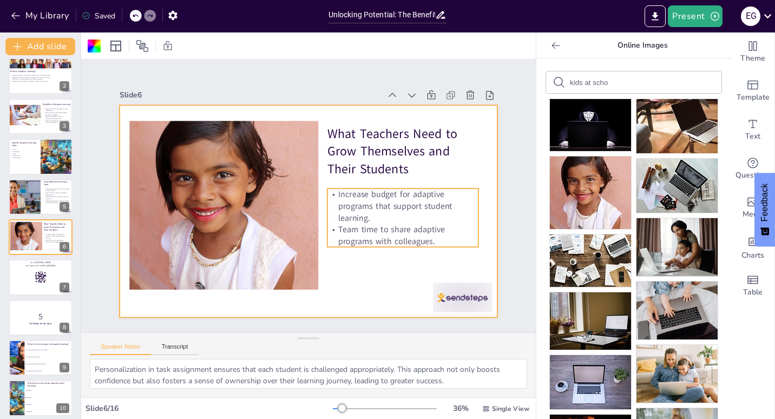
click at [388, 226] on p "Team time to share adaptive programs with colleagues." at bounding box center [398, 245] width 153 height 39
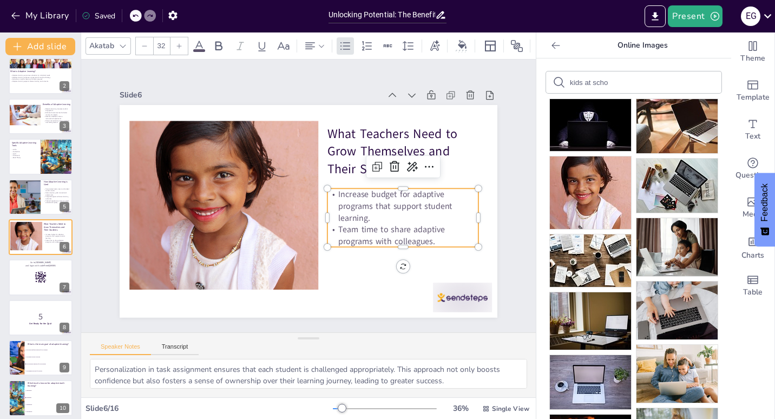
click at [384, 228] on p "Team time to share adaptive programs with colleagues." at bounding box center [386, 262] width 151 height 69
click at [382, 227] on p "Team time to share adaptive programs with colleagues." at bounding box center [403, 235] width 151 height 23
click at [384, 226] on p "Team time to share adaptive programs with colleagues." at bounding box center [398, 245] width 153 height 39
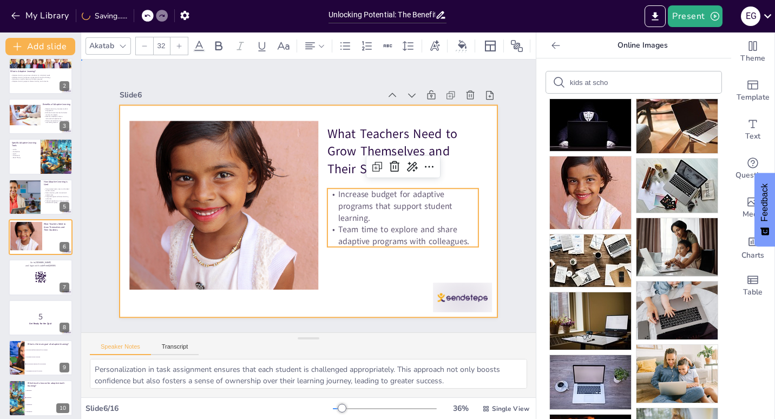
click at [480, 142] on div at bounding box center [306, 211] width 414 height 286
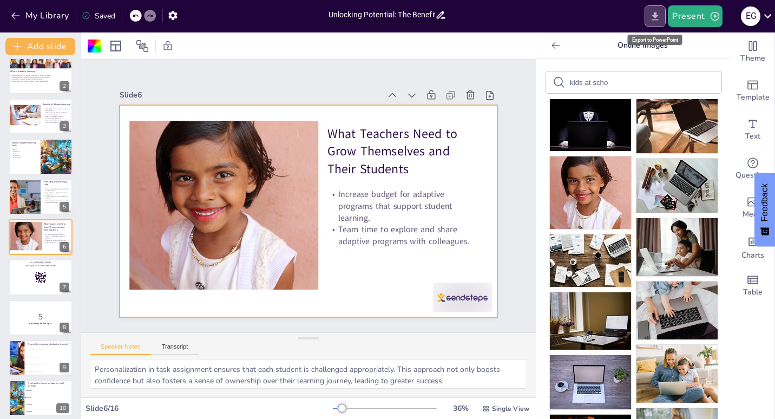
click at [661, 19] on icon "Export to PowerPoint" at bounding box center [655, 16] width 11 height 11
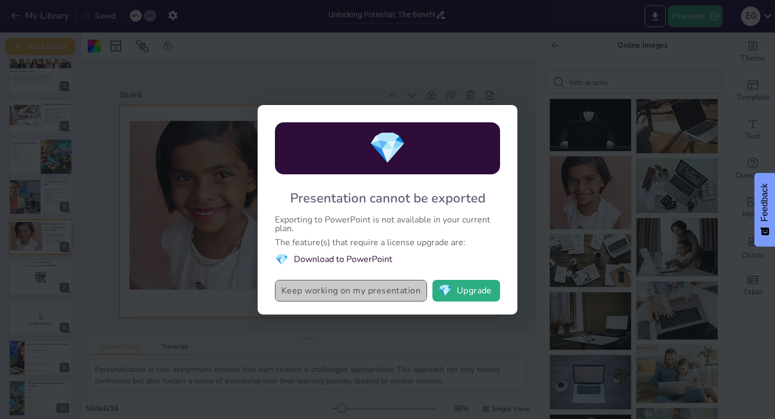
click at [359, 289] on button "Keep working on my presentation" at bounding box center [351, 291] width 152 height 22
